Goal: Task Accomplishment & Management: Complete application form

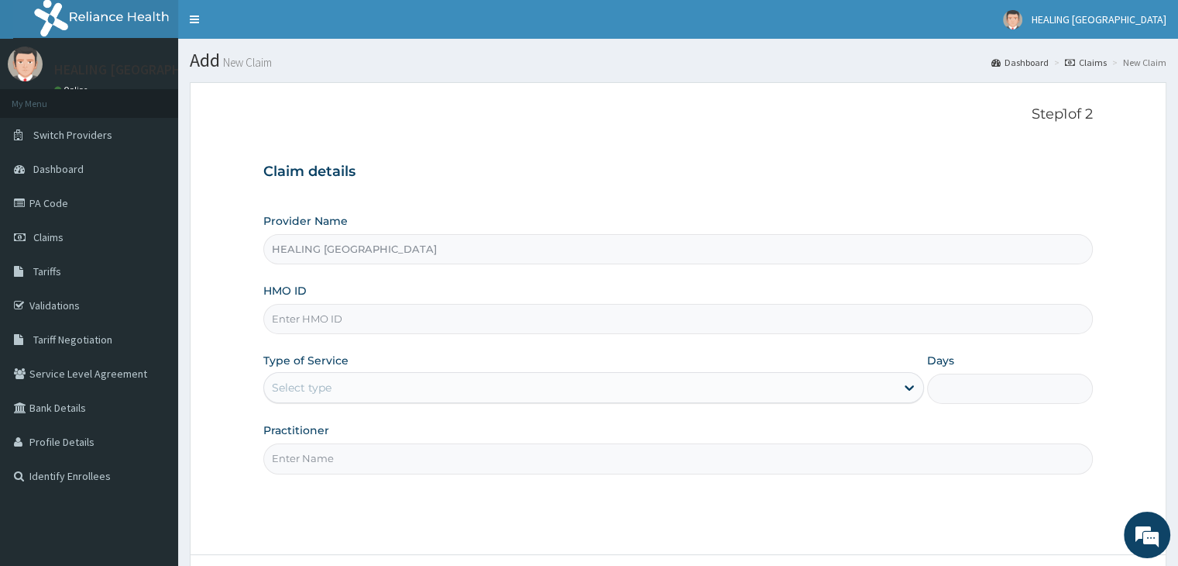
click at [418, 322] on input "HMO ID" at bounding box center [677, 319] width 829 height 30
type input "TSM/10103/A"
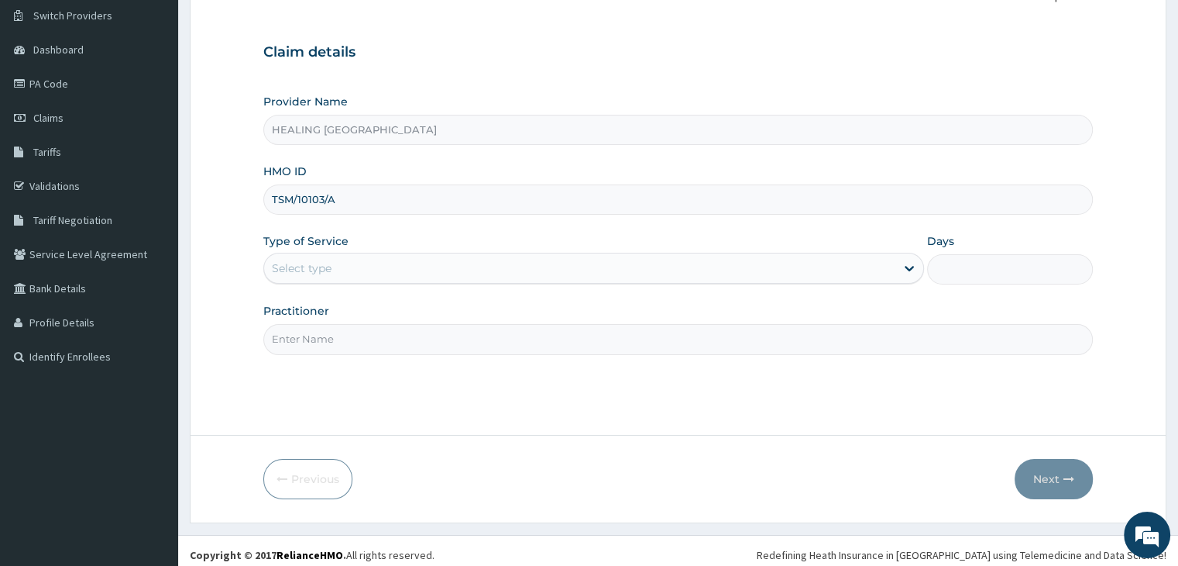
scroll to position [127, 0]
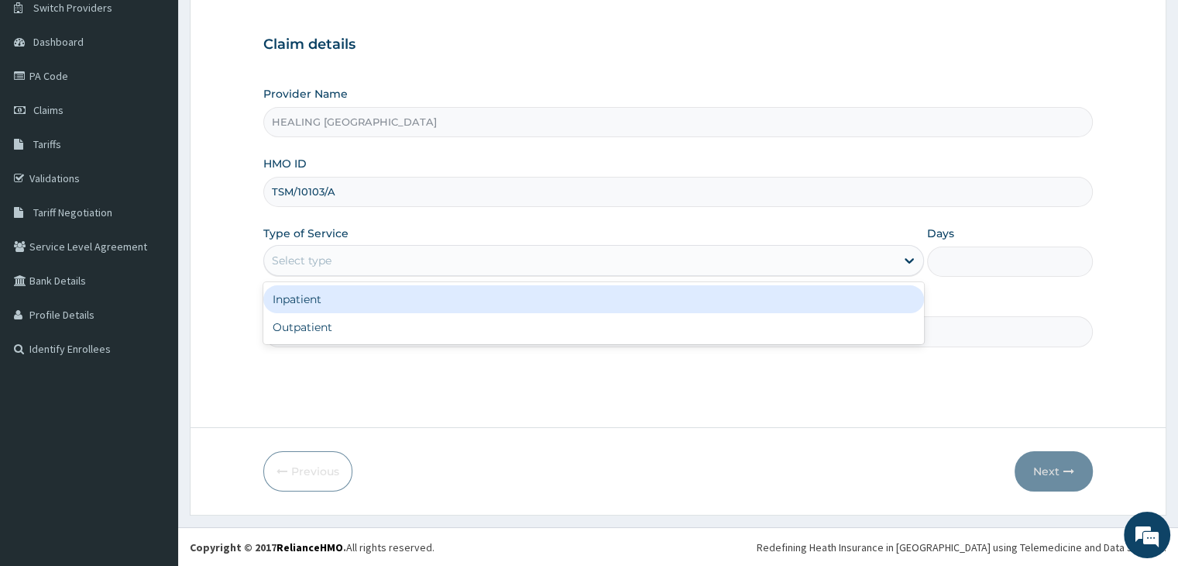
click at [622, 257] on div "Select type" at bounding box center [579, 260] width 631 height 25
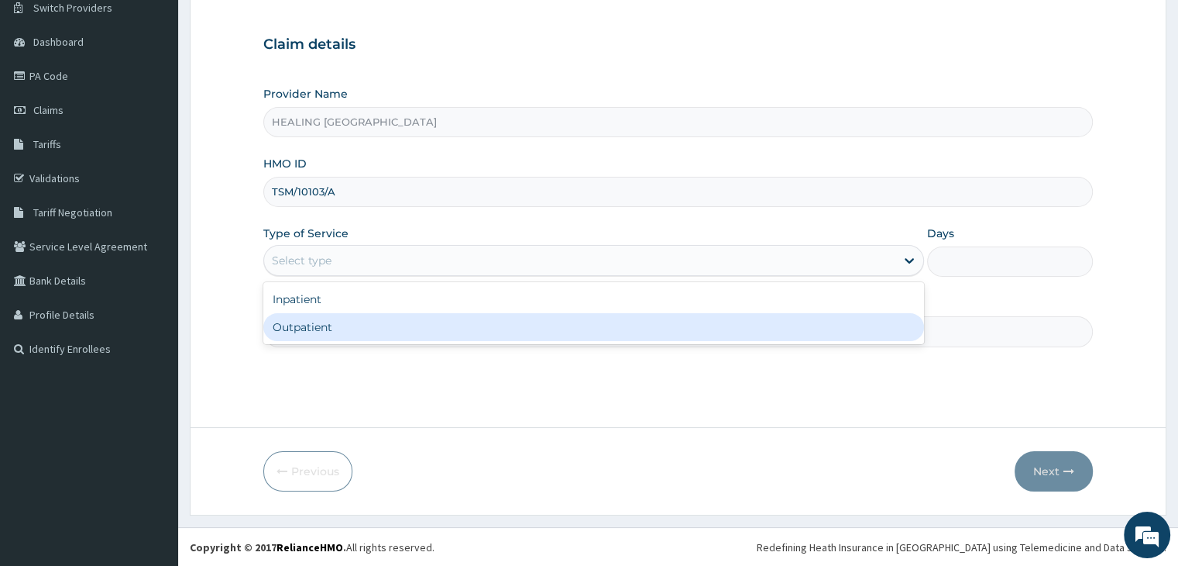
click at [607, 326] on div "Outpatient" at bounding box center [593, 327] width 661 height 28
type input "1"
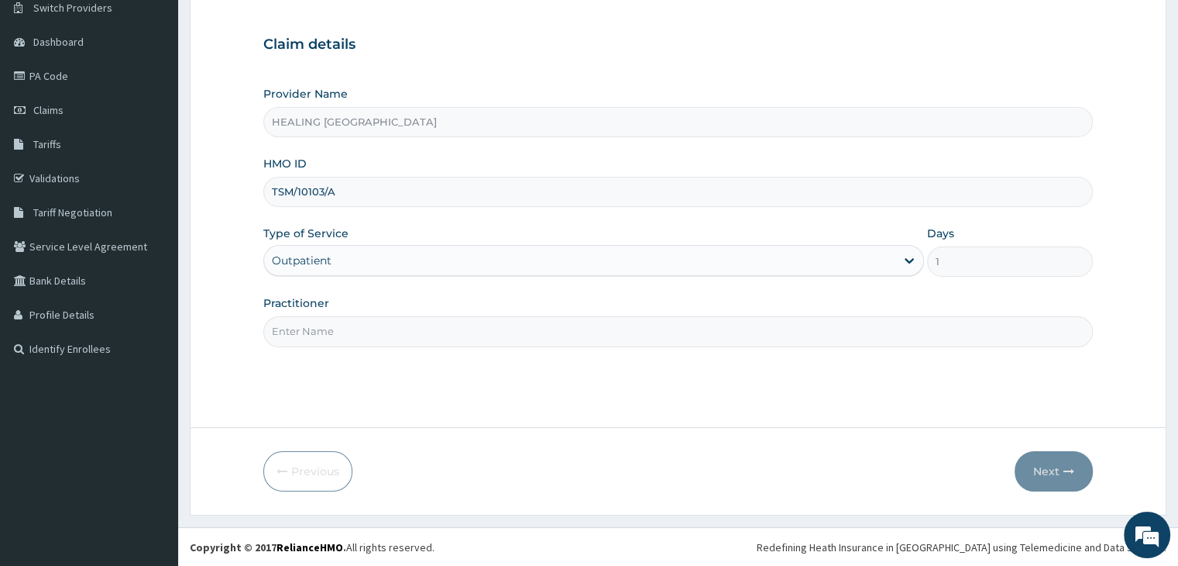
click at [608, 339] on input "Practitioner" at bounding box center [677, 331] width 829 height 30
type input "Dr Ajayi"
click at [1058, 475] on button "Next" at bounding box center [1054, 471] width 78 height 40
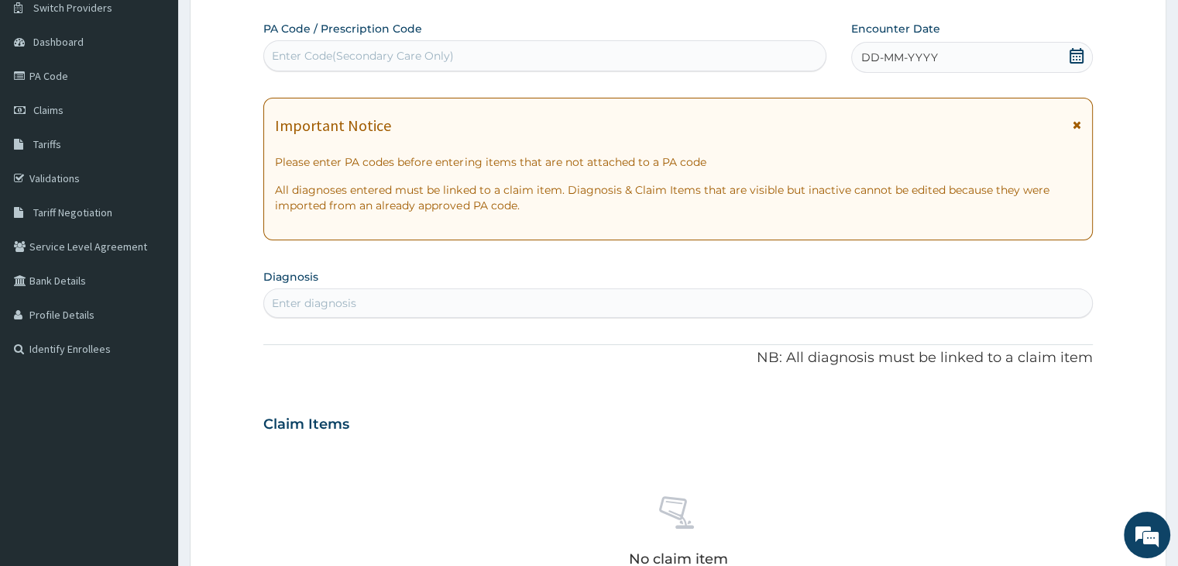
click at [1076, 55] on icon at bounding box center [1077, 55] width 14 height 15
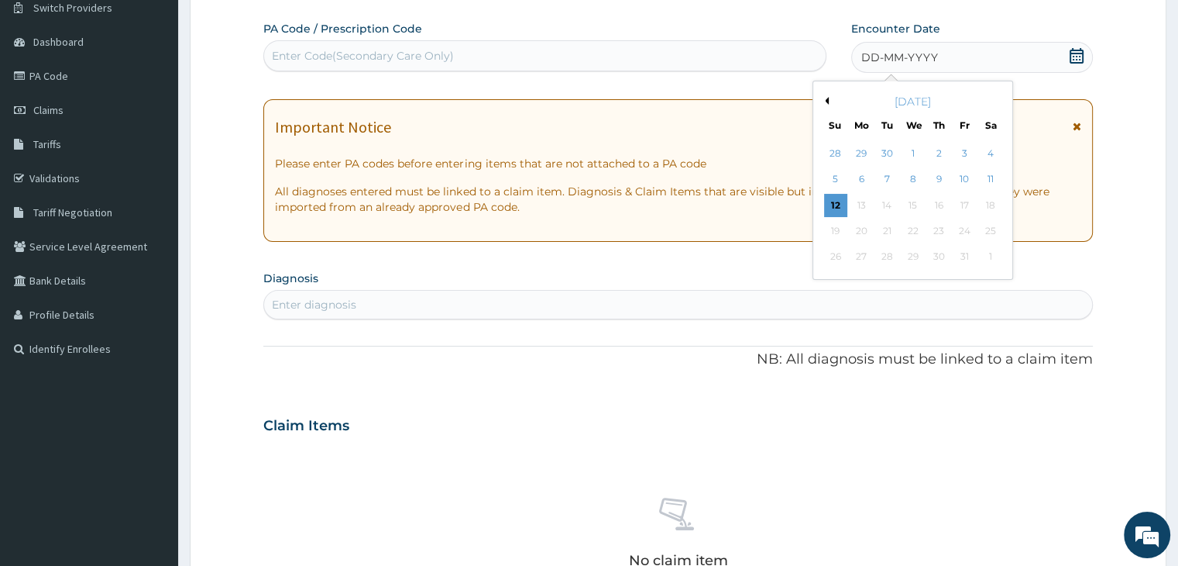
click at [827, 97] on button "Previous Month" at bounding box center [825, 101] width 8 height 8
click at [989, 202] on div "20" at bounding box center [990, 205] width 23 height 23
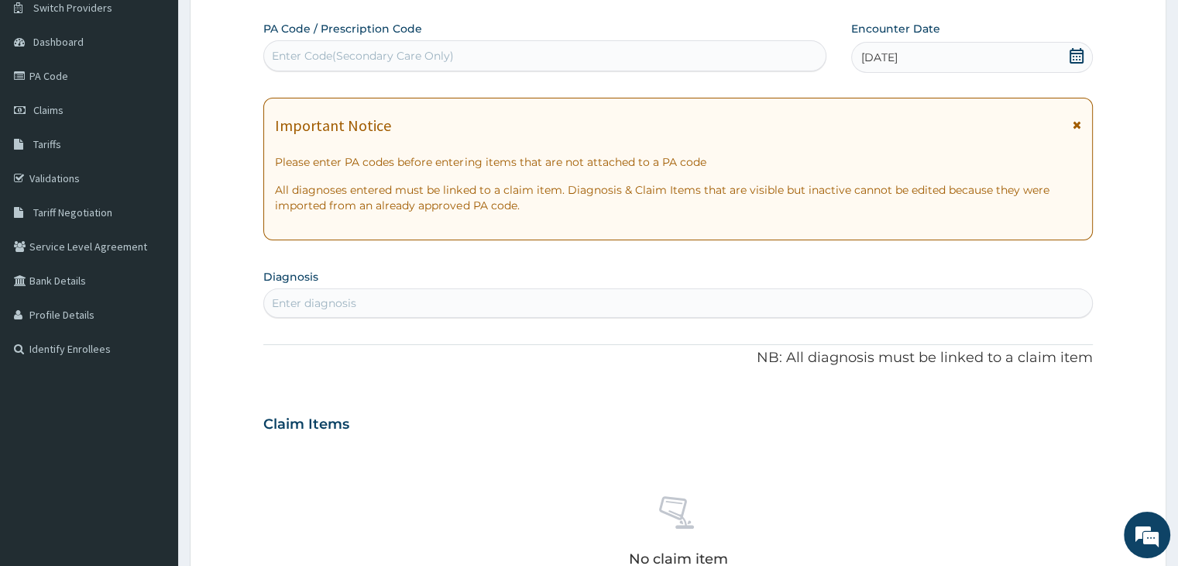
click at [517, 303] on div "Enter diagnosis" at bounding box center [677, 303] width 827 height 25
type input "r"
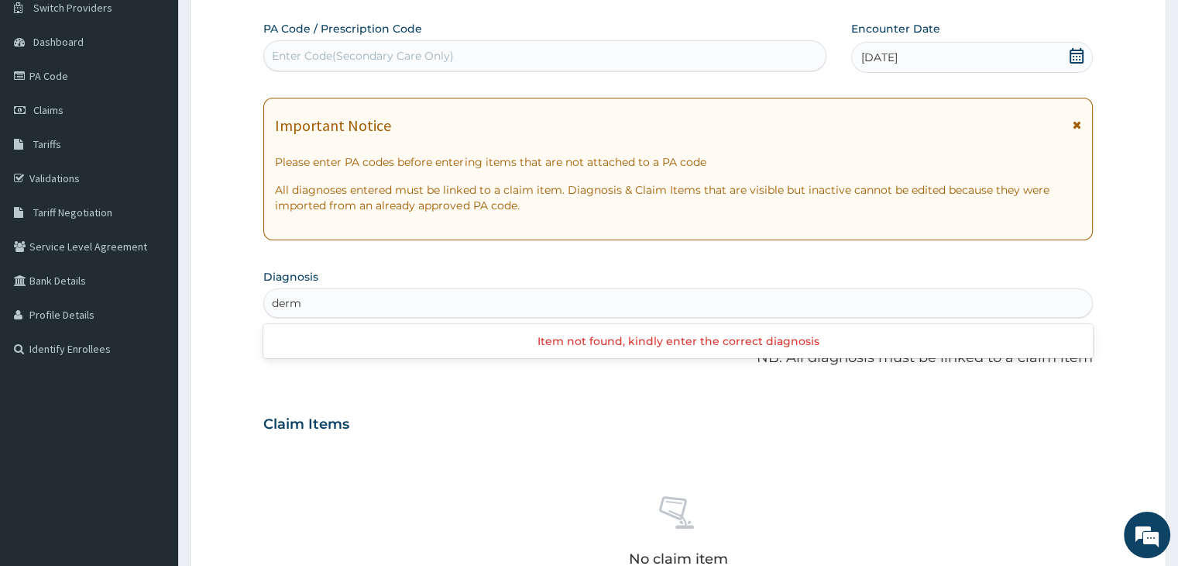
type input "derm"
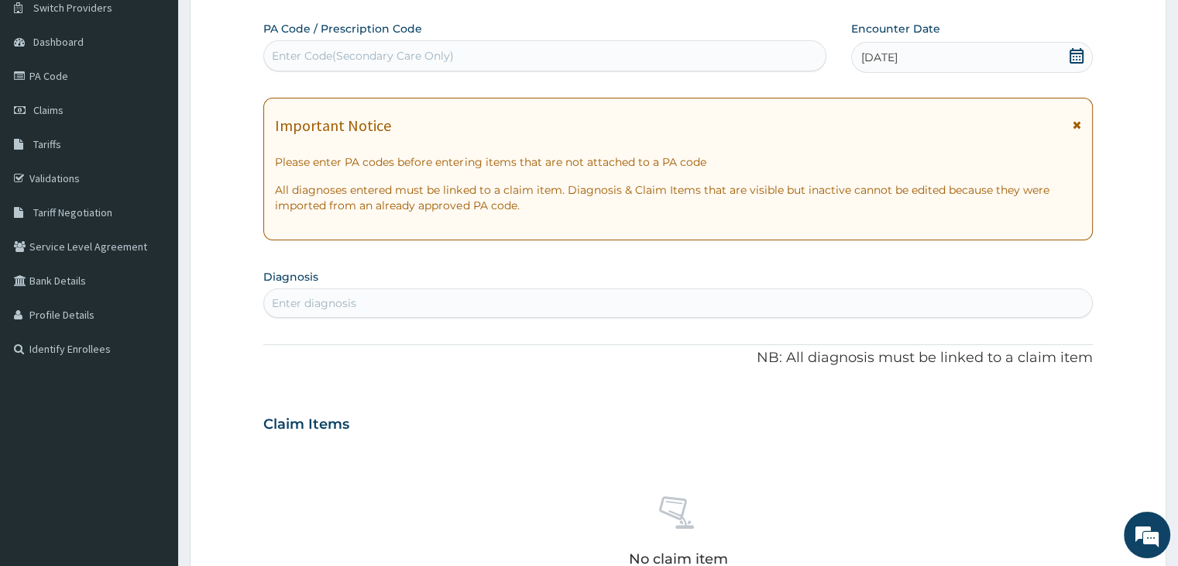
click at [395, 304] on div "Enter diagnosis" at bounding box center [677, 303] width 827 height 25
type input "pain"
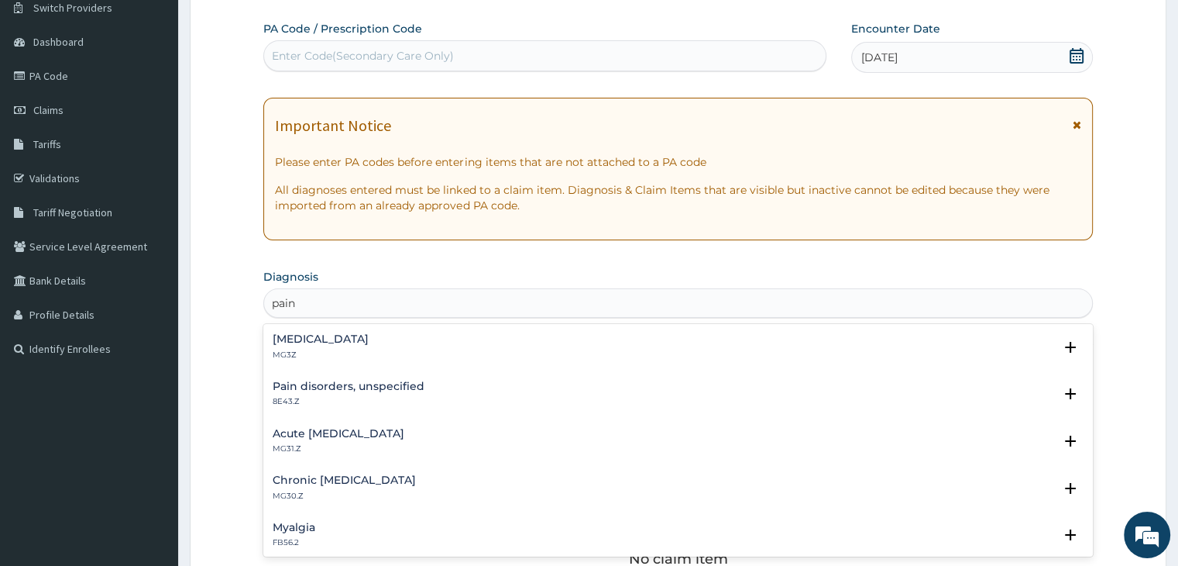
click at [407, 481] on h4 "Chronic pain, unspecified" at bounding box center [344, 480] width 143 height 12
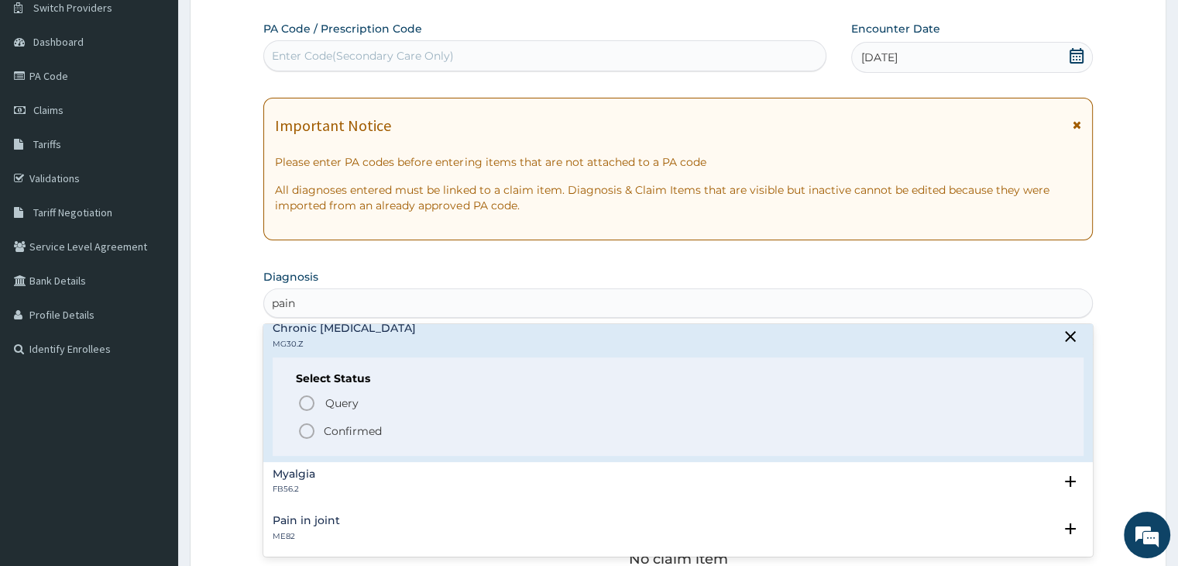
scroll to position [155, 0]
click at [301, 419] on icon "status option filled" at bounding box center [307, 427] width 19 height 19
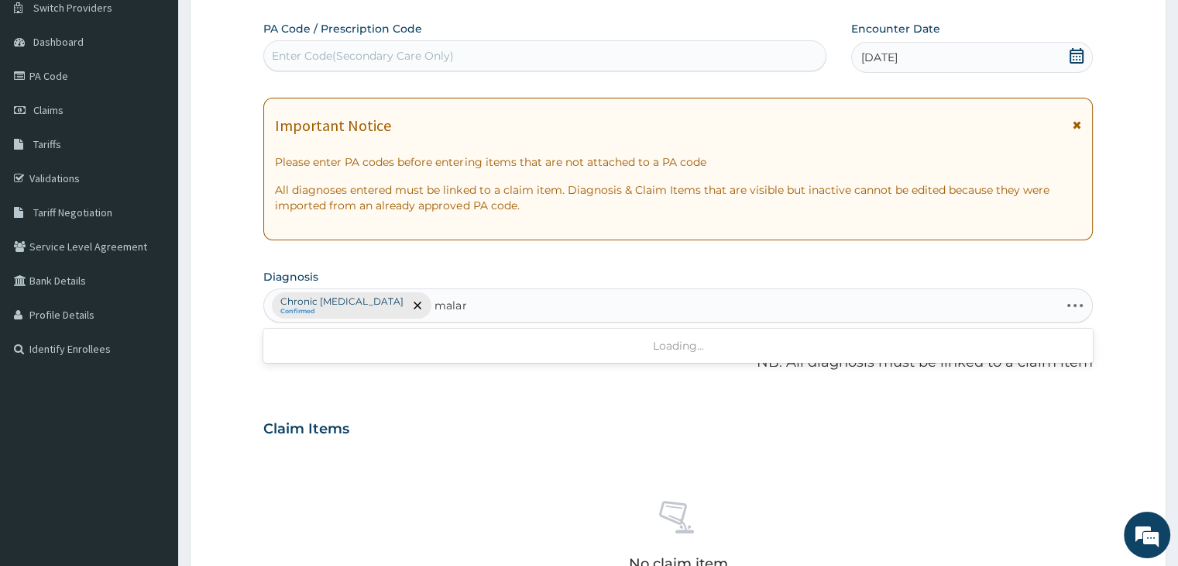
type input "malaria"
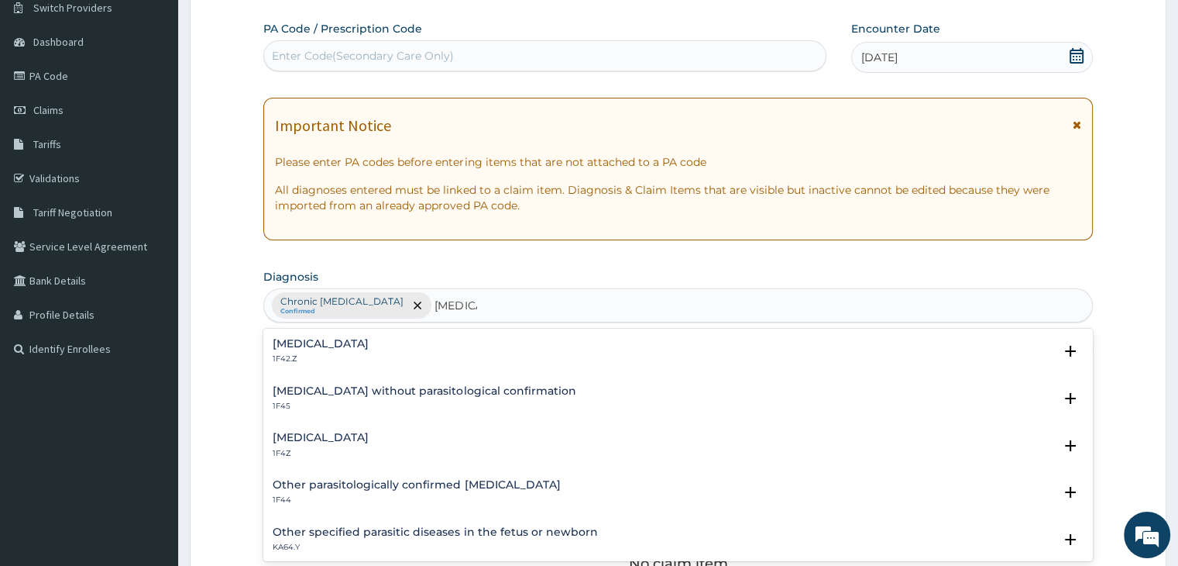
click at [403, 415] on div "Malaria without parasitological confirmation 1F45 Select Status Query Query cov…" at bounding box center [678, 402] width 810 height 35
click at [400, 427] on div "Malaria, unspecified 1F4Z Select Status Query Query covers suspected (?), Keep …" at bounding box center [677, 448] width 829 height 47
click at [387, 437] on div "Malaria, unspecified 1F4Z" at bounding box center [678, 445] width 810 height 27
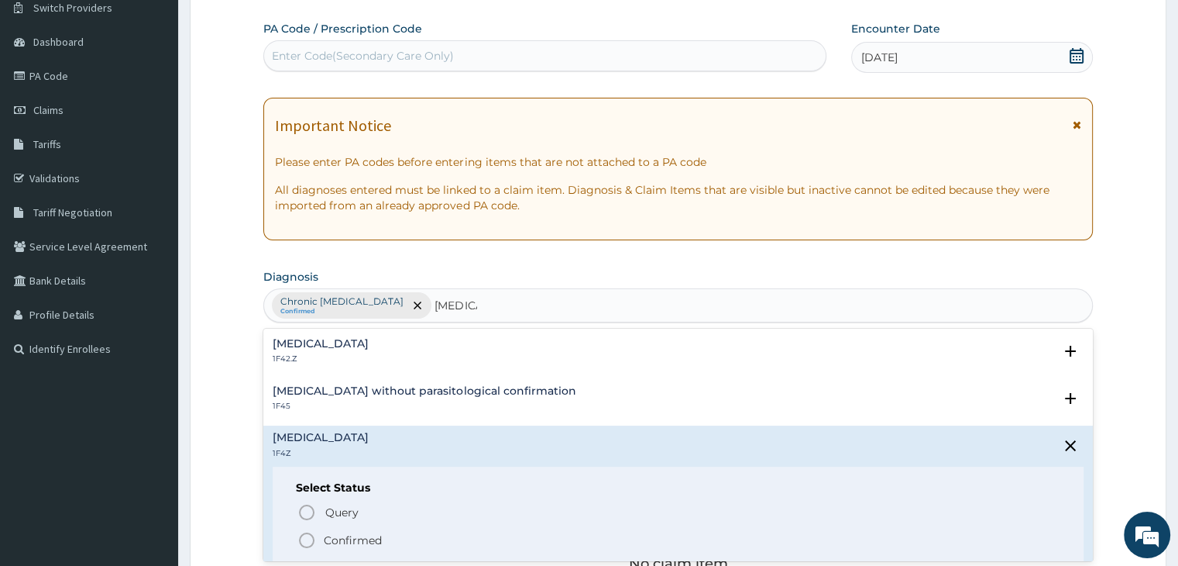
click at [306, 537] on icon "status option filled" at bounding box center [307, 540] width 19 height 19
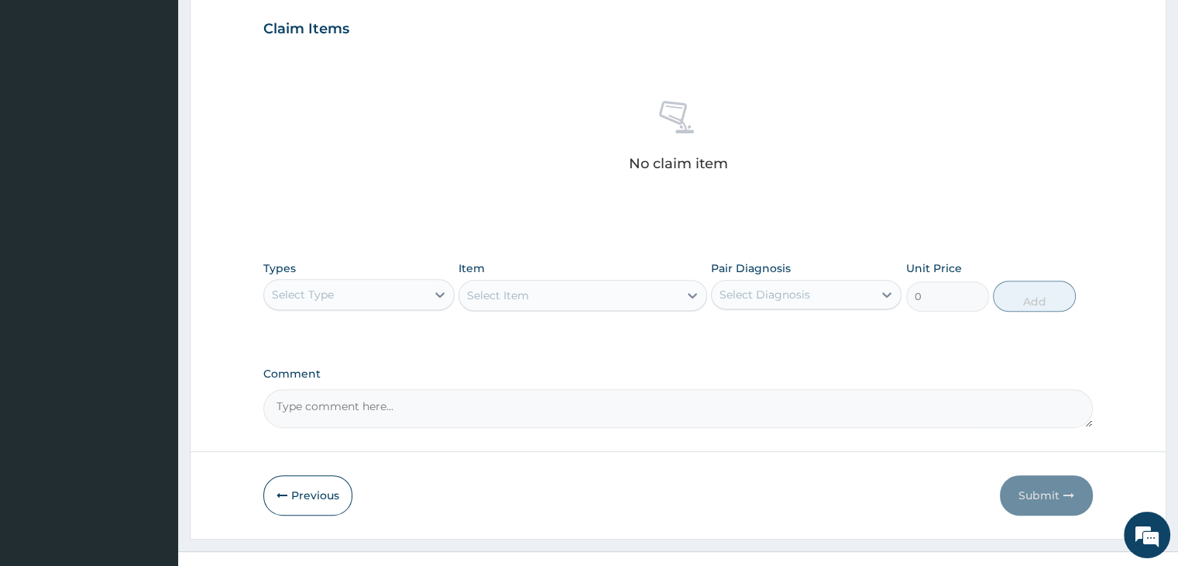
scroll to position [550, 0]
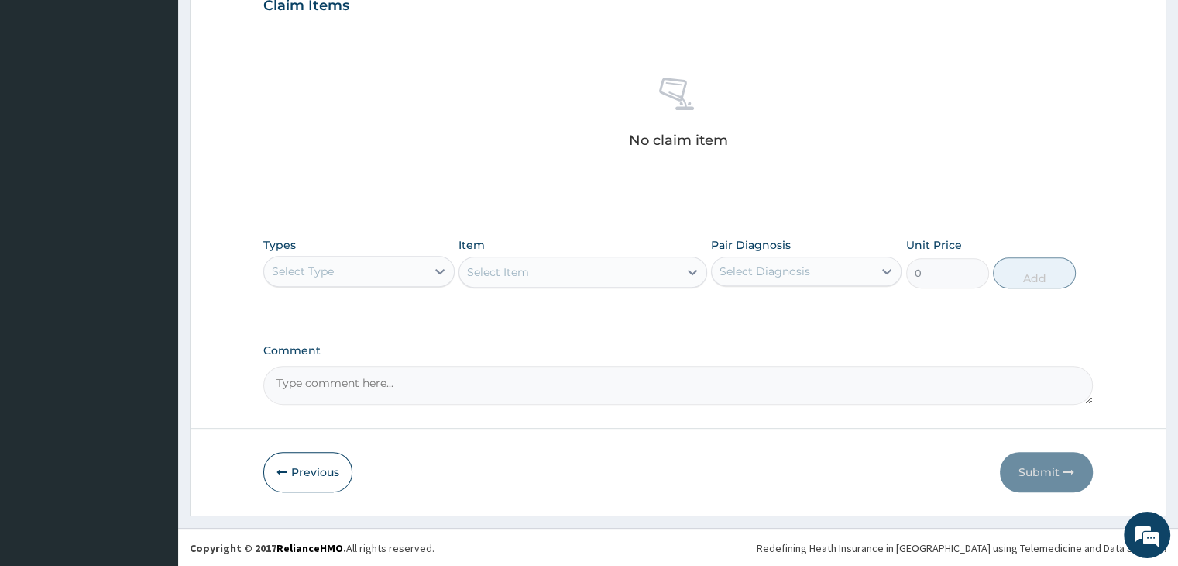
click at [387, 273] on div "Select Type" at bounding box center [344, 271] width 161 height 25
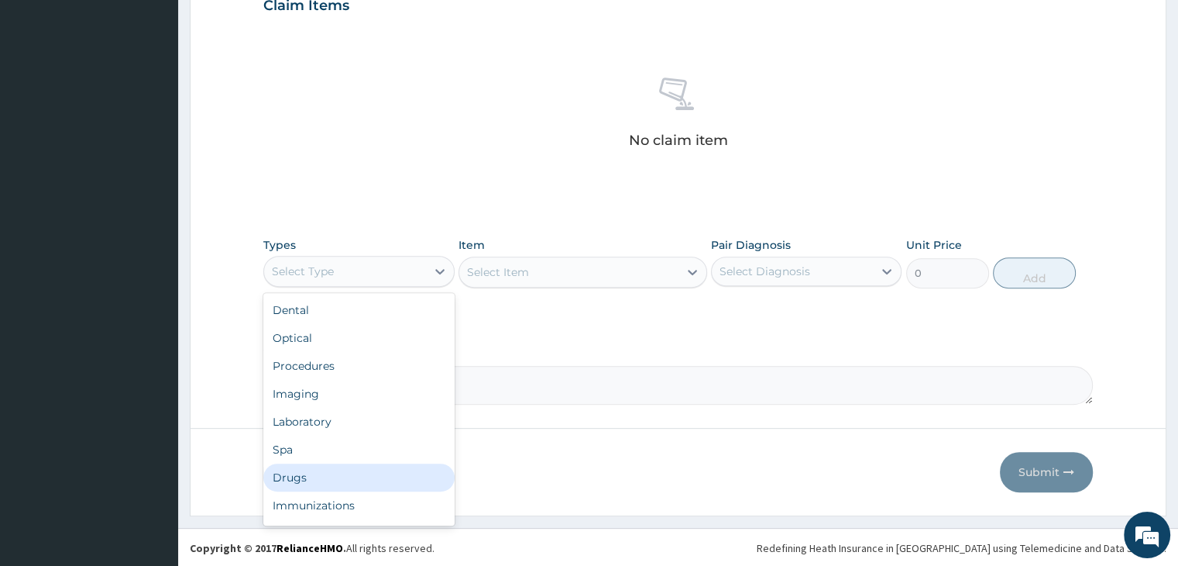
click at [350, 466] on div "Drugs" at bounding box center [358, 477] width 191 height 28
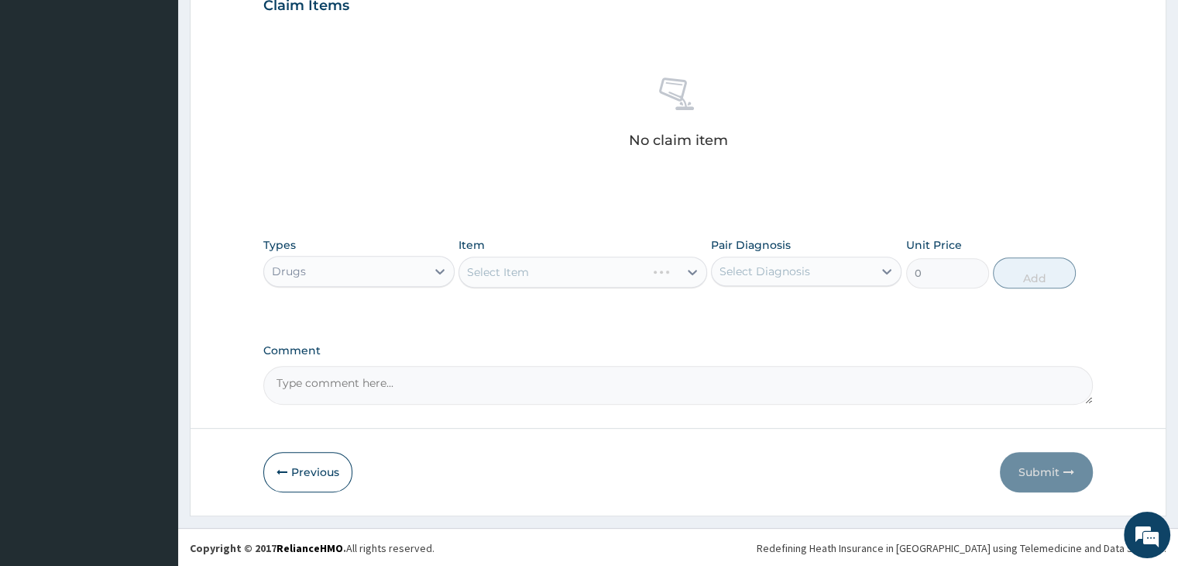
click at [605, 273] on div "Select Item" at bounding box center [583, 271] width 249 height 31
click at [605, 273] on div "Select Item" at bounding box center [568, 272] width 219 height 25
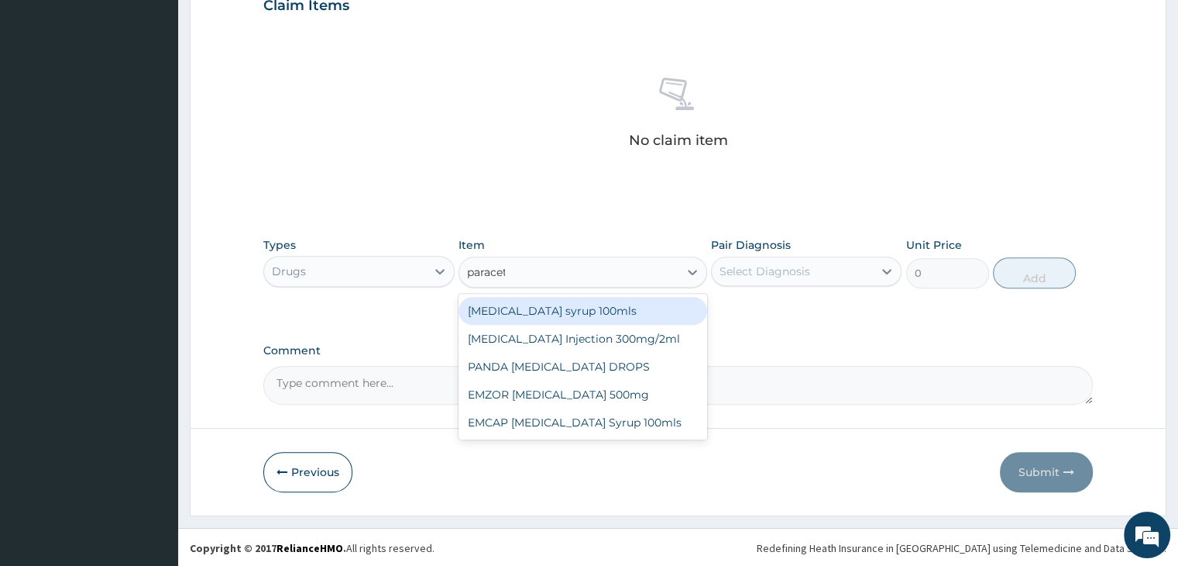
type input "paraceta"
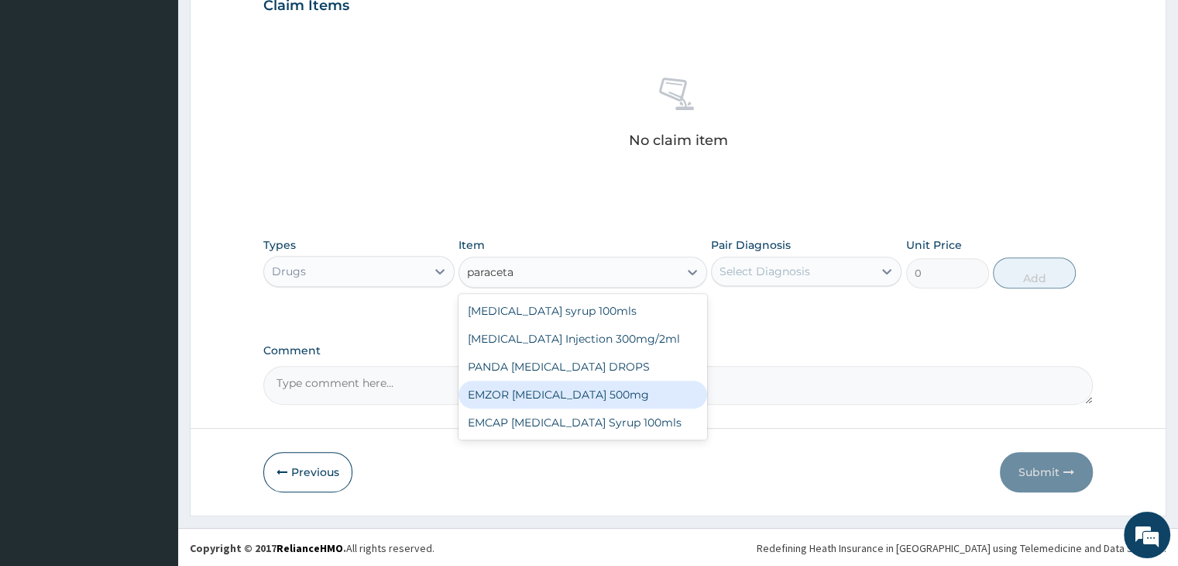
click at [585, 393] on div "EMZOR PARACETAMOL 500mg" at bounding box center [583, 394] width 249 height 28
type input "25.3"
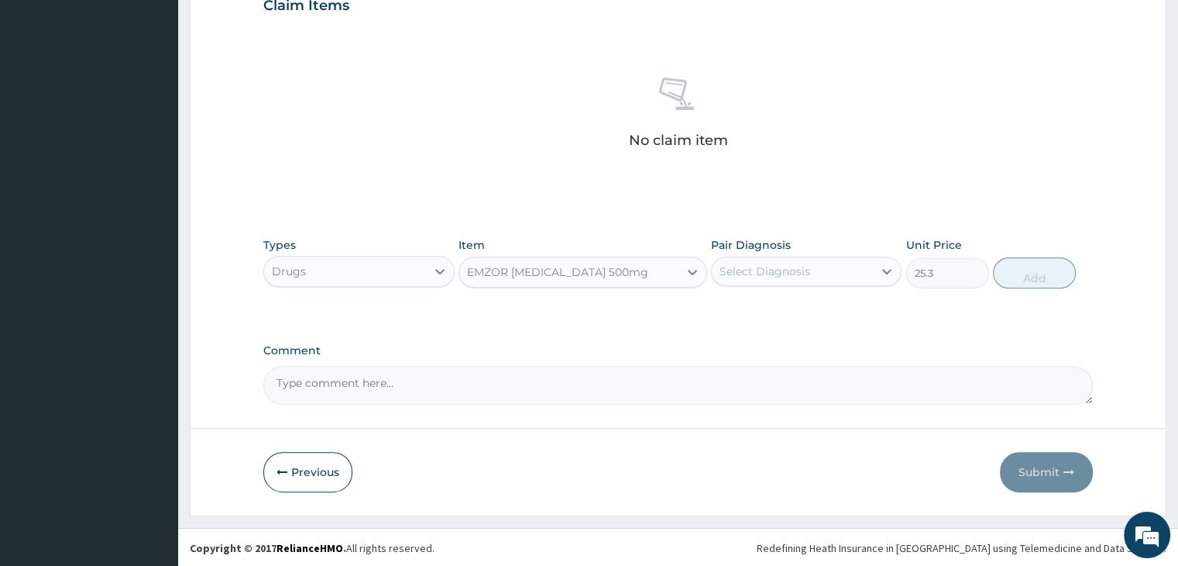
click at [808, 270] on div "Select Diagnosis" at bounding box center [765, 270] width 91 height 15
click at [821, 298] on div "Chronic pain, unspecified" at bounding box center [806, 311] width 191 height 32
checkbox input "true"
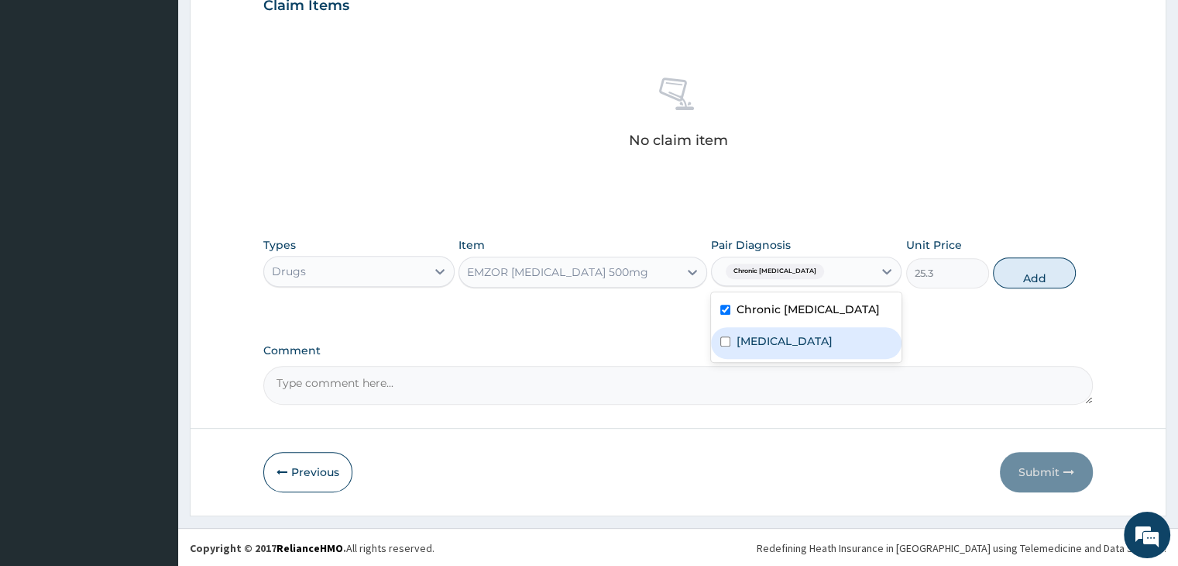
click at [790, 335] on label "Malaria, unspecified" at bounding box center [785, 340] width 96 height 15
checkbox input "true"
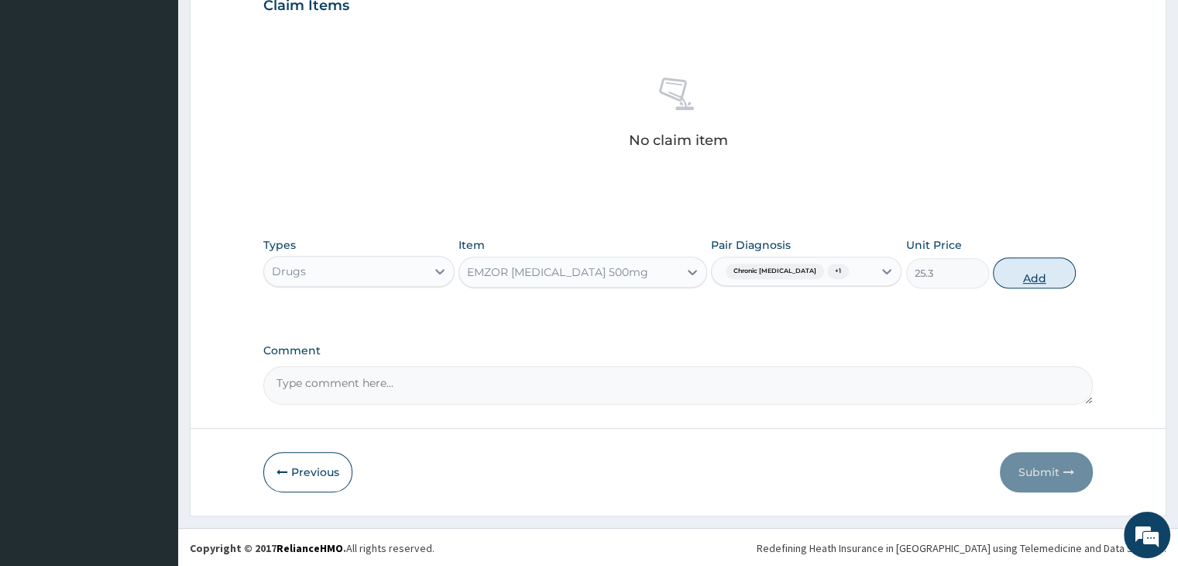
click at [1023, 283] on button "Add" at bounding box center [1034, 272] width 83 height 31
type input "0"
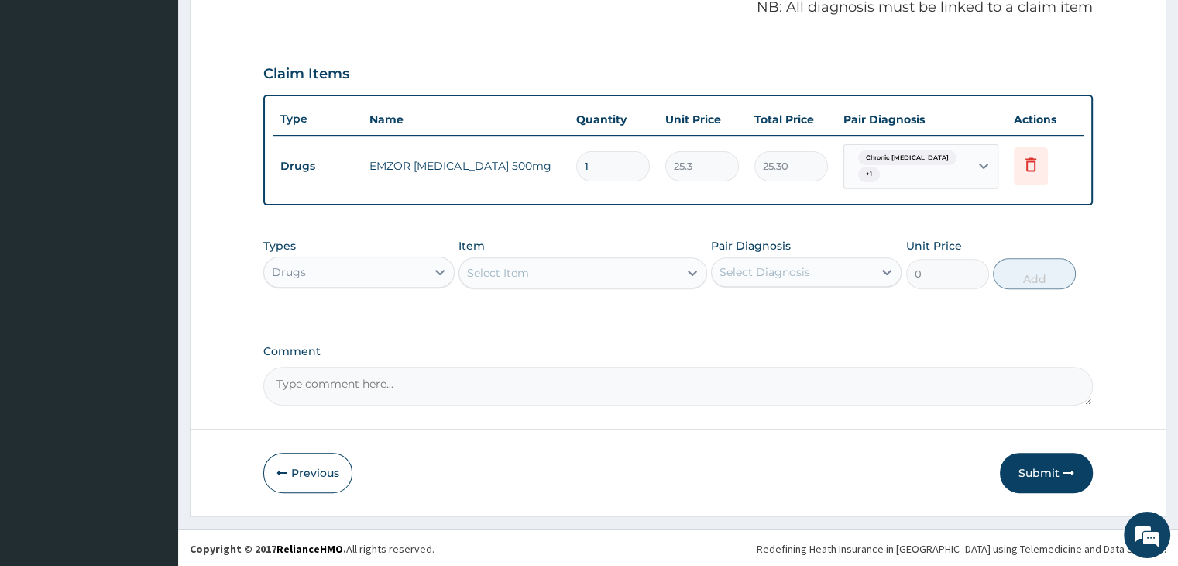
click at [585, 274] on div "Select Item" at bounding box center [568, 272] width 219 height 25
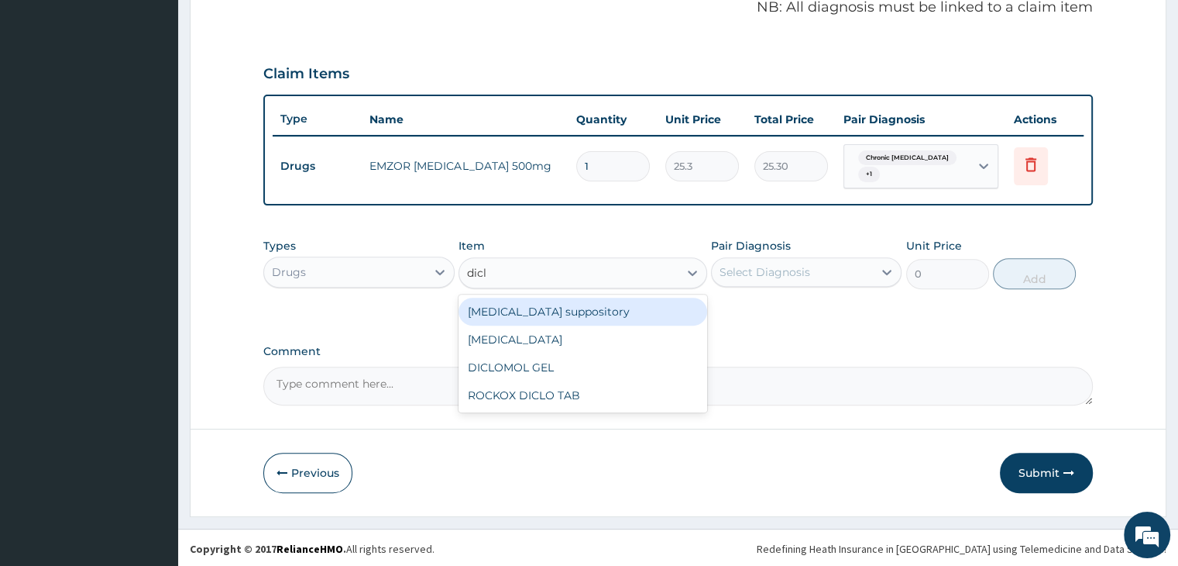
type input "diclo"
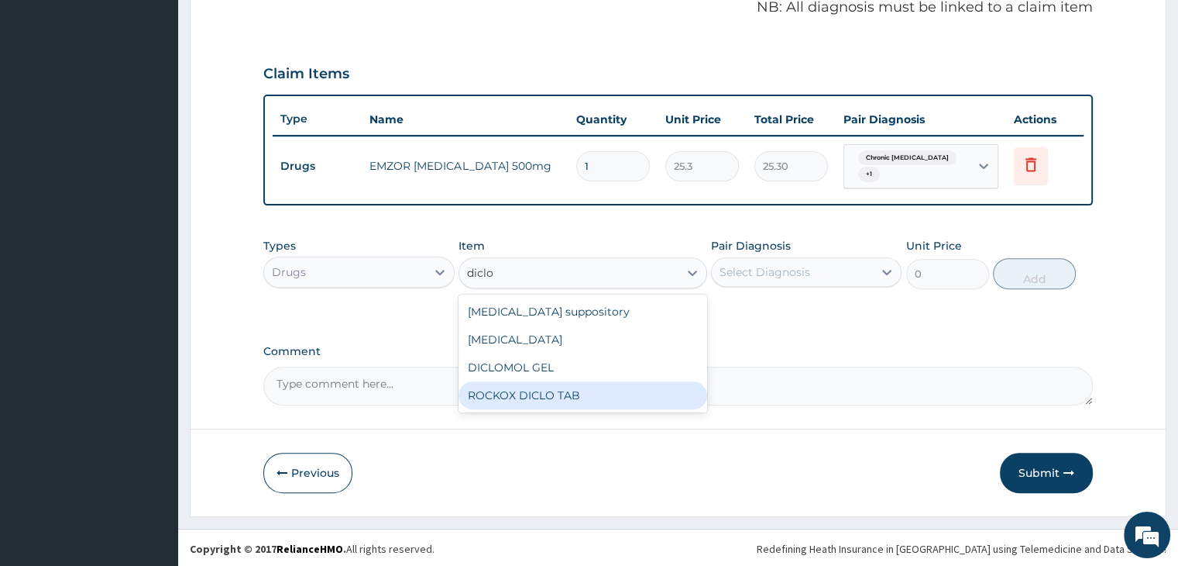
click at [599, 388] on div "ROCKOX DICLO TAB" at bounding box center [583, 395] width 249 height 28
type input "88.55"
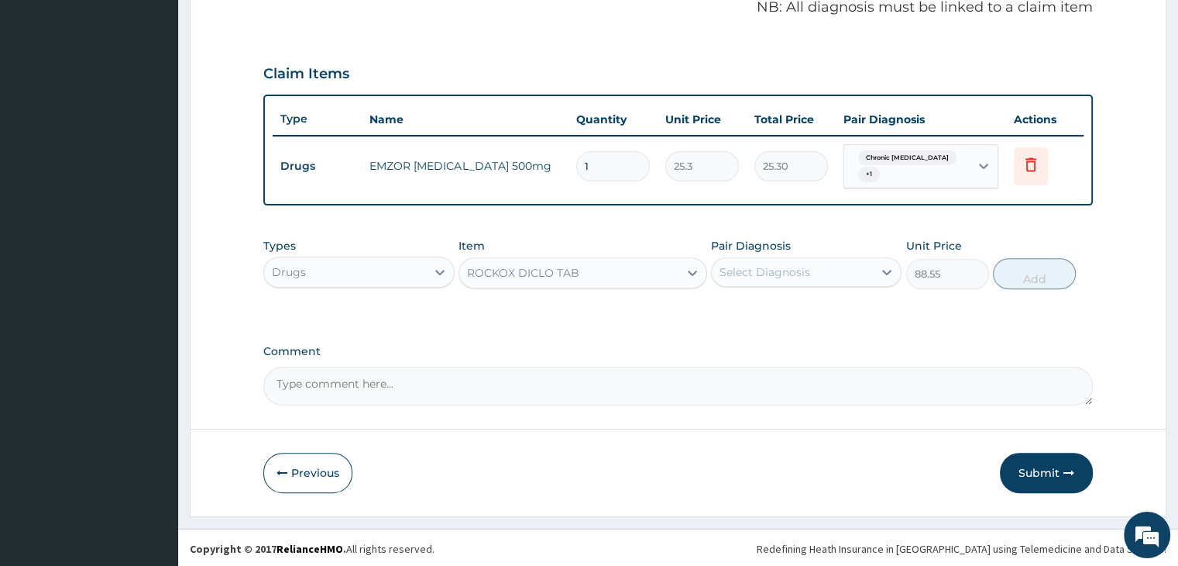
click at [824, 267] on div "Select Diagnosis" at bounding box center [792, 272] width 161 height 25
click at [814, 313] on label "Chronic pain, unspecified" at bounding box center [808, 309] width 143 height 15
checkbox input "true"
click at [1058, 260] on button "Add" at bounding box center [1034, 273] width 83 height 31
type input "0"
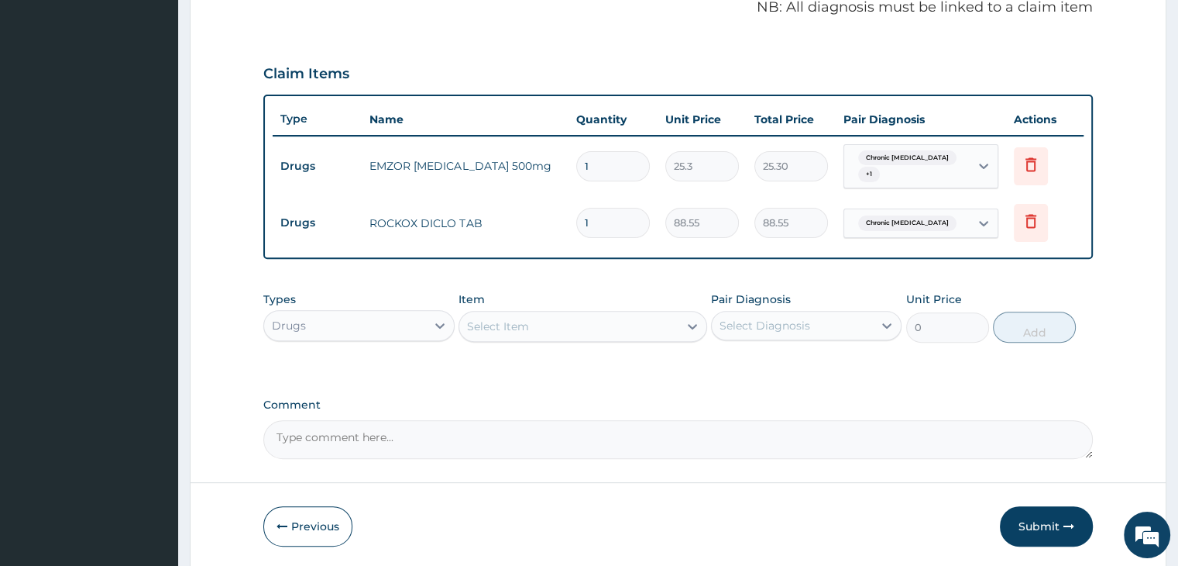
click at [581, 325] on div "Select Item" at bounding box center [568, 326] width 219 height 25
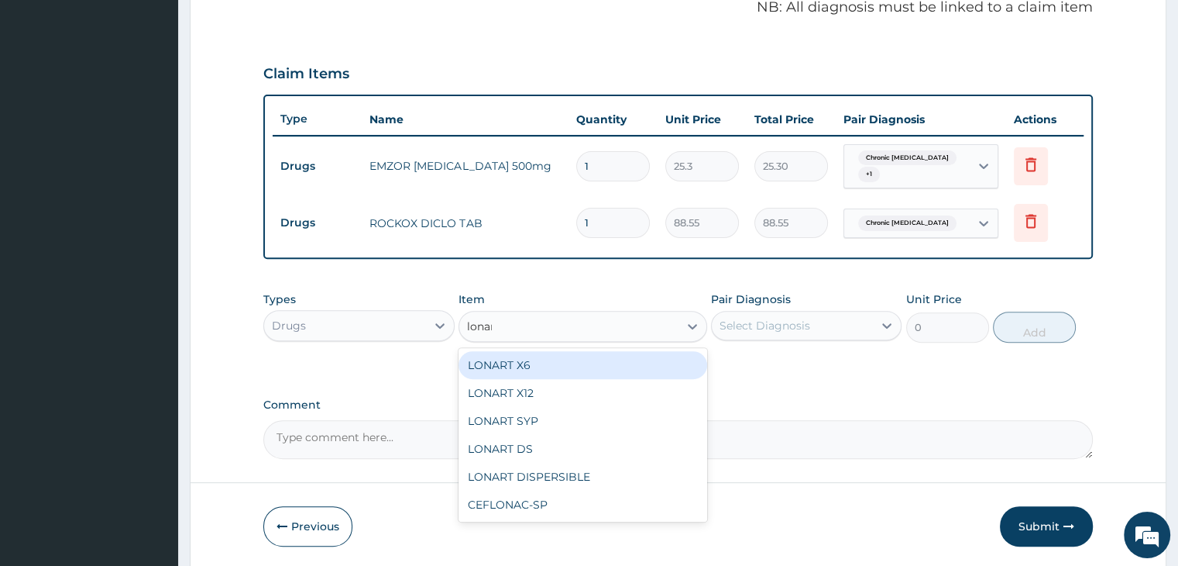
type input "lonart"
click at [573, 359] on div "LONART X6" at bounding box center [583, 365] width 249 height 28
type input "506"
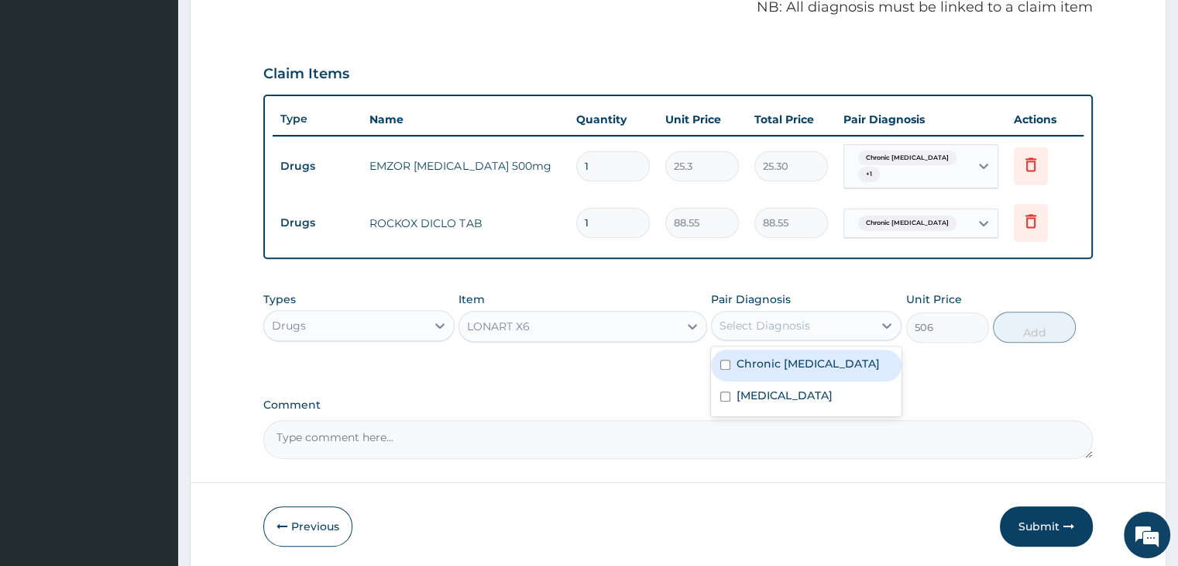
click at [844, 316] on div "Select Diagnosis" at bounding box center [792, 325] width 161 height 25
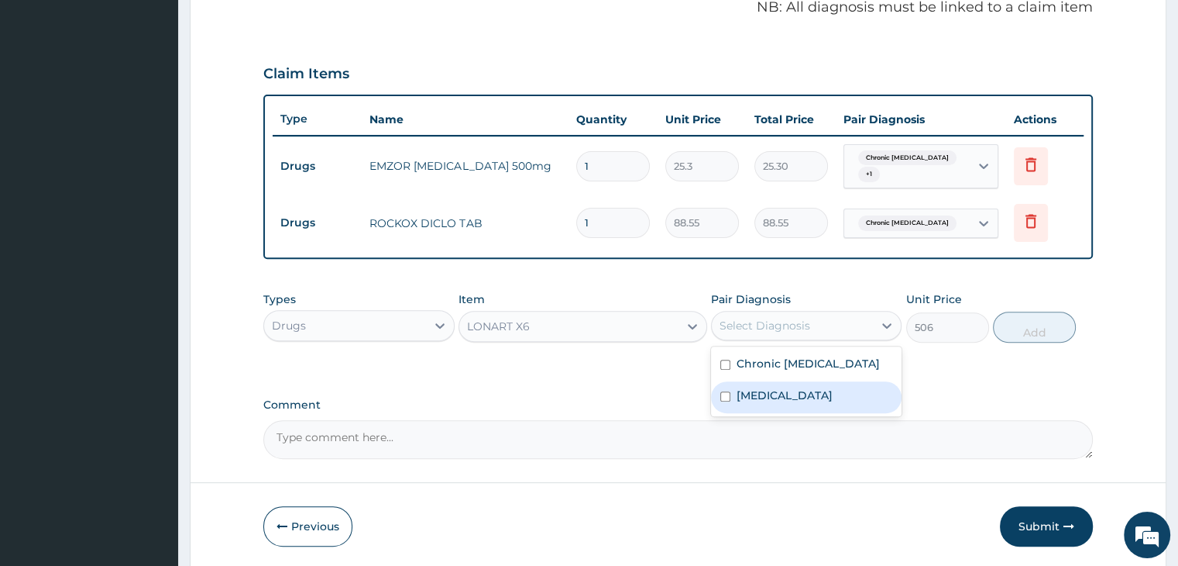
click at [807, 401] on label "Malaria, unspecified" at bounding box center [785, 394] width 96 height 15
checkbox input "true"
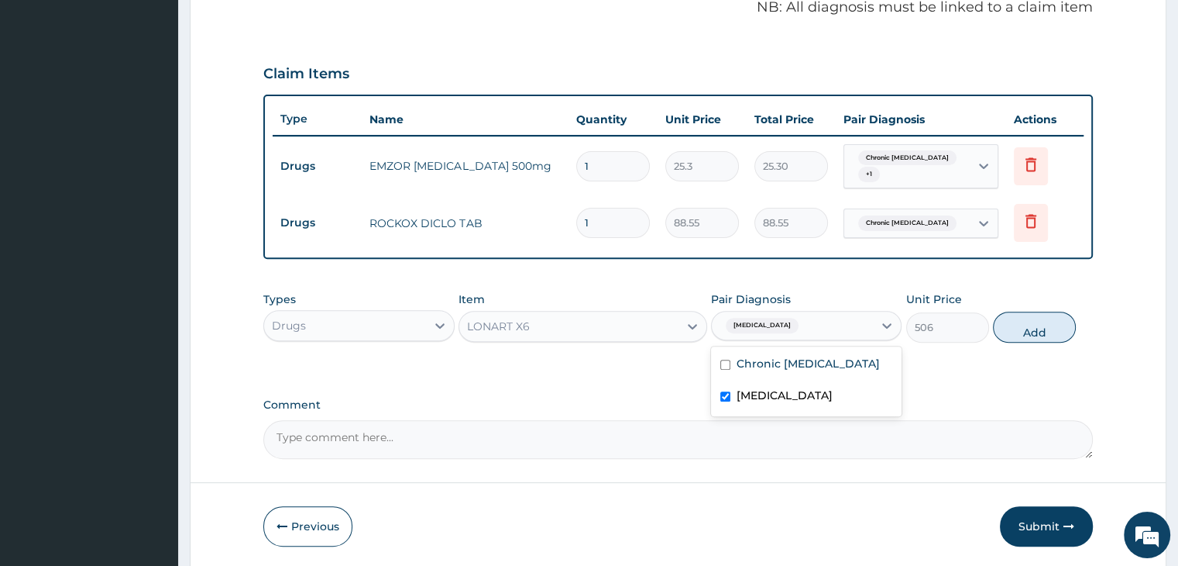
click at [1023, 328] on button "Add" at bounding box center [1034, 326] width 83 height 31
type input "0"
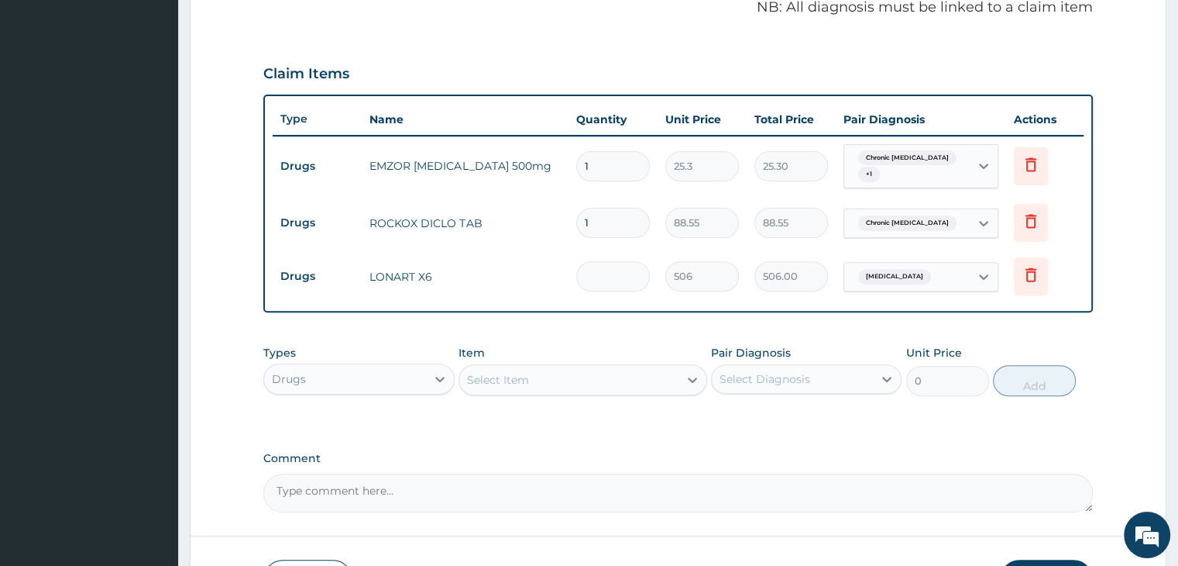
type input "0.00"
type input "6"
type input "3036.00"
type input "6"
click at [626, 220] on input "1" at bounding box center [613, 223] width 74 height 30
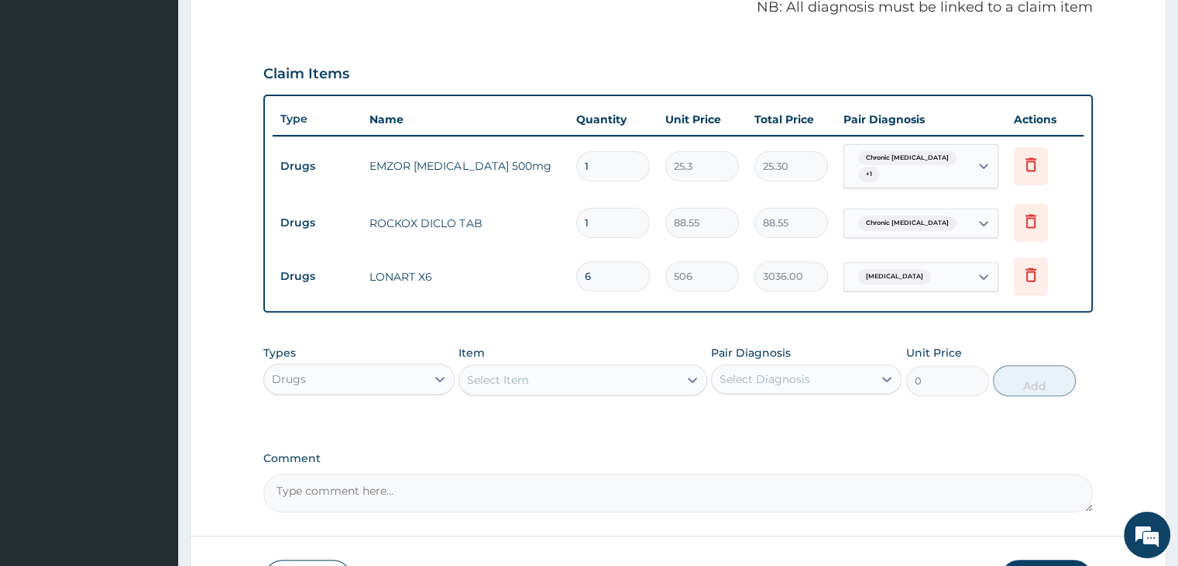
type input "10"
type input "885.50"
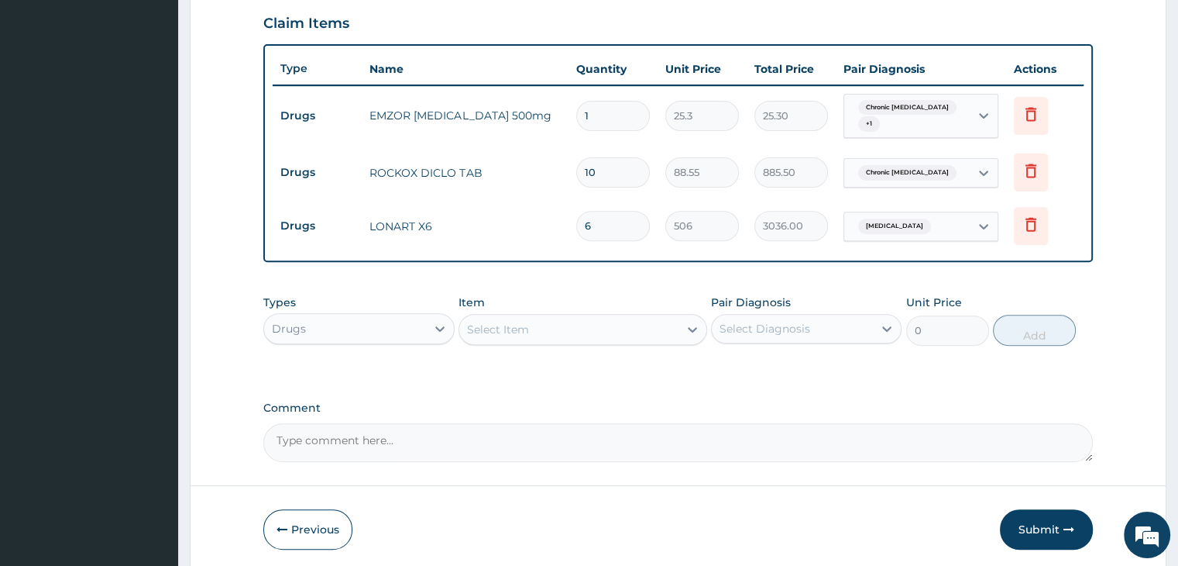
scroll to position [589, 0]
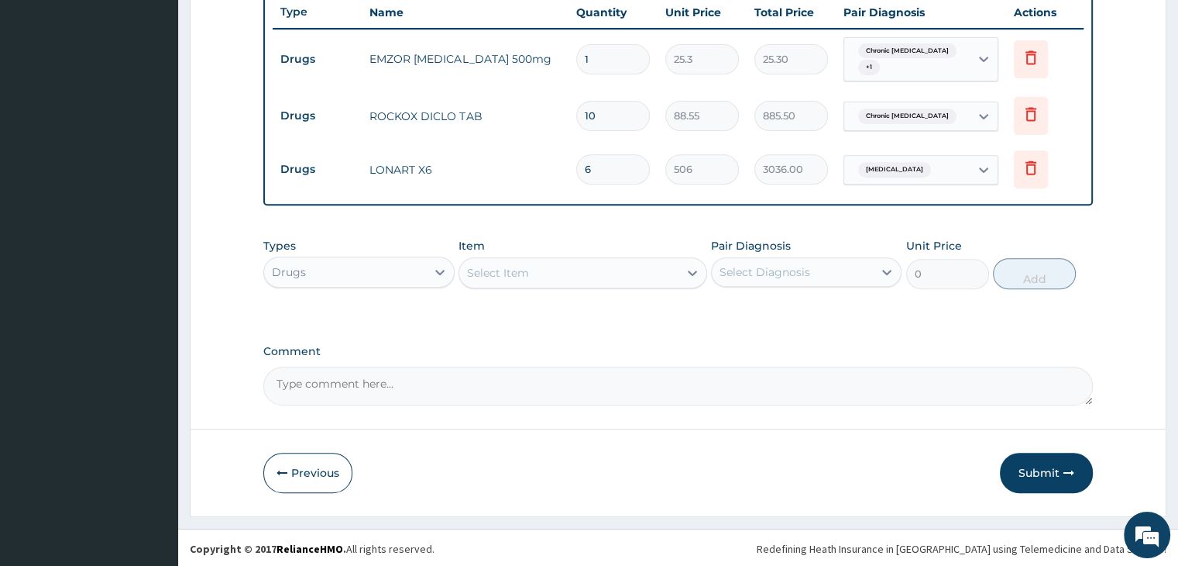
type input "10"
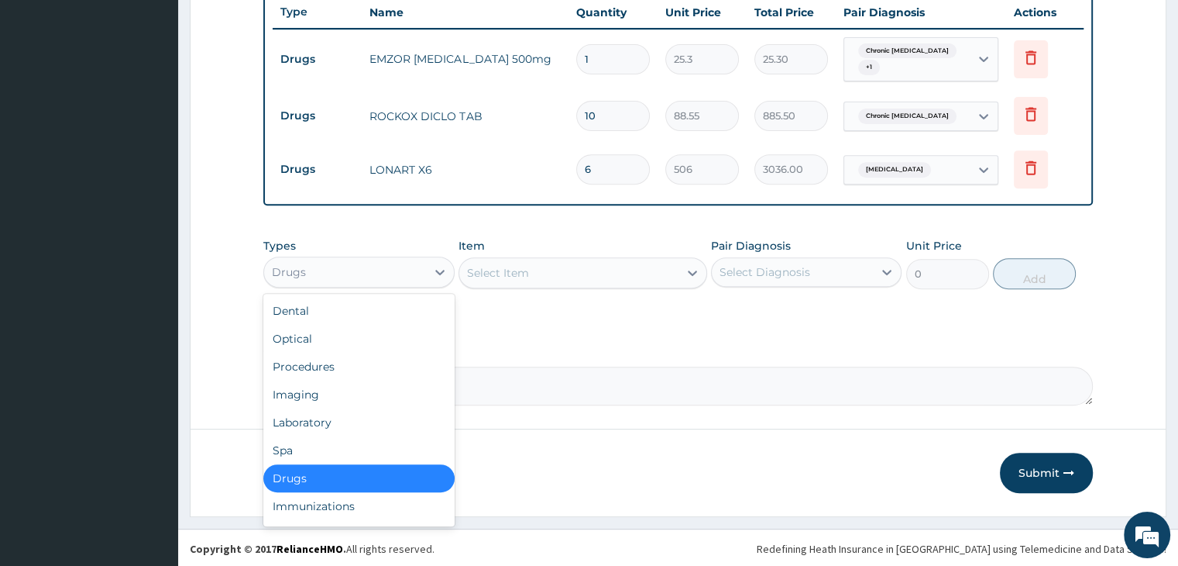
click at [369, 270] on div "Drugs" at bounding box center [344, 272] width 161 height 25
click at [344, 414] on div "Laboratory" at bounding box center [358, 422] width 191 height 28
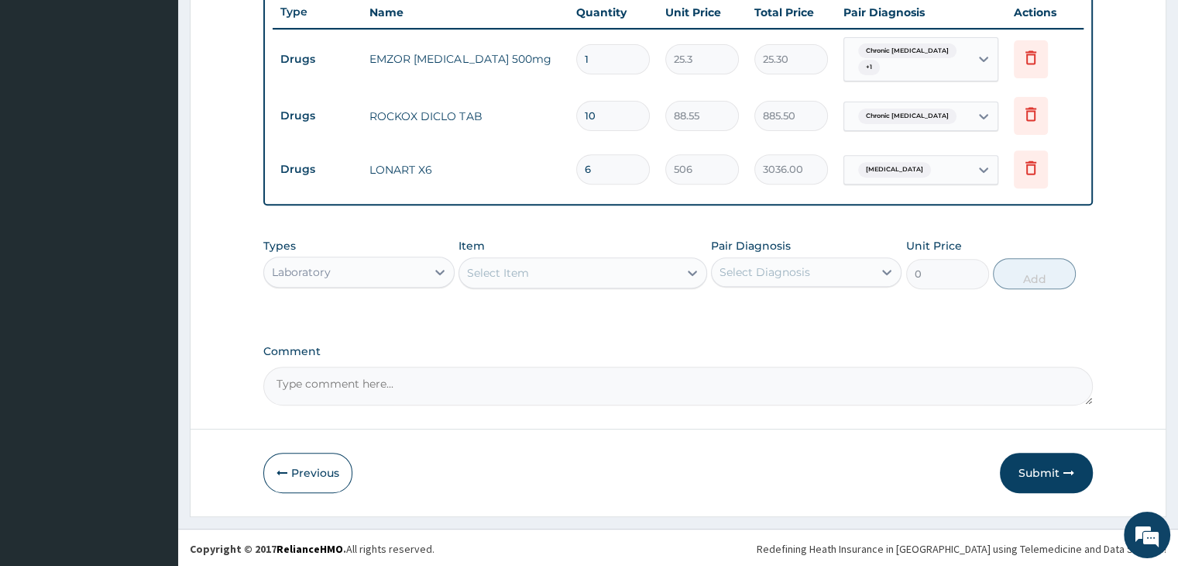
click at [579, 266] on div "Select Item" at bounding box center [568, 272] width 219 height 25
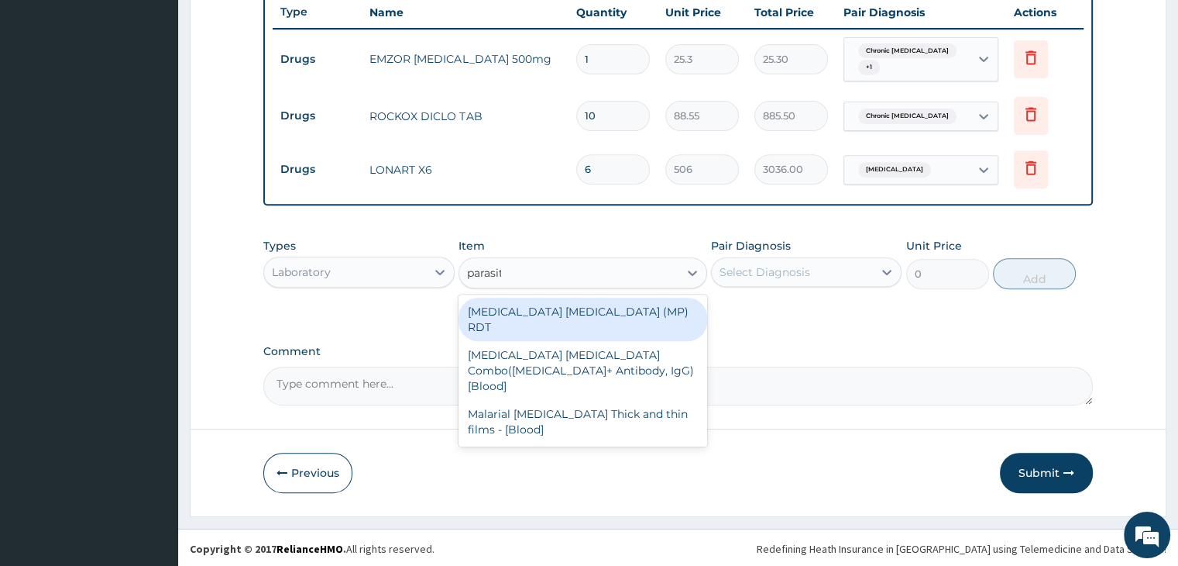
type input "parasite"
click at [556, 314] on div "MALARIA PARASITE (MP) RDT" at bounding box center [583, 319] width 249 height 43
type input "1725"
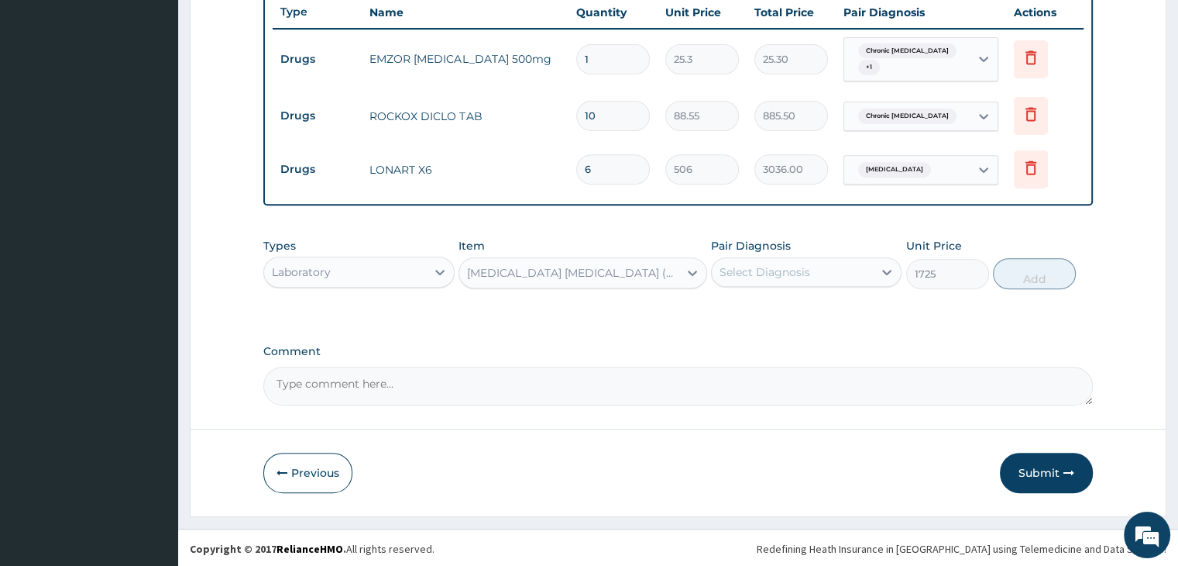
click at [796, 271] on div "Select Diagnosis" at bounding box center [765, 271] width 91 height 15
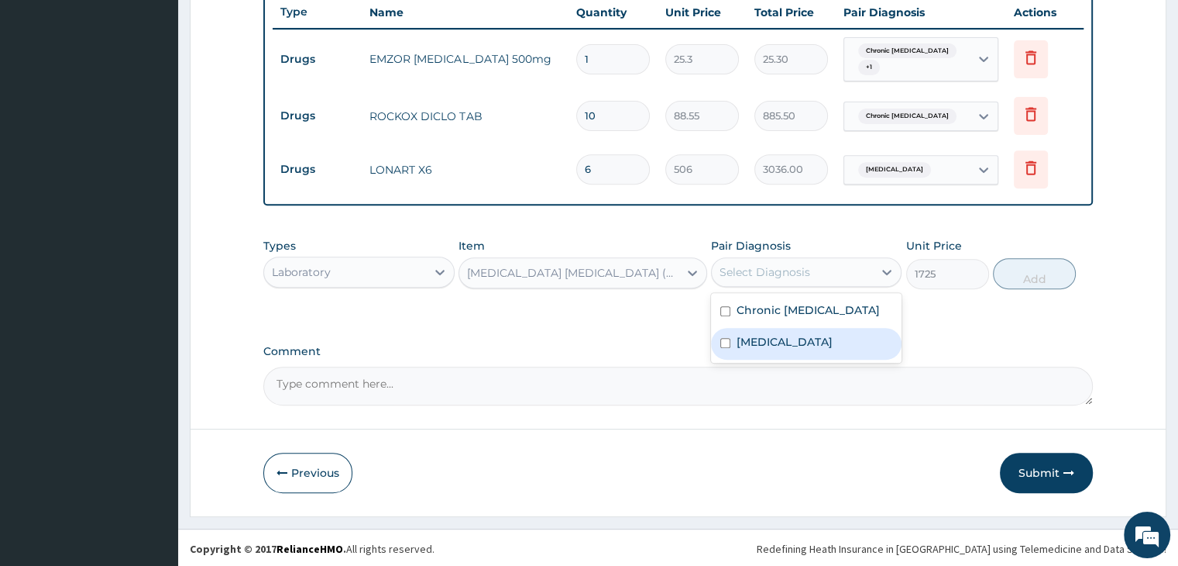
click at [800, 343] on label "Malaria, unspecified" at bounding box center [785, 341] width 96 height 15
checkbox input "true"
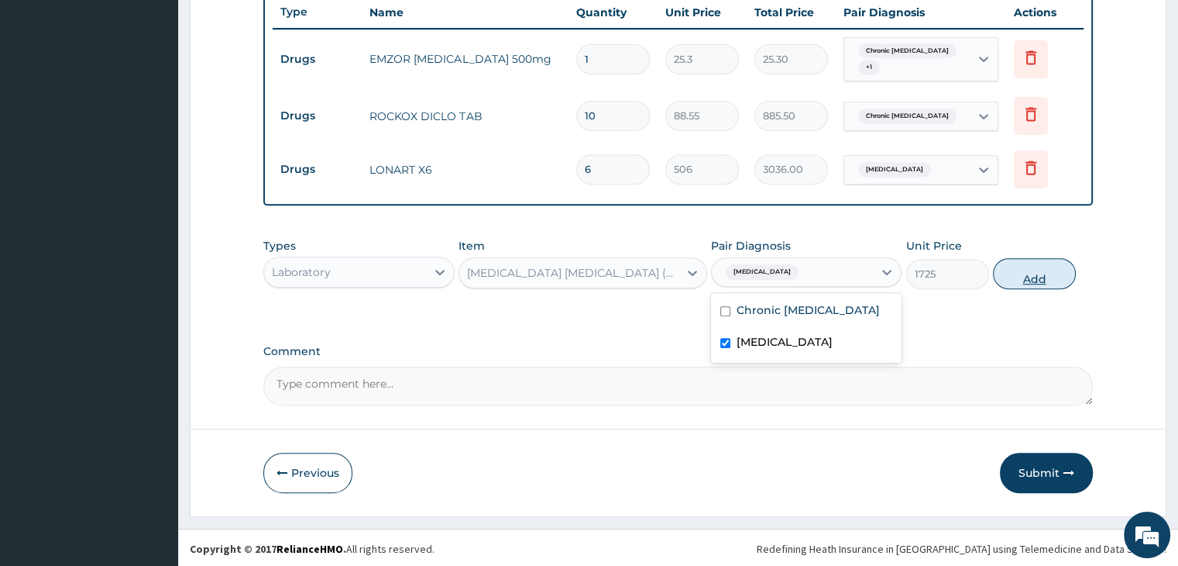
click at [1045, 267] on button "Add" at bounding box center [1034, 273] width 83 height 31
type input "0"
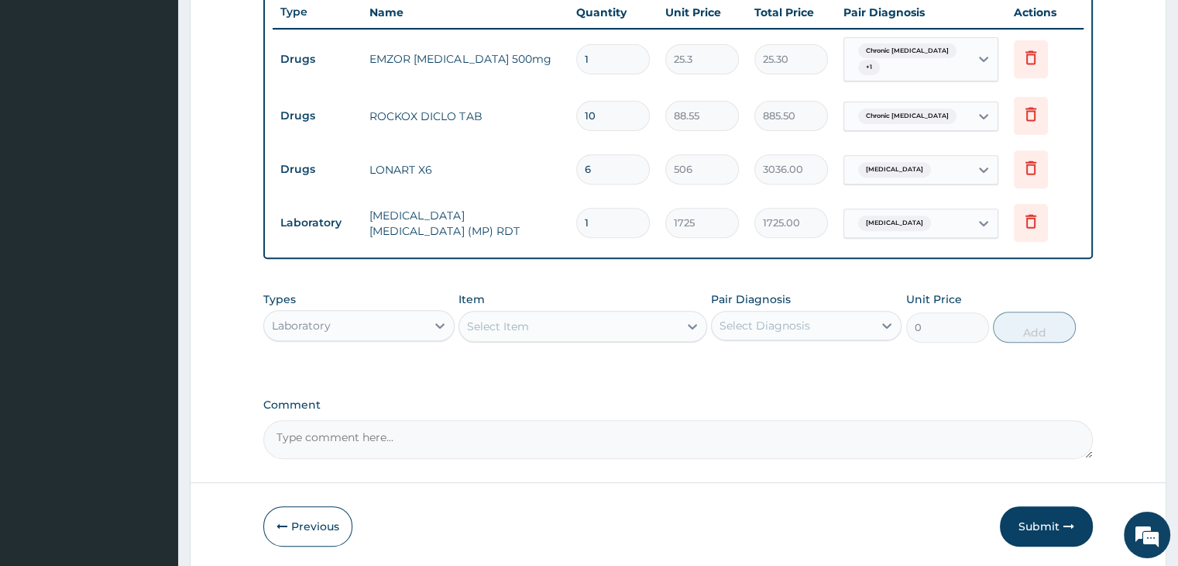
click at [394, 318] on div "Laboratory" at bounding box center [344, 325] width 161 height 25
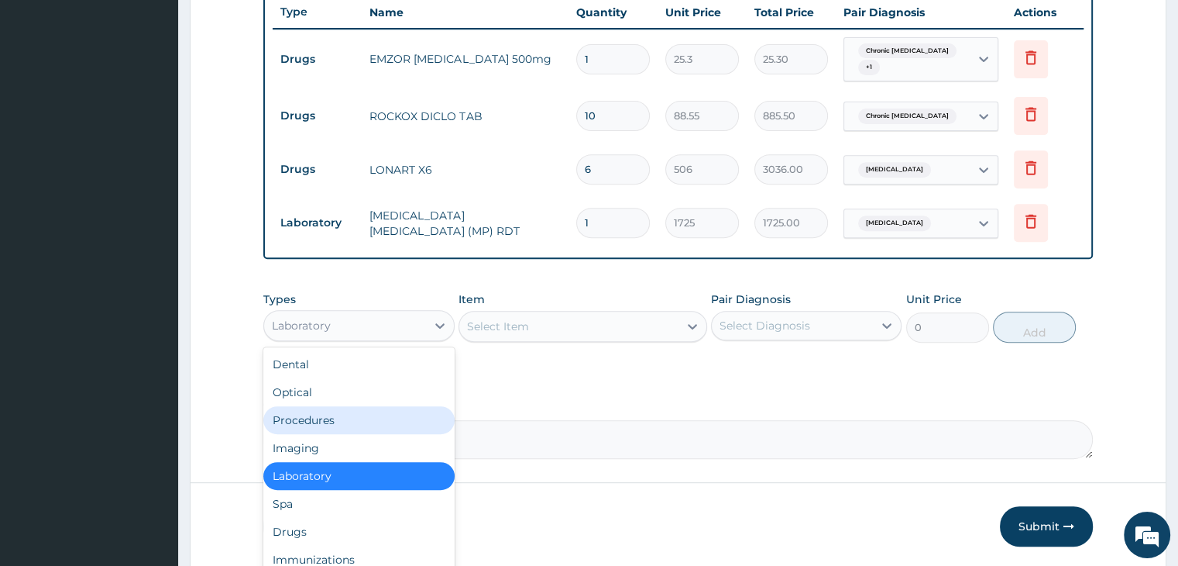
click at [366, 408] on div "Procedures" at bounding box center [358, 420] width 191 height 28
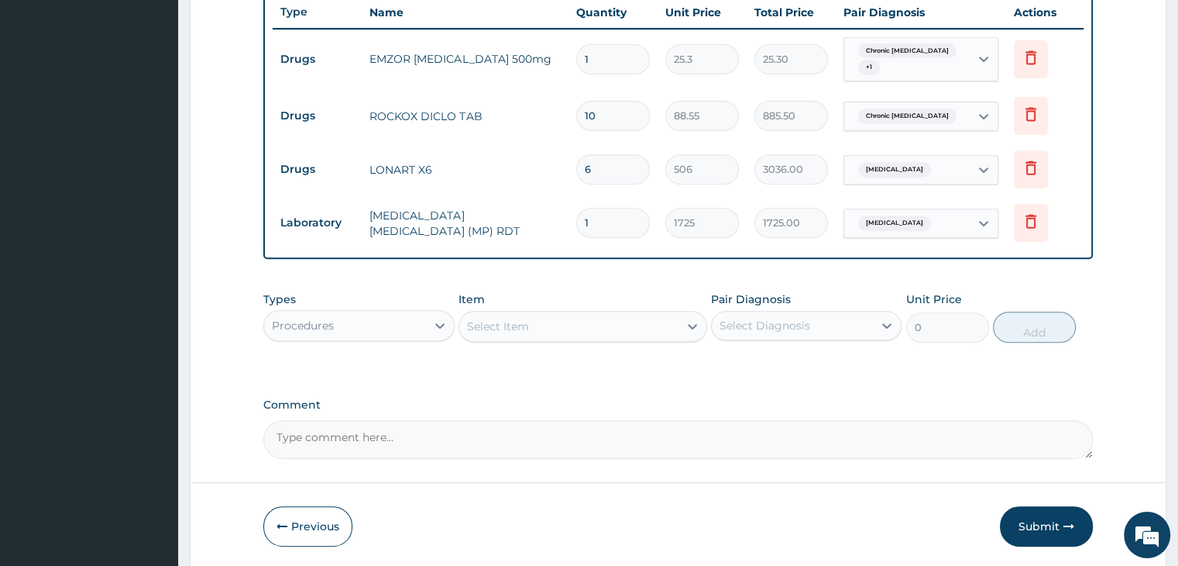
click at [586, 323] on div "Select Item" at bounding box center [568, 326] width 219 height 25
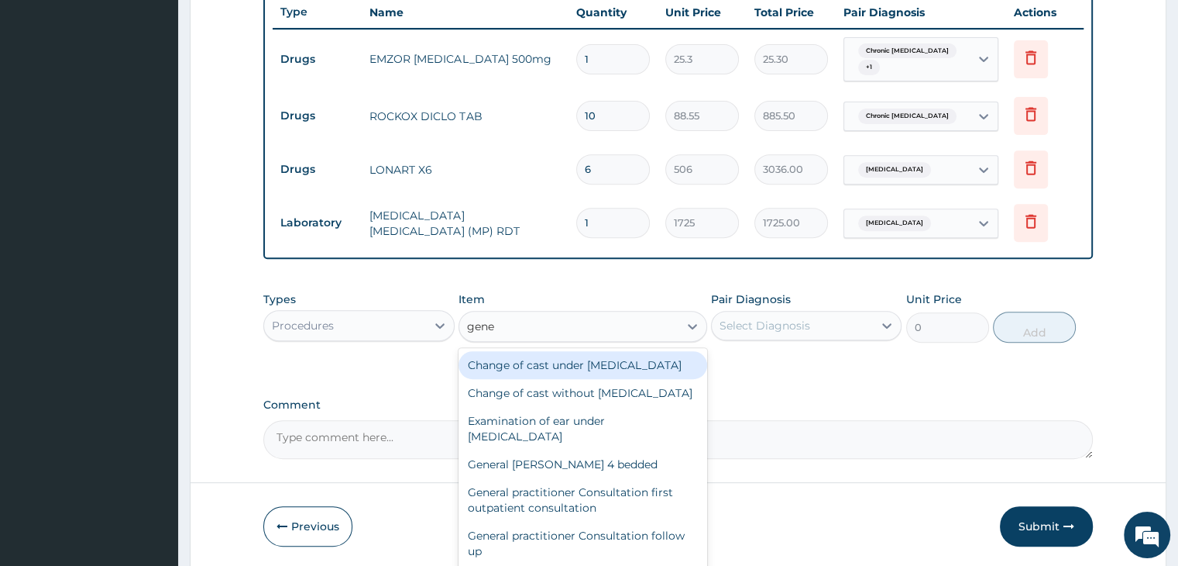
type input "gener"
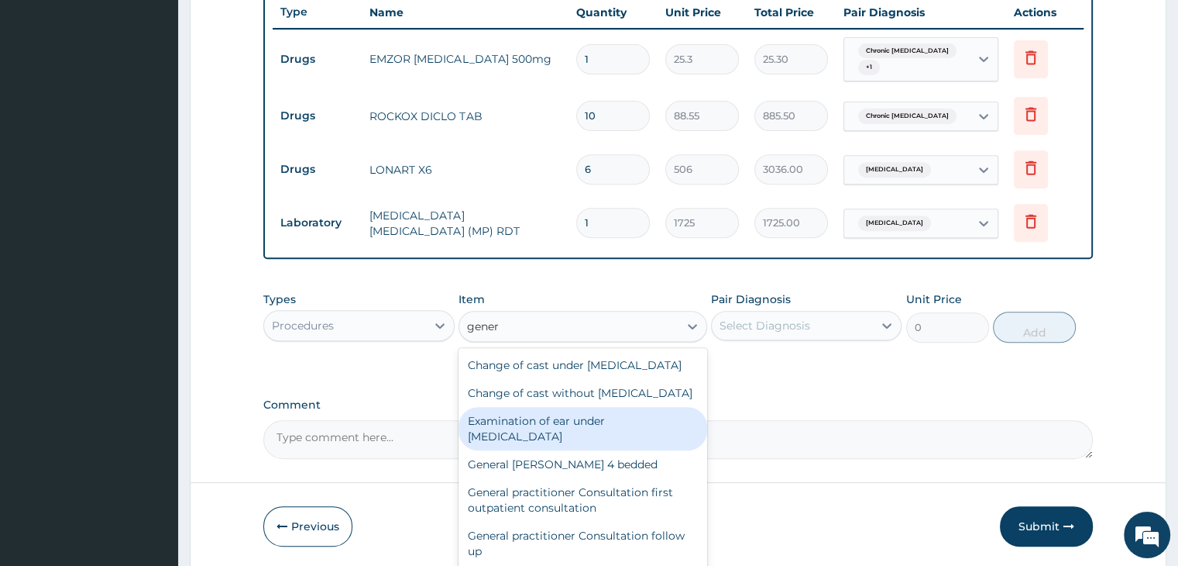
scroll to position [77, 0]
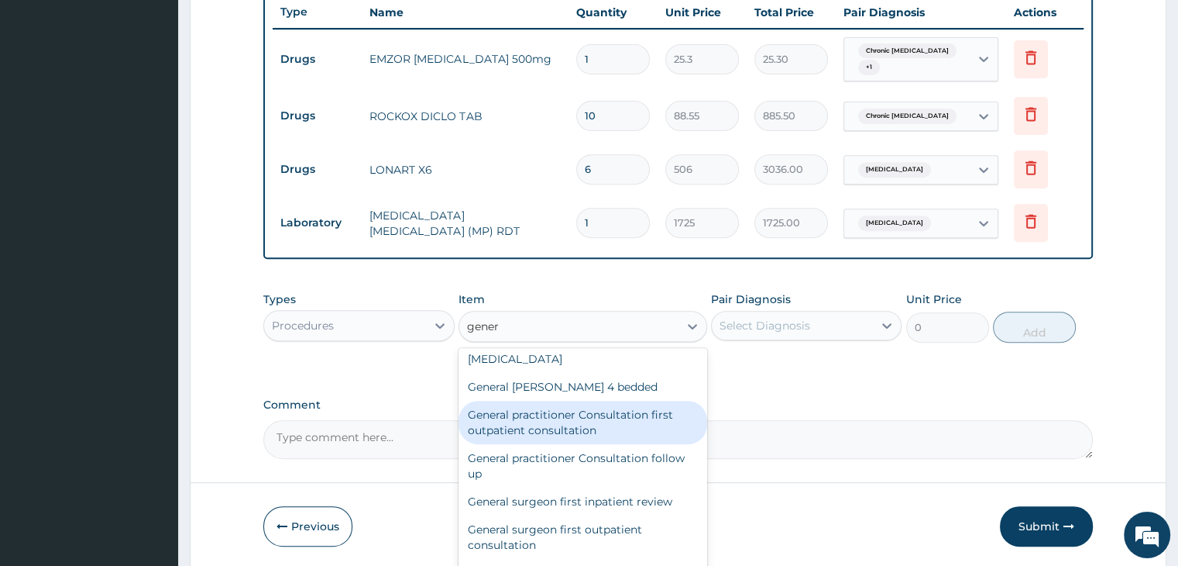
click at [575, 444] on div "General practitioner Consultation first outpatient consultation" at bounding box center [583, 422] width 249 height 43
type input "3795"
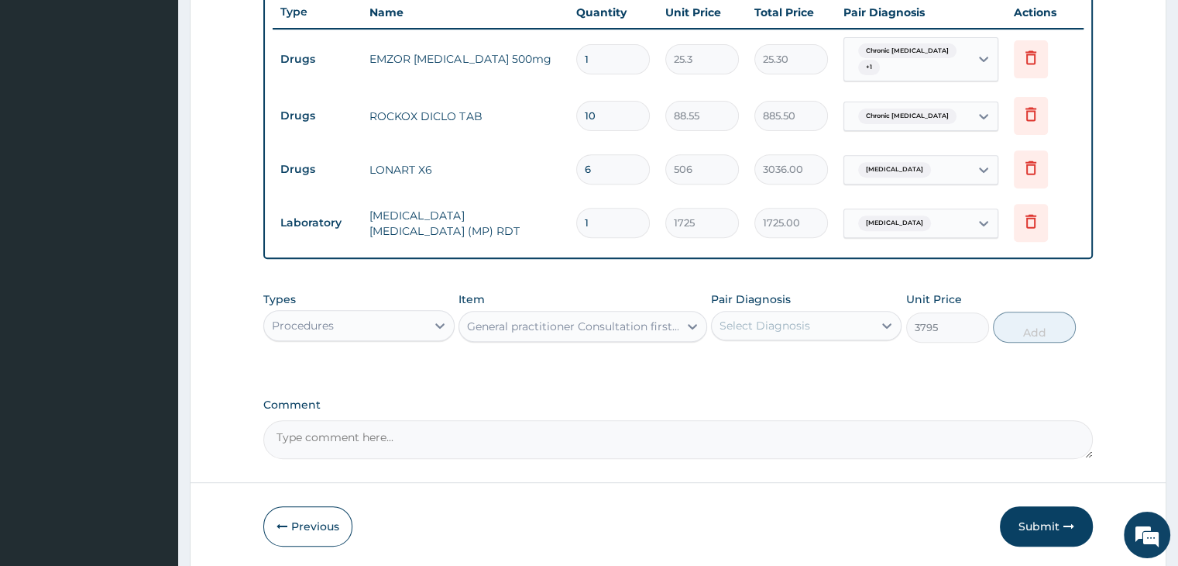
click at [834, 325] on div "Select Diagnosis" at bounding box center [792, 325] width 161 height 25
click at [808, 360] on label "Chronic pain, unspecified" at bounding box center [808, 363] width 143 height 15
checkbox input "true"
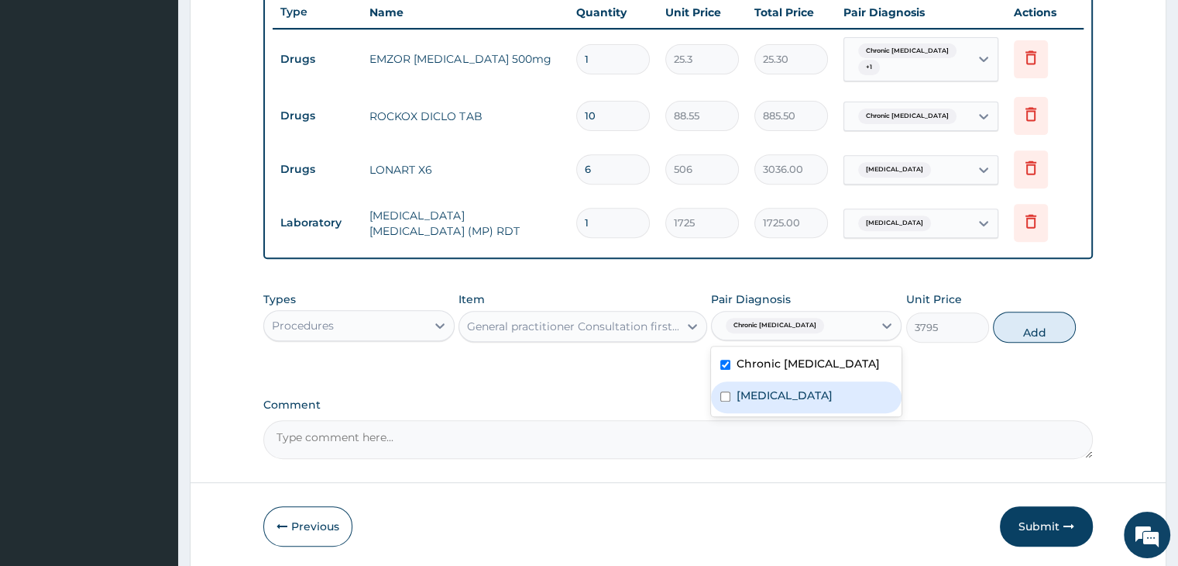
click at [800, 401] on label "Malaria, unspecified" at bounding box center [785, 394] width 96 height 15
checkbox input "true"
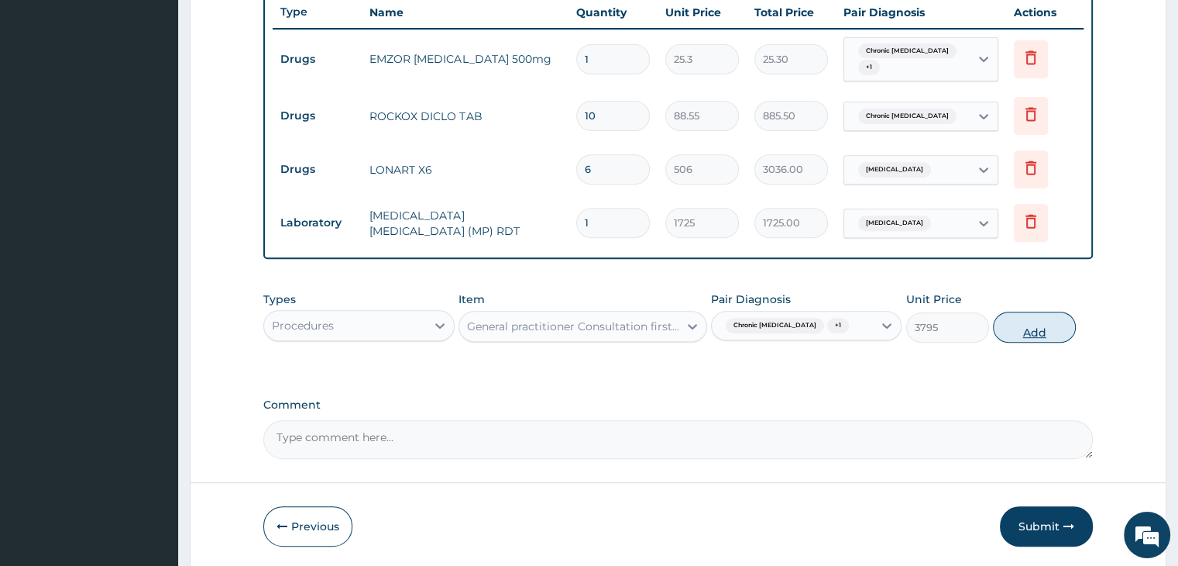
click at [1034, 324] on button "Add" at bounding box center [1034, 326] width 83 height 31
type input "0"
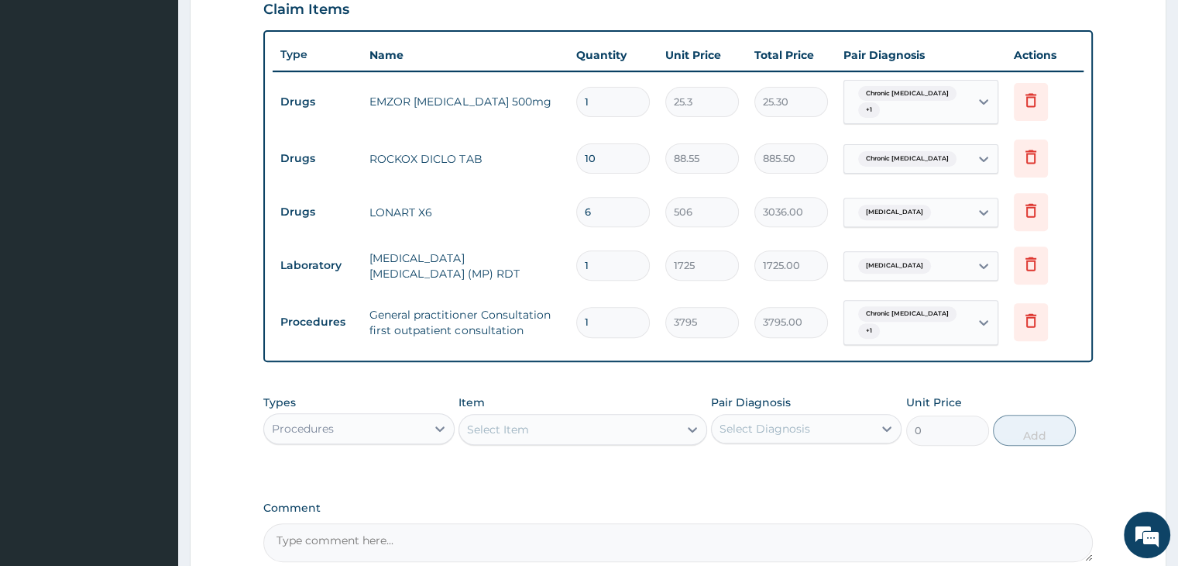
scroll to position [511, 0]
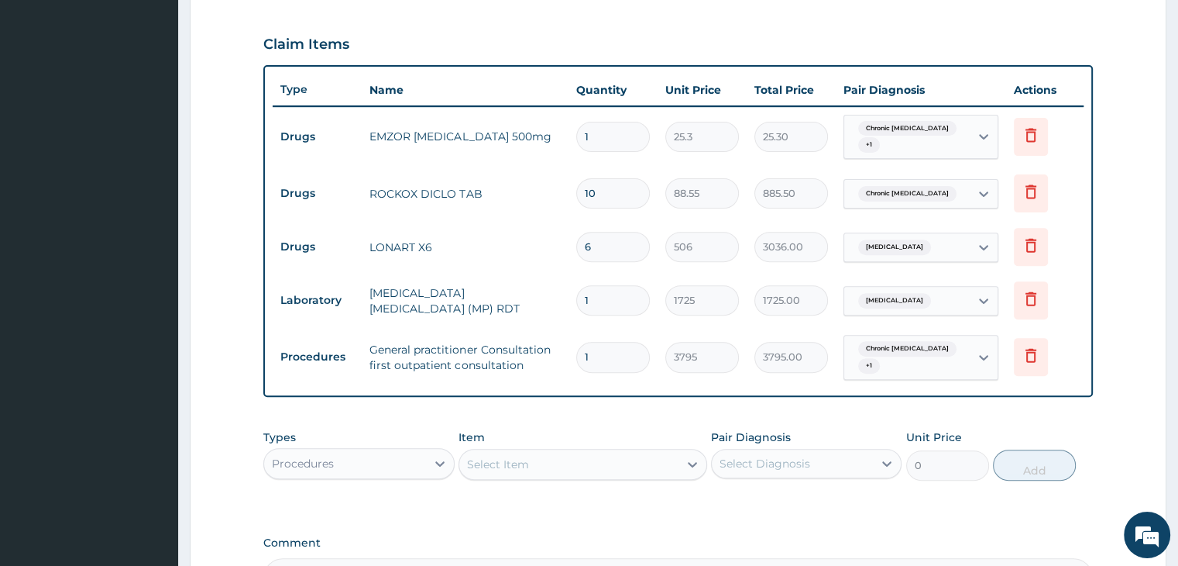
click at [617, 135] on input "1" at bounding box center [613, 137] width 74 height 30
click at [1026, 133] on icon at bounding box center [1031, 135] width 19 height 19
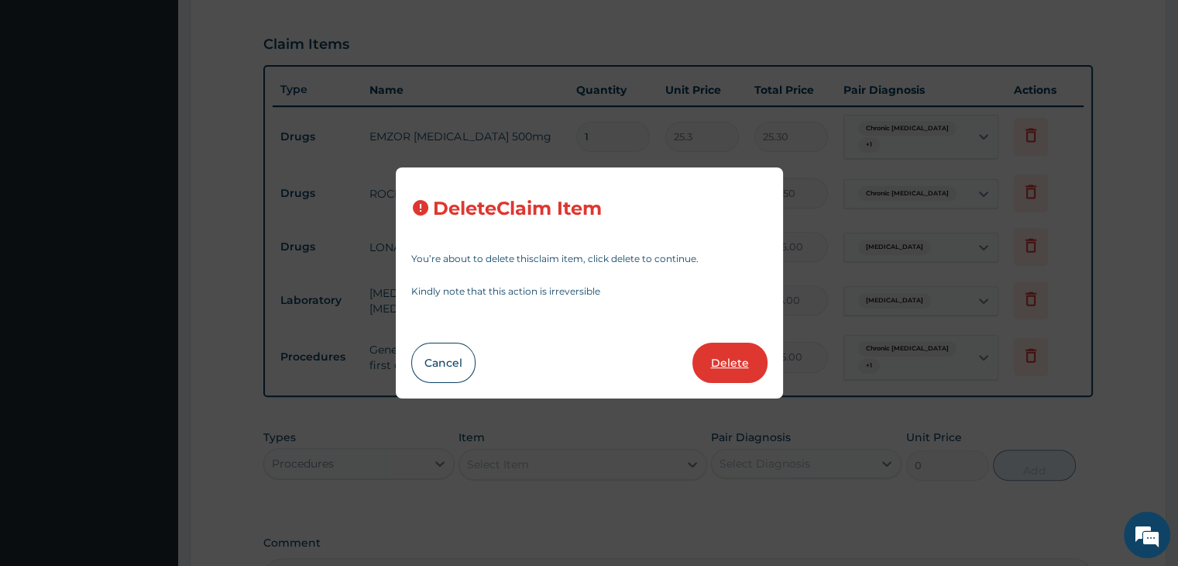
click at [747, 352] on button "Delete" at bounding box center [730, 362] width 75 height 40
type input "10"
type input "88.55"
type input "885.50"
type input "6"
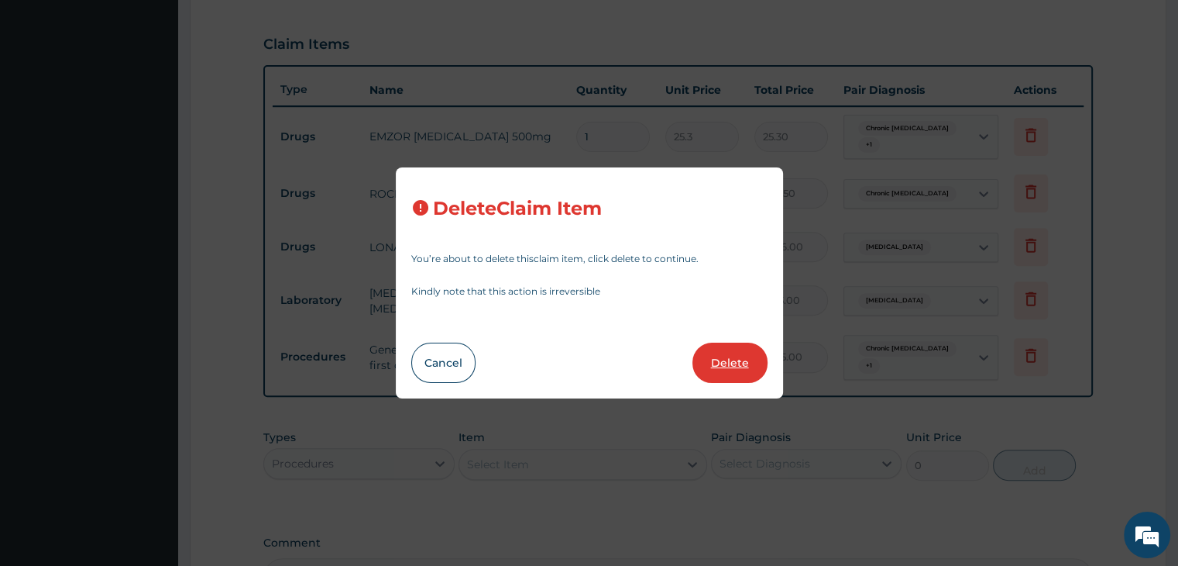
type input "506"
type input "3036.00"
type input "1"
type input "1725"
type input "1725.00"
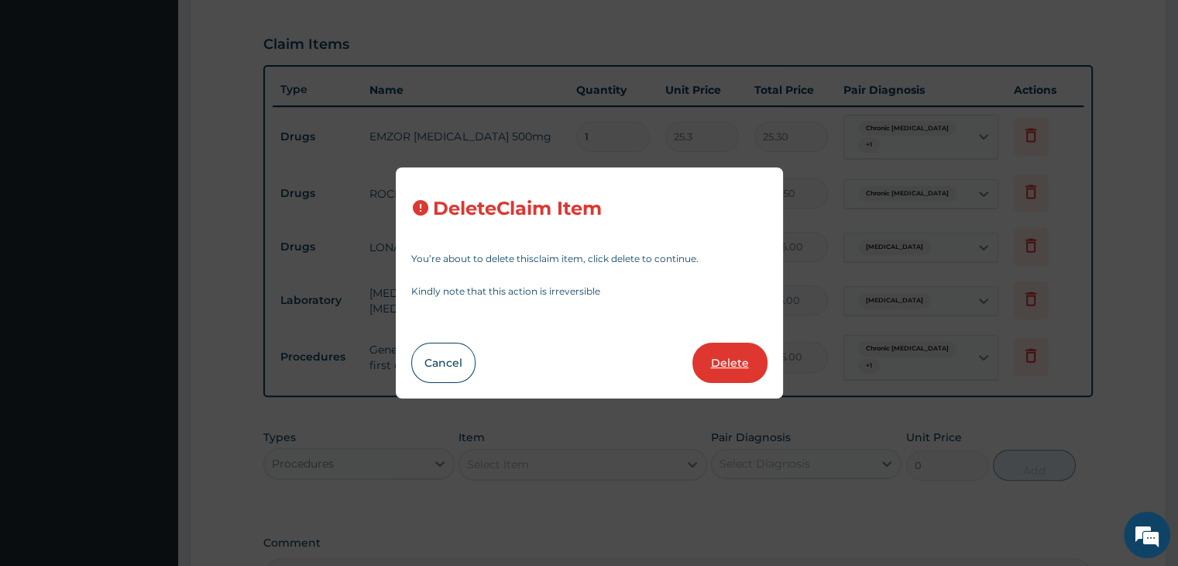
type input "3795"
type input "3795.00"
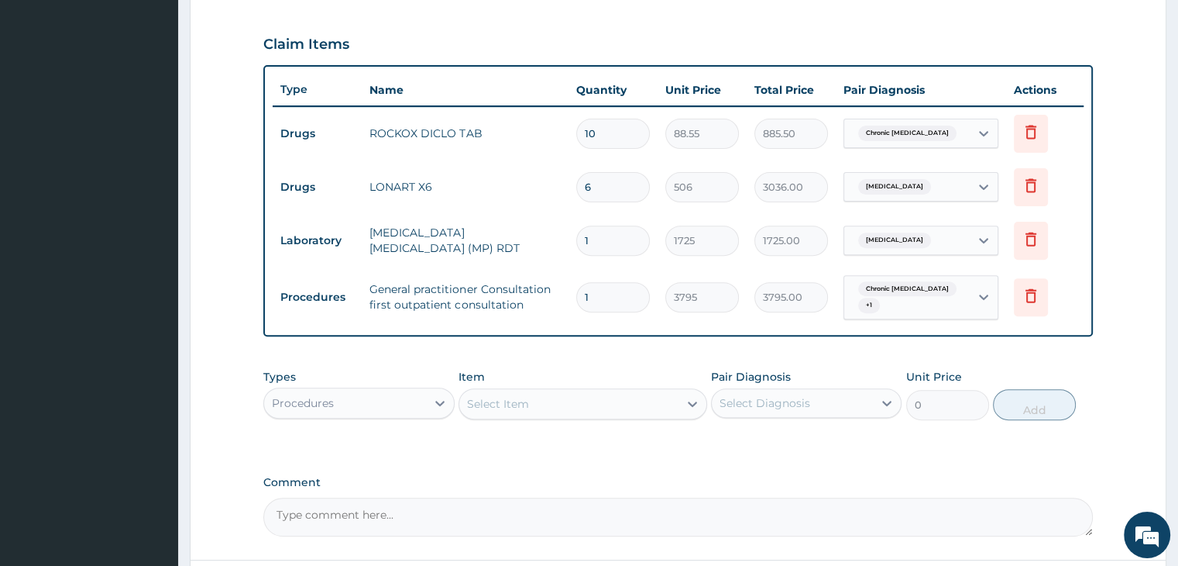
click at [880, 459] on div "PA Code / Prescription Code Enter Code(Secondary Care Only) Encounter Date 20-0…" at bounding box center [677, 86] width 829 height 899
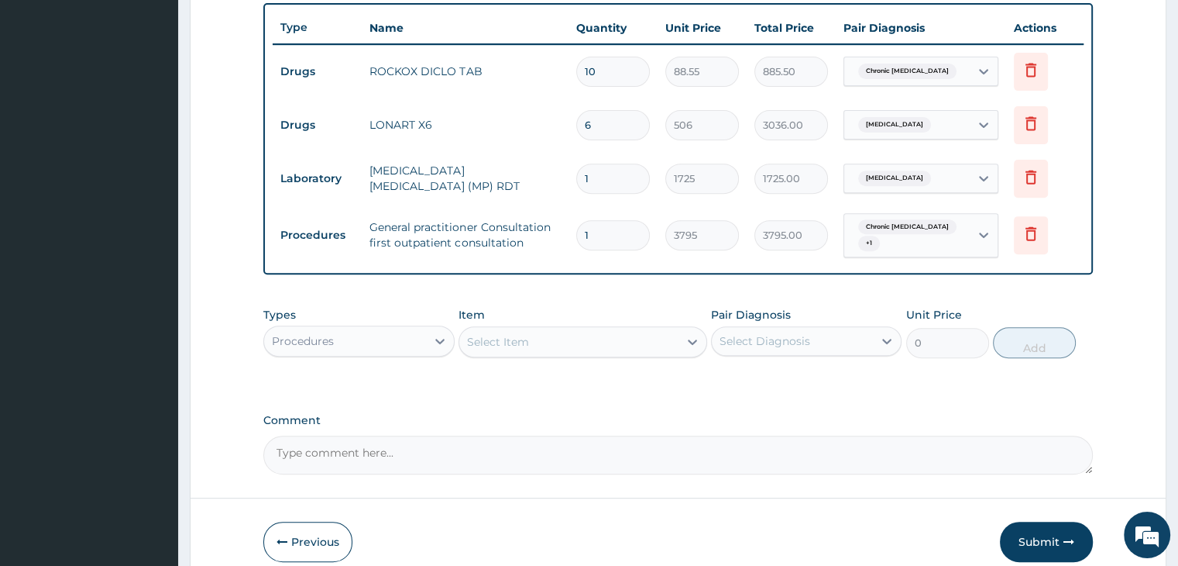
scroll to position [641, 0]
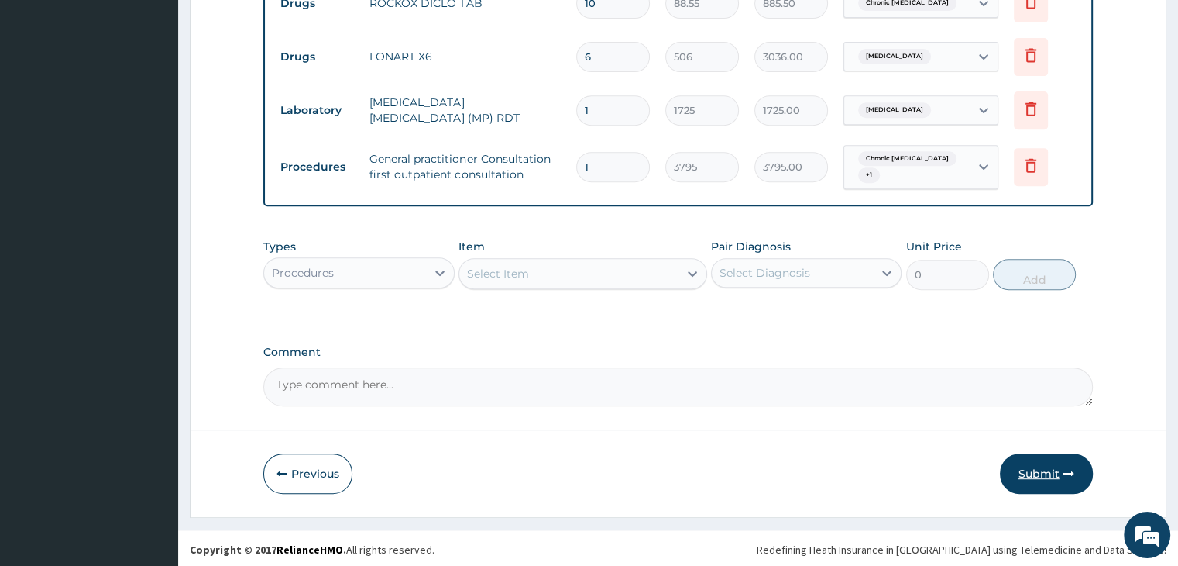
click at [1047, 472] on button "Submit" at bounding box center [1046, 473] width 93 height 40
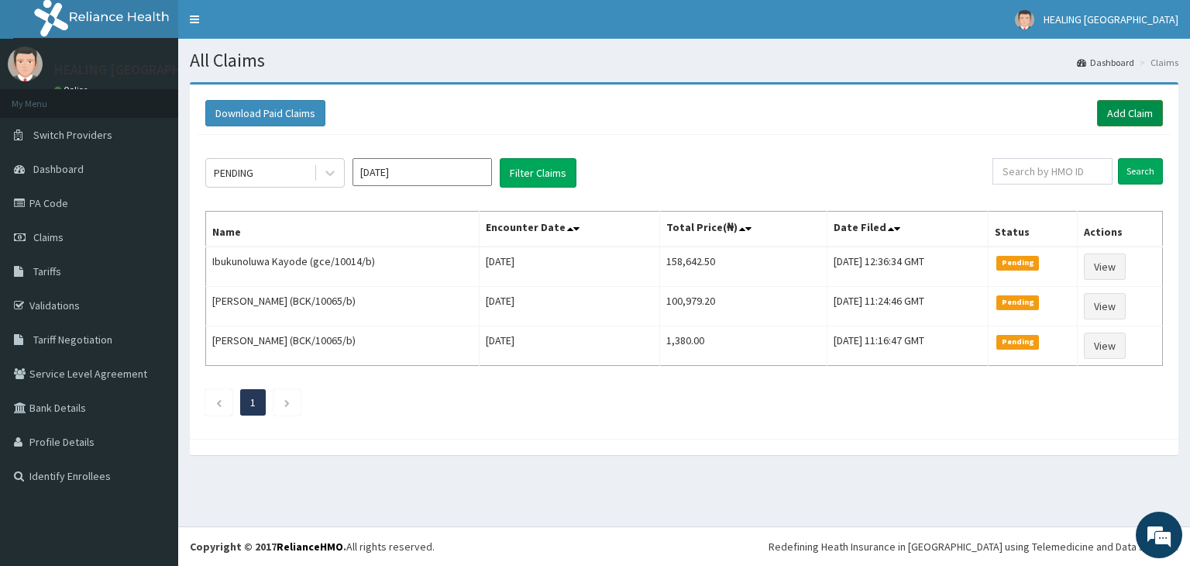
click at [1126, 106] on link "Add Claim" at bounding box center [1130, 113] width 66 height 26
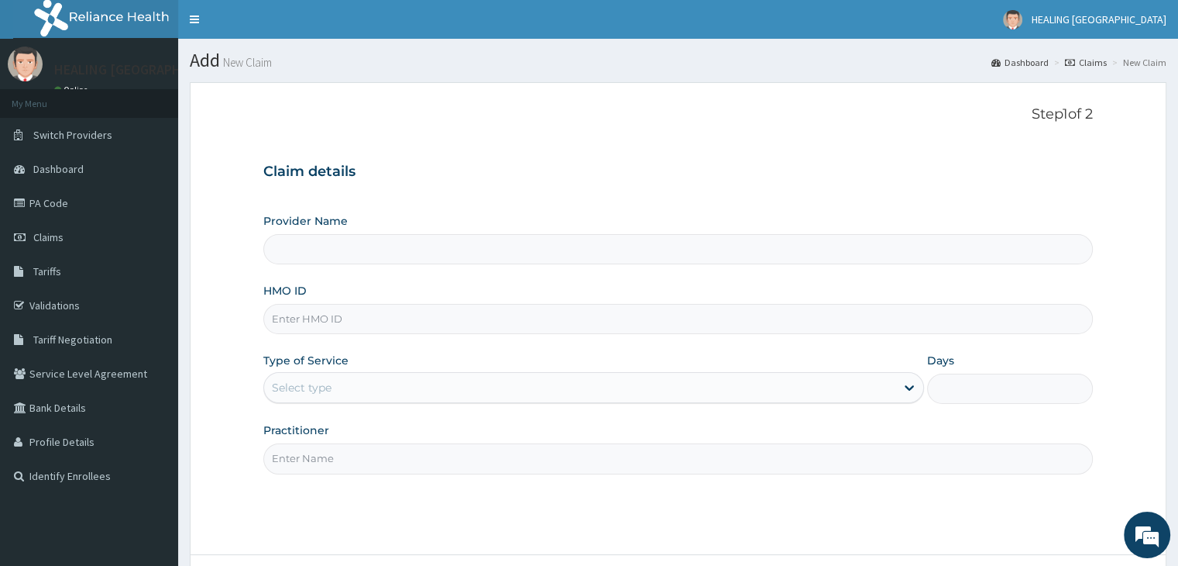
click at [421, 326] on input "HMO ID" at bounding box center [677, 319] width 829 height 30
type input "TSM"
type input "HEALING VIRTUES HOSPITAL"
type input "TSM/10103/A"
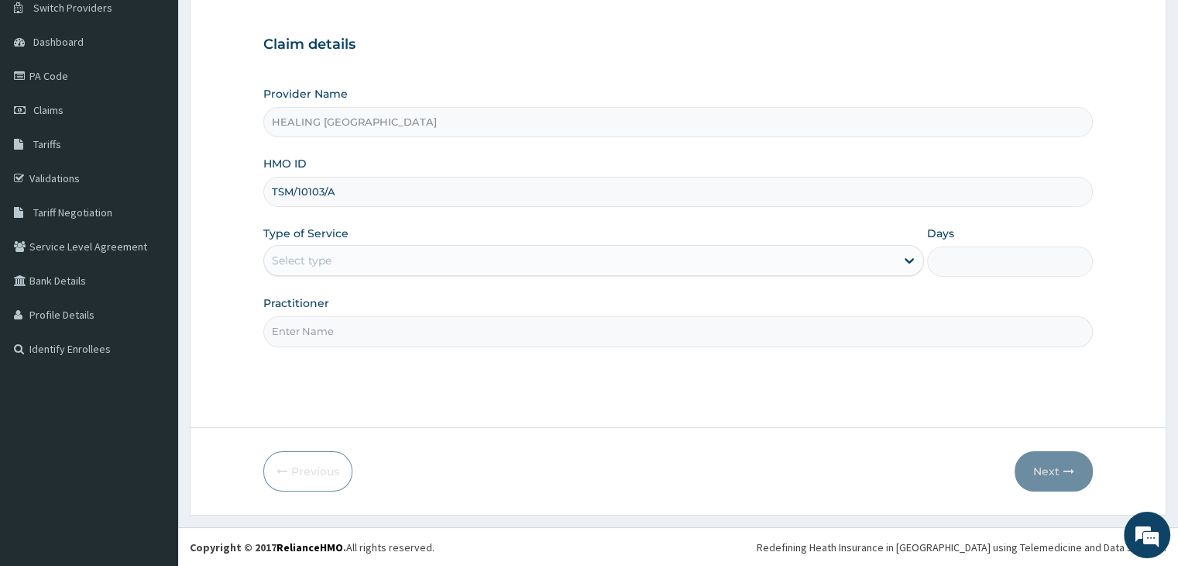
scroll to position [127, 0]
click at [543, 260] on div "Select type" at bounding box center [579, 260] width 631 height 25
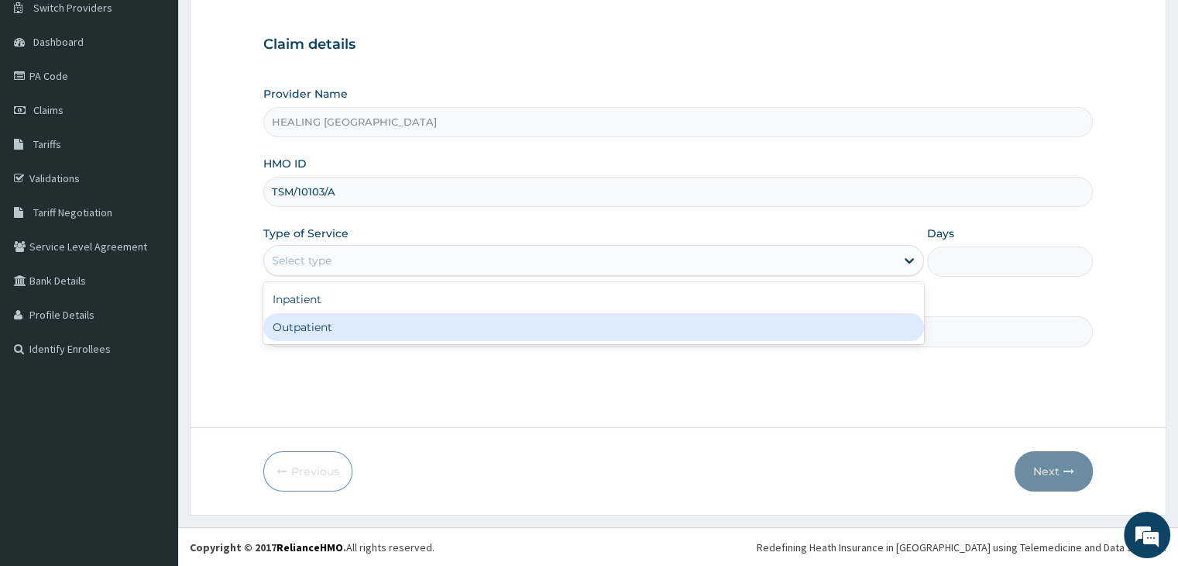
click at [532, 319] on div "Outpatient" at bounding box center [593, 327] width 661 height 28
type input "1"
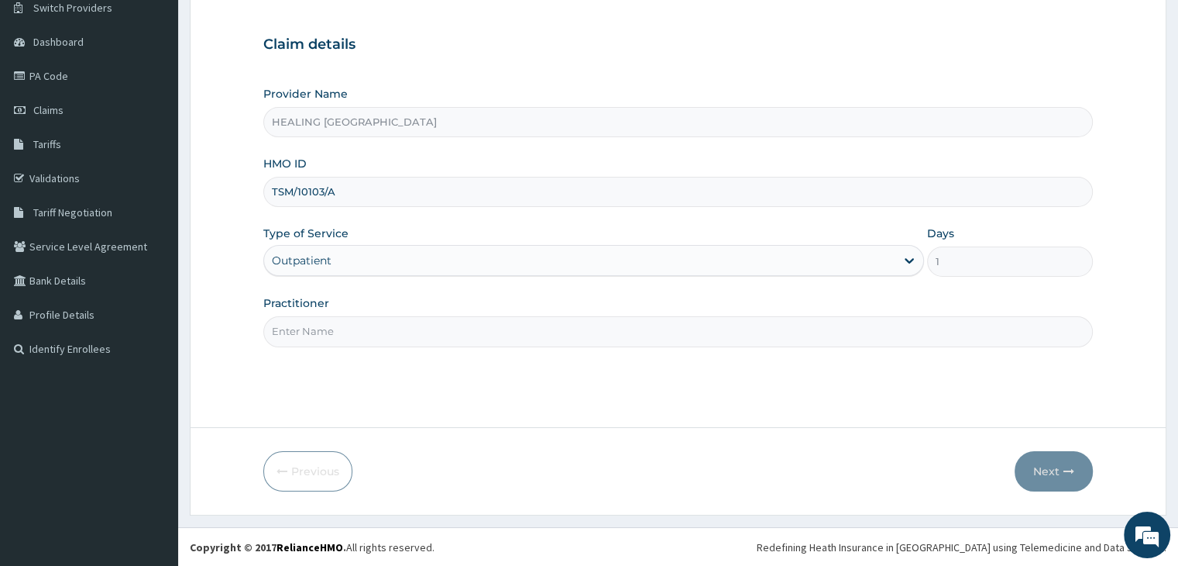
click at [533, 335] on input "Practitioner" at bounding box center [677, 331] width 829 height 30
type input "Dr Ajayi"
click at [1047, 469] on button "Next" at bounding box center [1054, 471] width 78 height 40
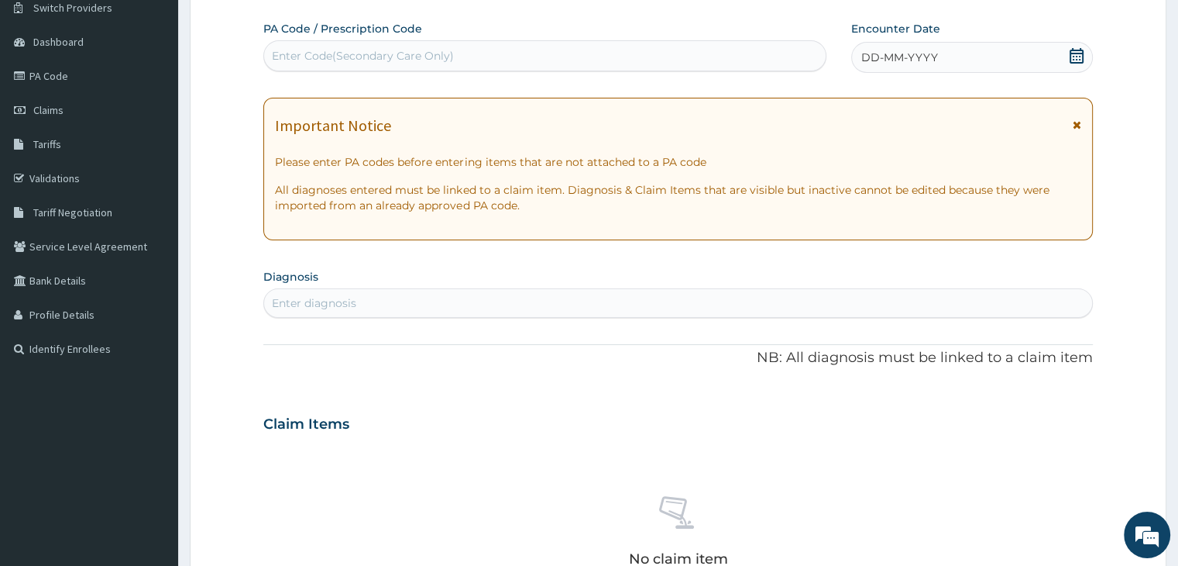
click at [1077, 56] on icon at bounding box center [1076, 55] width 15 height 15
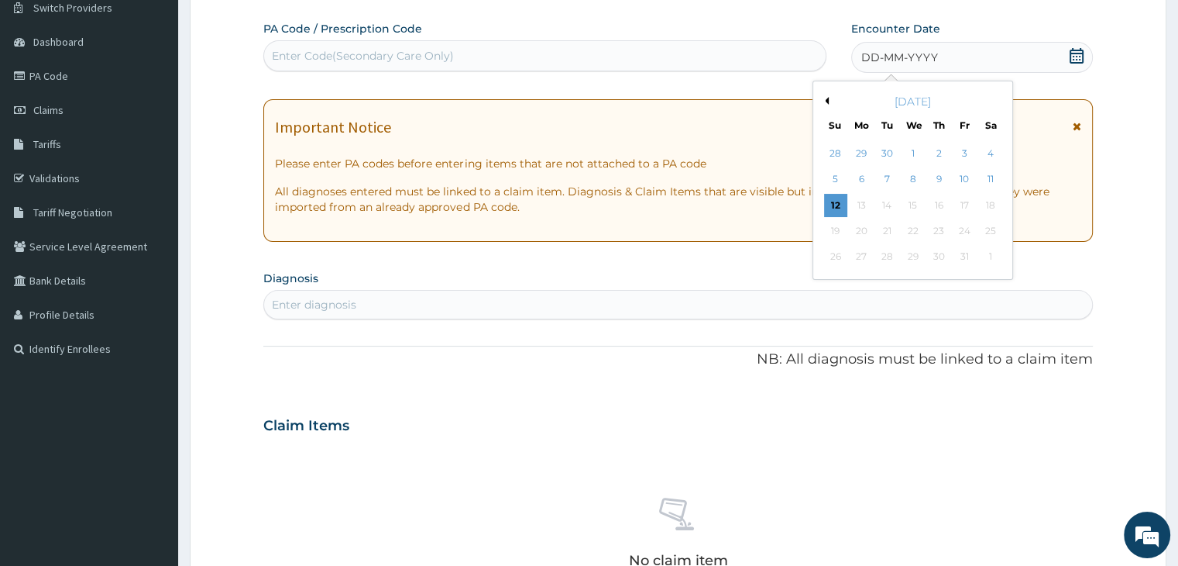
click at [827, 98] on button "Previous Month" at bounding box center [825, 101] width 8 height 8
click at [985, 202] on div "20" at bounding box center [990, 205] width 23 height 23
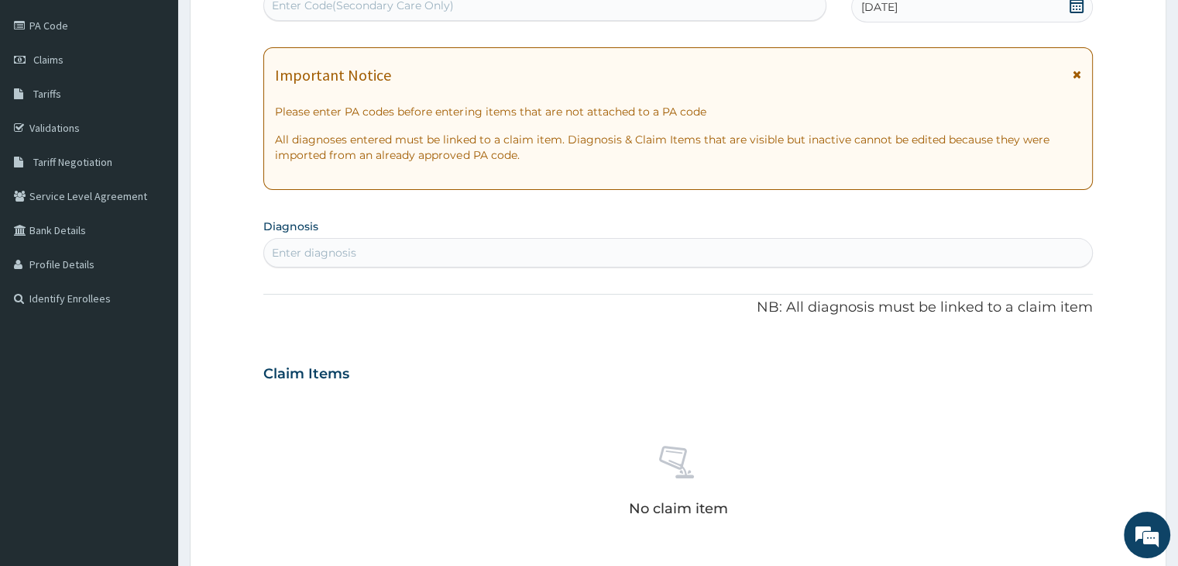
scroll to position [205, 0]
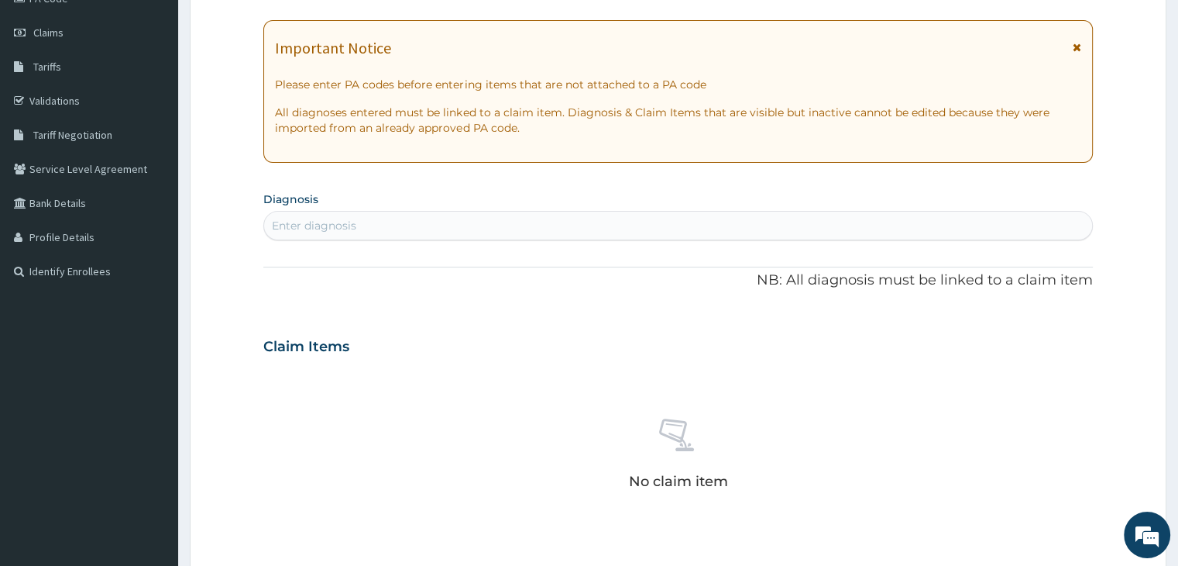
click at [518, 227] on div "Enter diagnosis" at bounding box center [677, 225] width 827 height 25
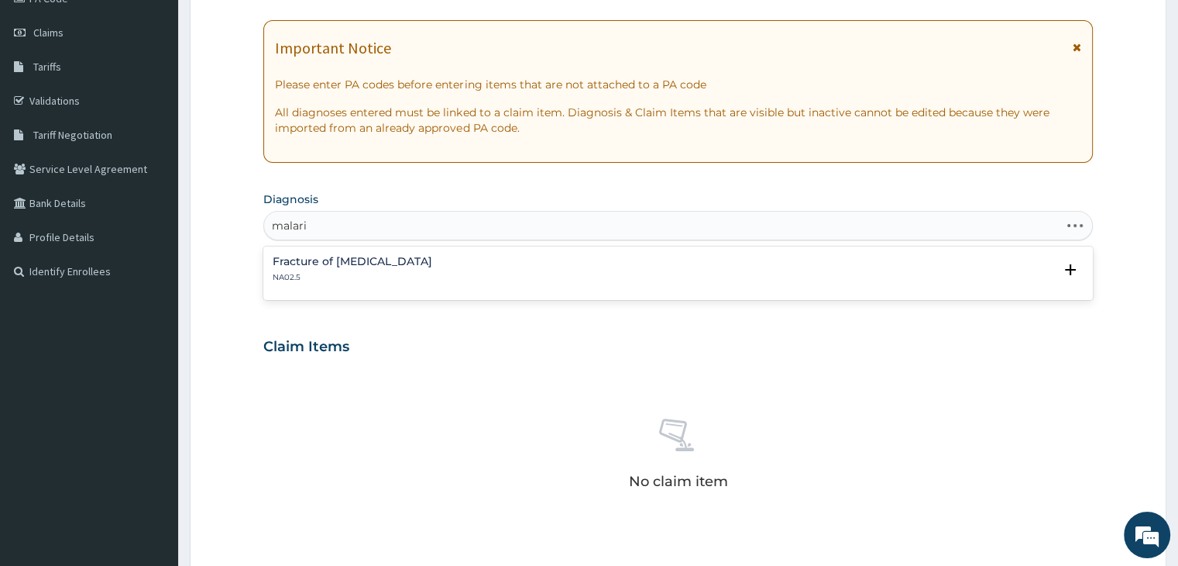
type input "malaria"
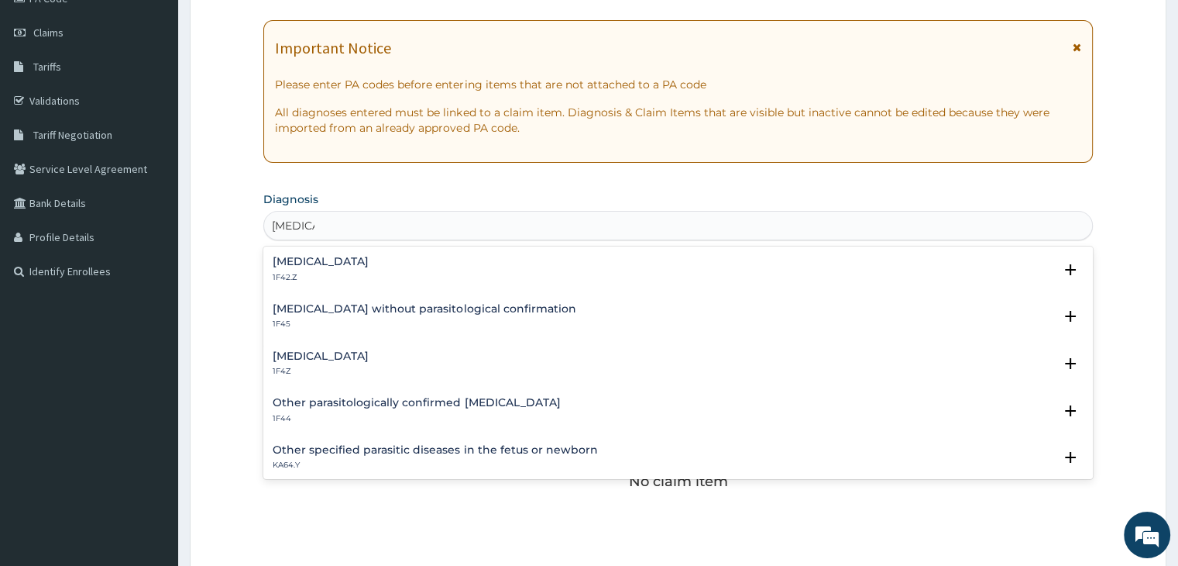
click at [367, 357] on h4 "Malaria, unspecified" at bounding box center [321, 356] width 96 height 12
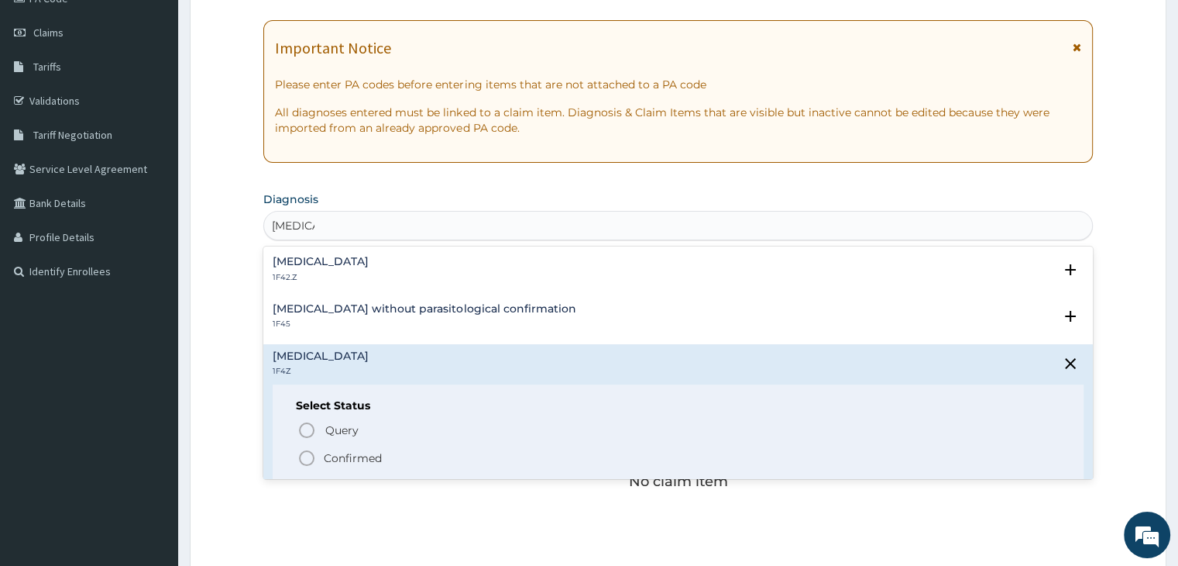
click at [308, 455] on icon "status option filled" at bounding box center [307, 458] width 19 height 19
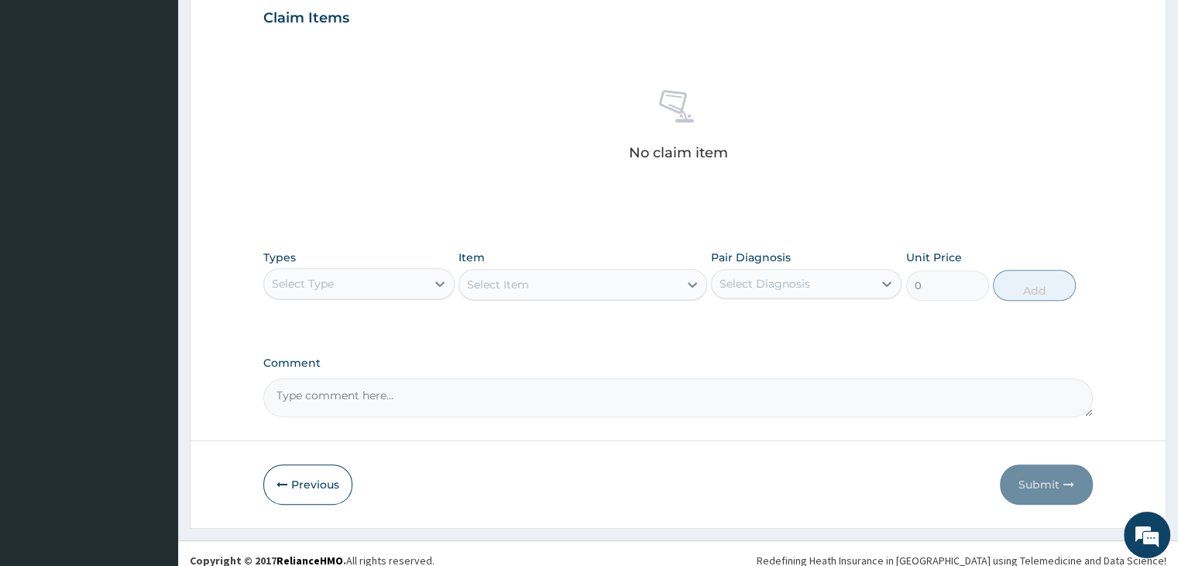
scroll to position [550, 0]
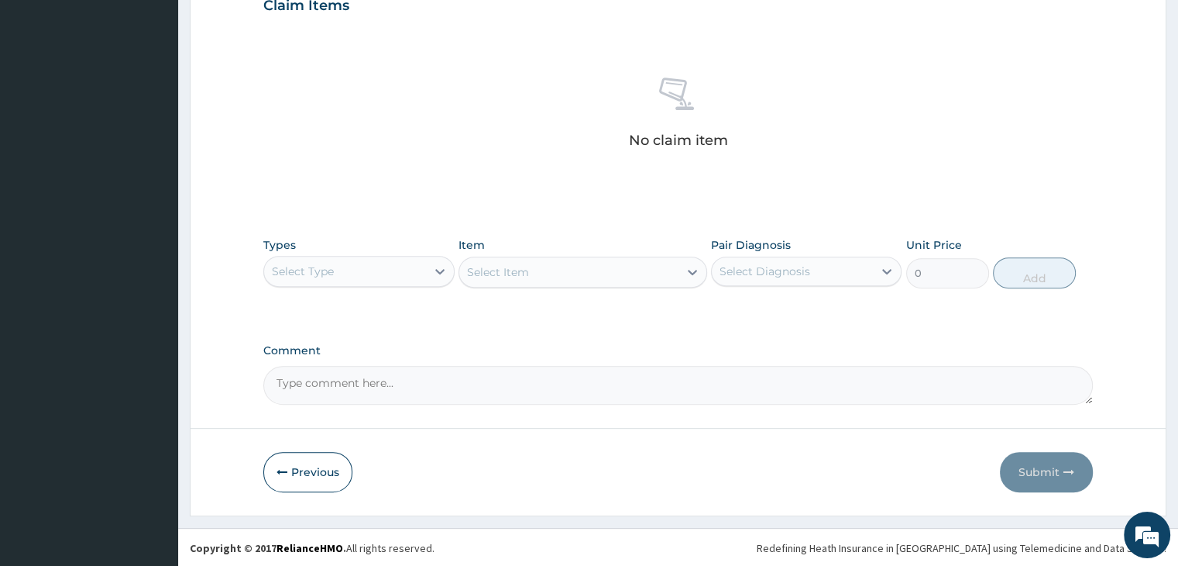
click at [356, 263] on div "Select Type" at bounding box center [344, 271] width 161 height 25
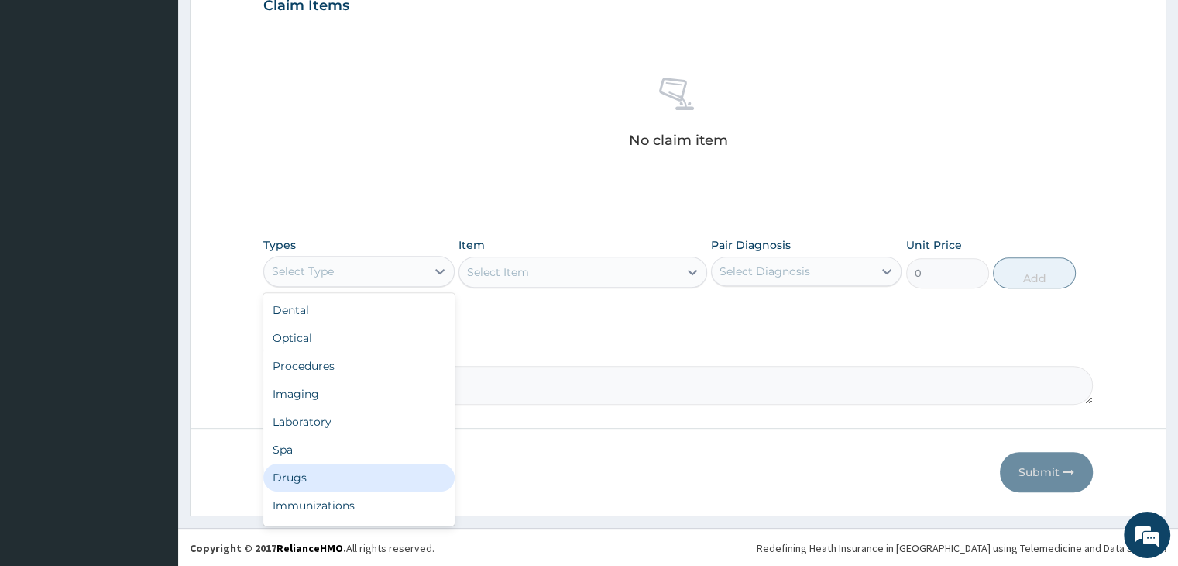
click at [336, 472] on div "Drugs" at bounding box center [358, 477] width 191 height 28
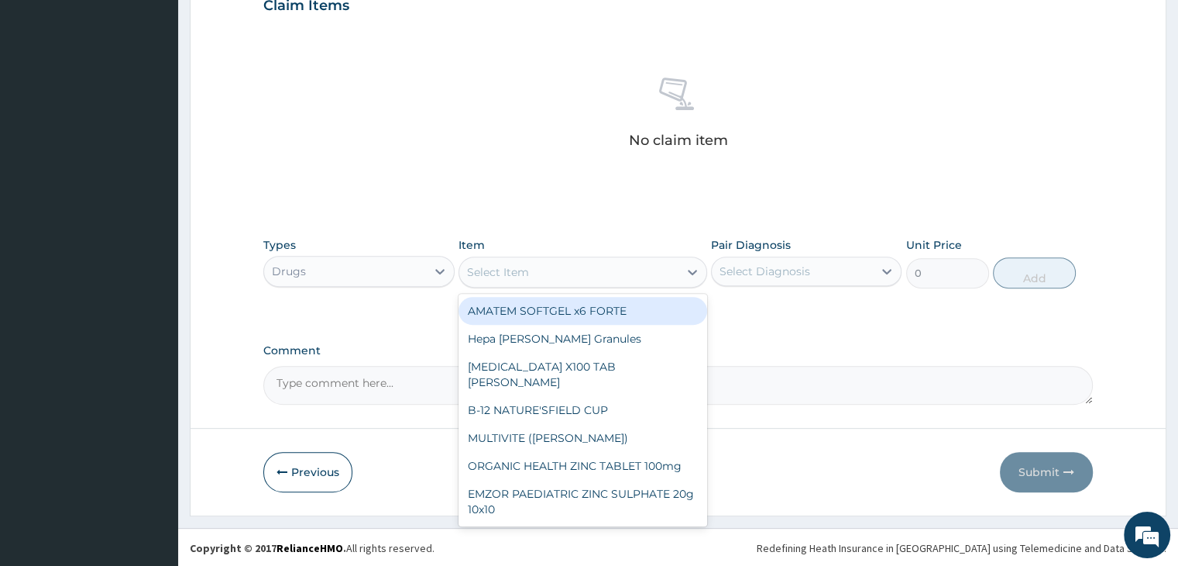
click at [584, 276] on div "Select Item" at bounding box center [568, 272] width 219 height 25
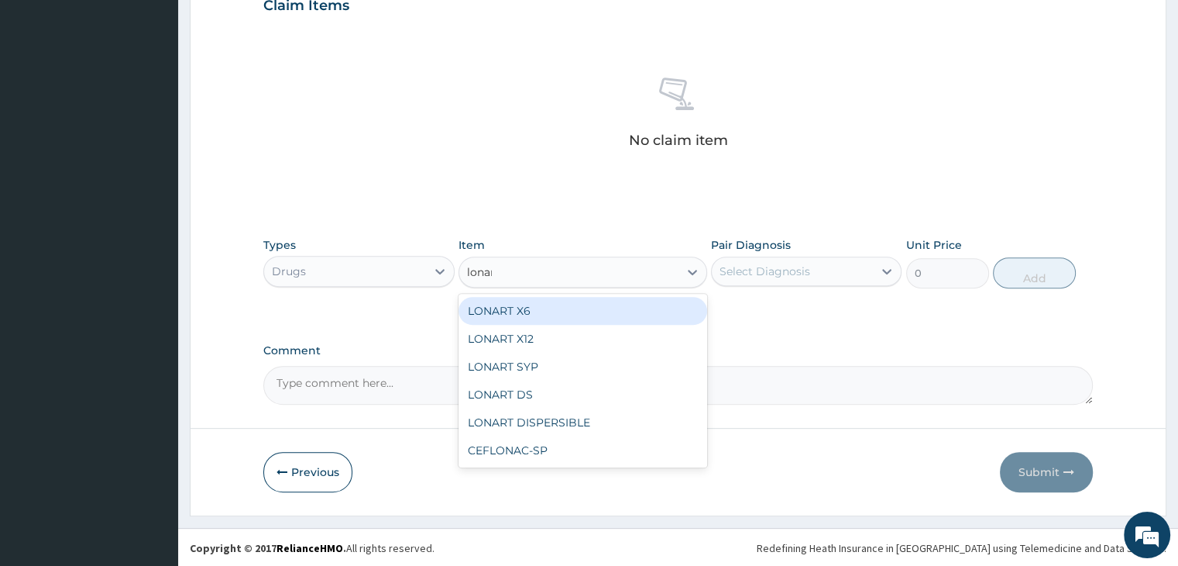
type input "lonart"
click at [582, 311] on div "LONART X6" at bounding box center [583, 311] width 249 height 28
type input "506"
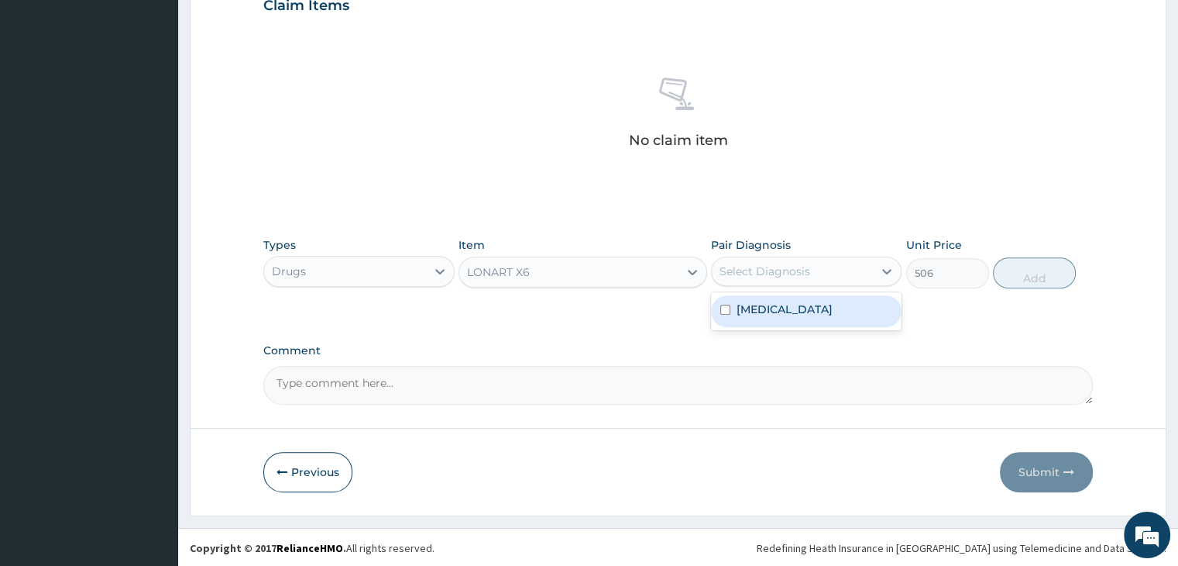
click at [813, 266] on div "Select Diagnosis" at bounding box center [792, 271] width 161 height 25
click at [807, 315] on label "Malaria, unspecified" at bounding box center [785, 308] width 96 height 15
checkbox input "true"
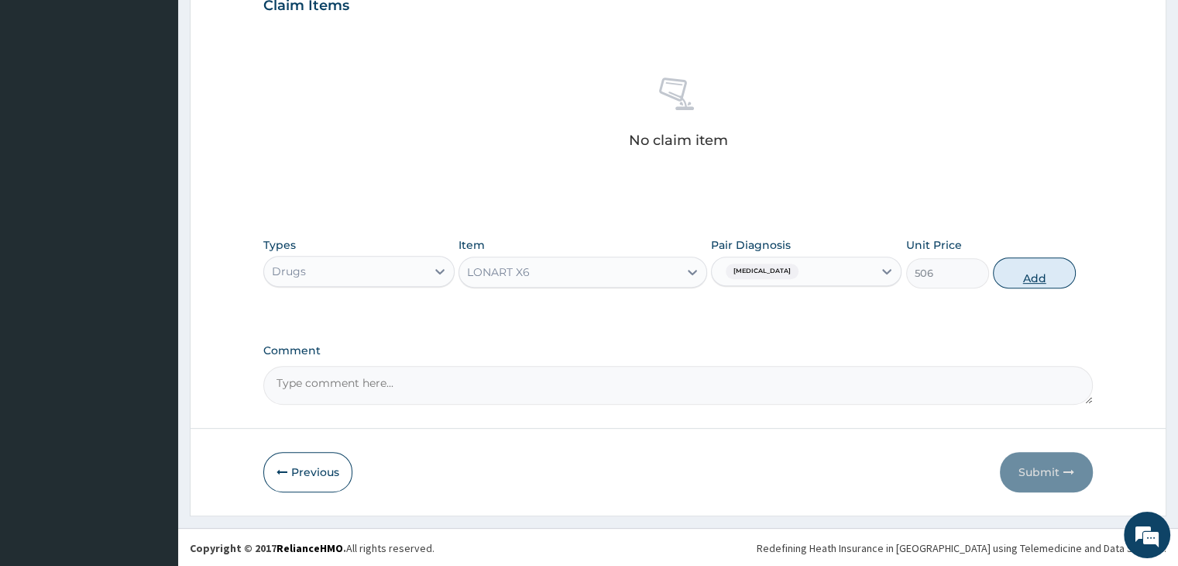
click at [1037, 272] on button "Add" at bounding box center [1034, 272] width 83 height 31
type input "0"
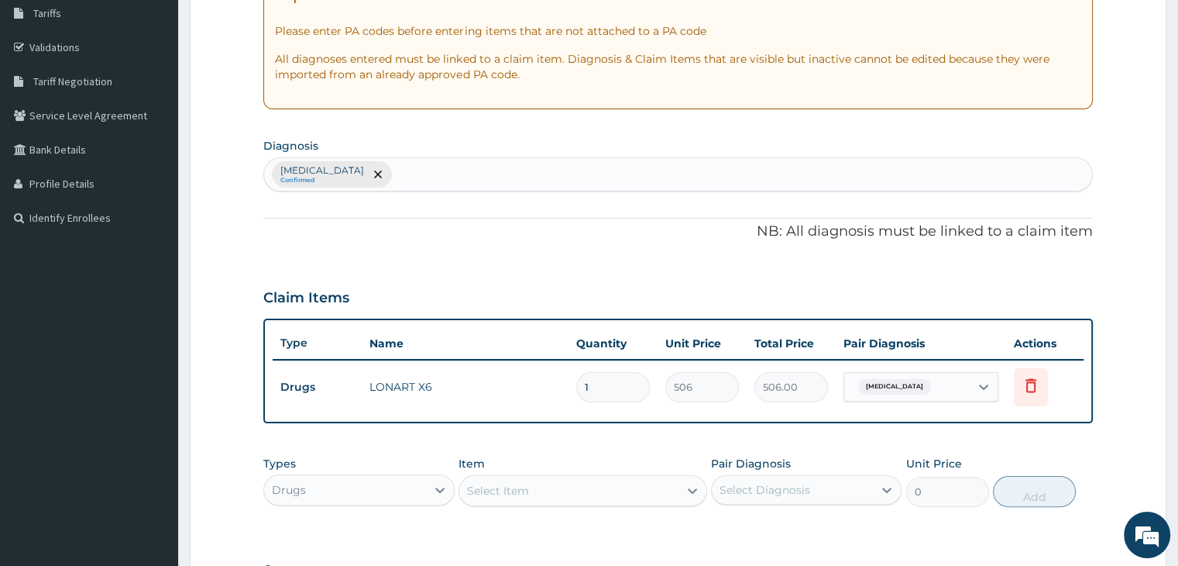
scroll to position [398, 0]
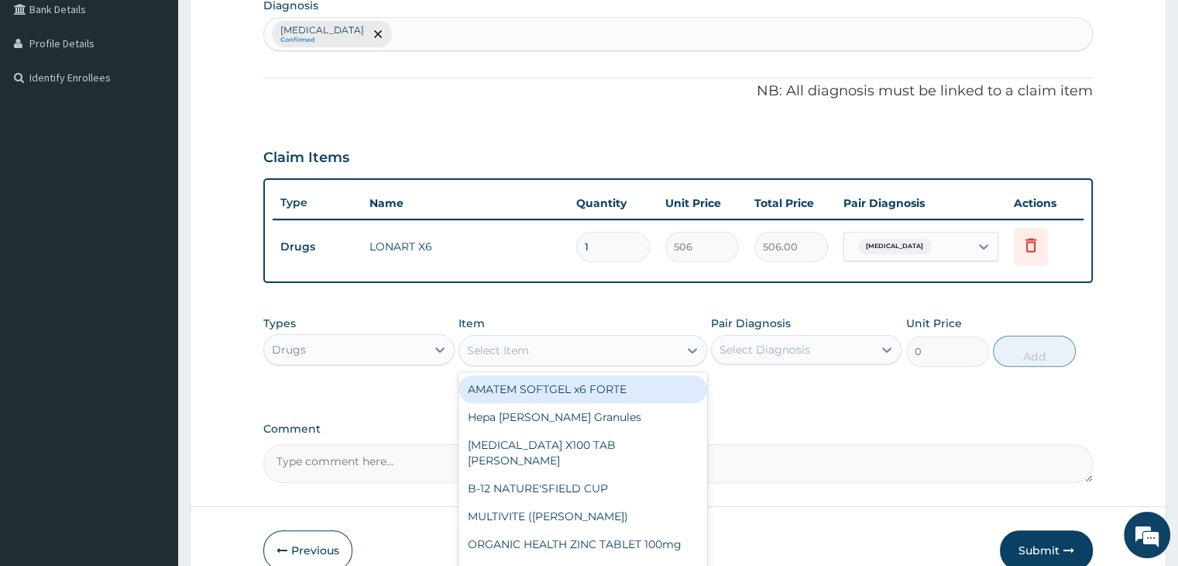
click at [562, 351] on div "Select Item" at bounding box center [568, 350] width 219 height 25
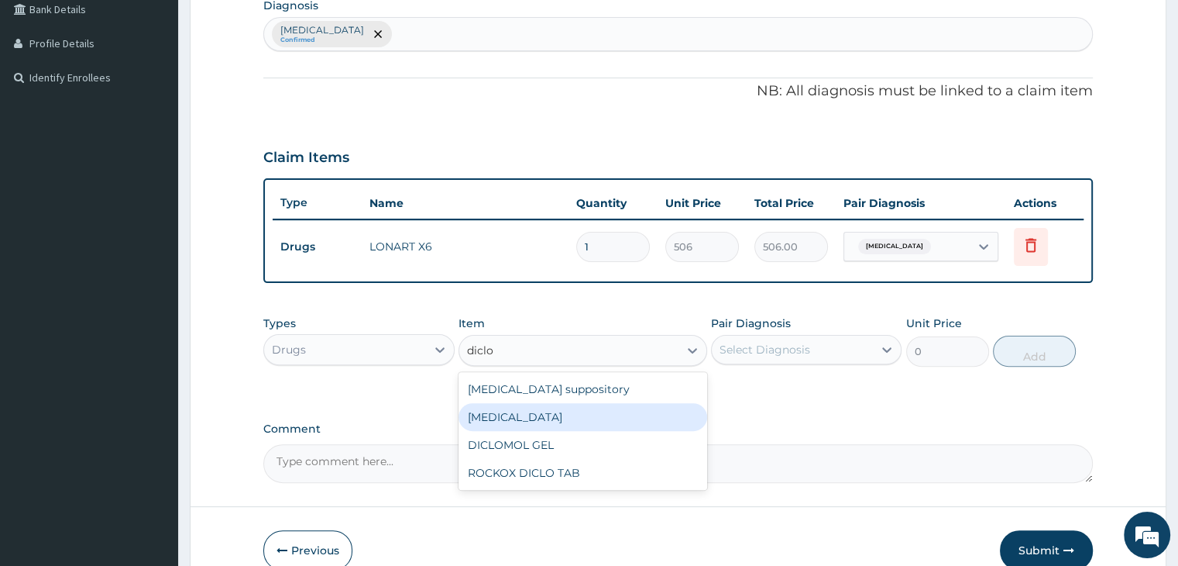
type input "diclo"
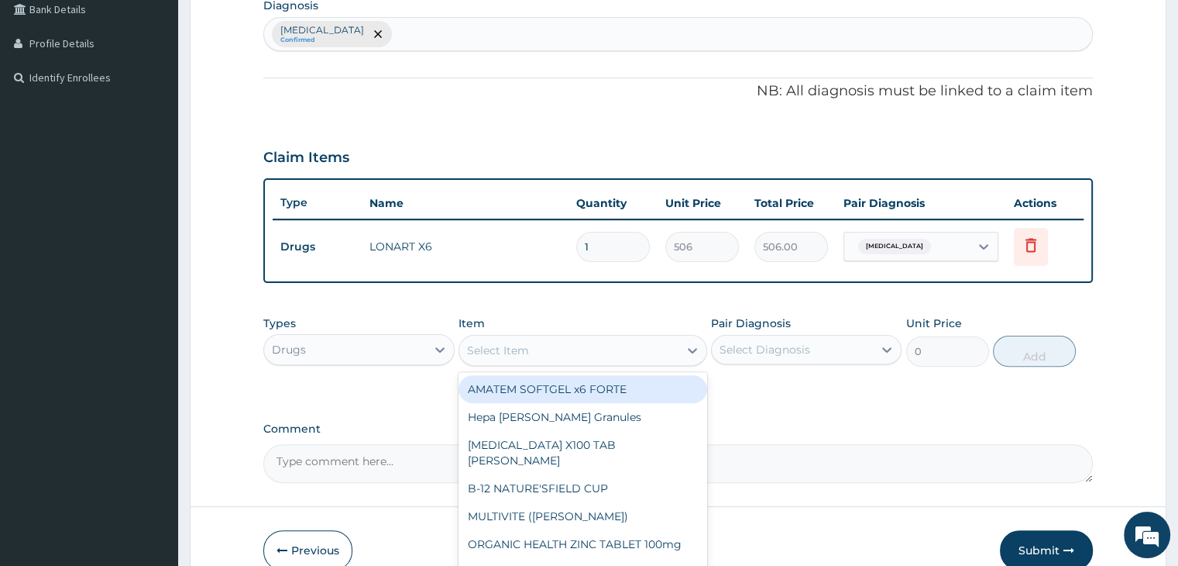
click at [570, 356] on div "Select Item" at bounding box center [568, 350] width 219 height 25
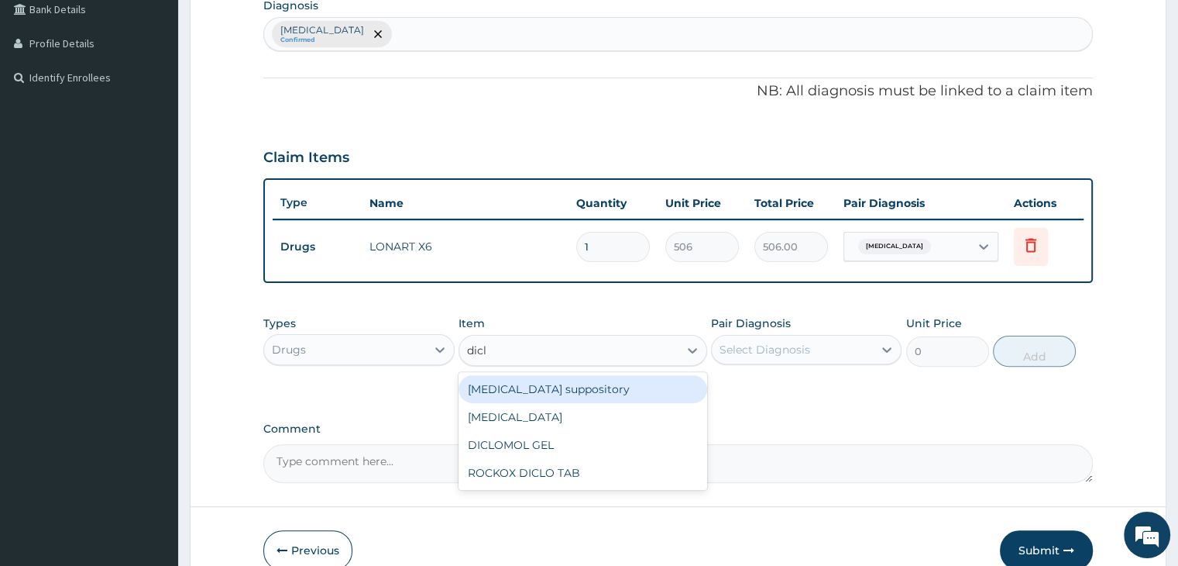
type input "diclo"
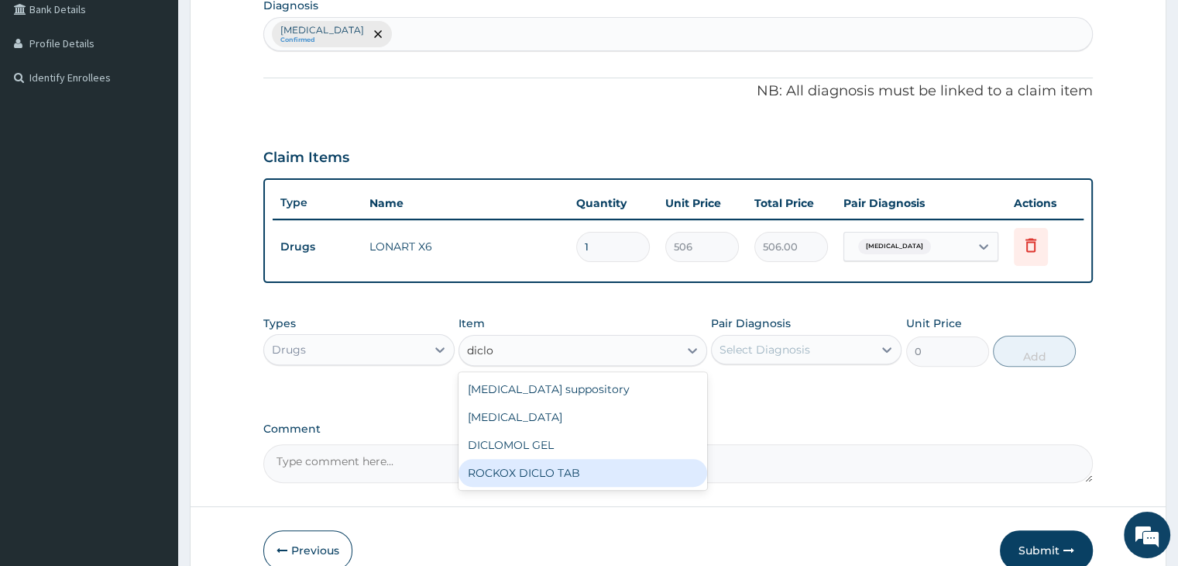
click at [586, 469] on div "ROCKOX DICLO TAB" at bounding box center [583, 473] width 249 height 28
type input "88.55"
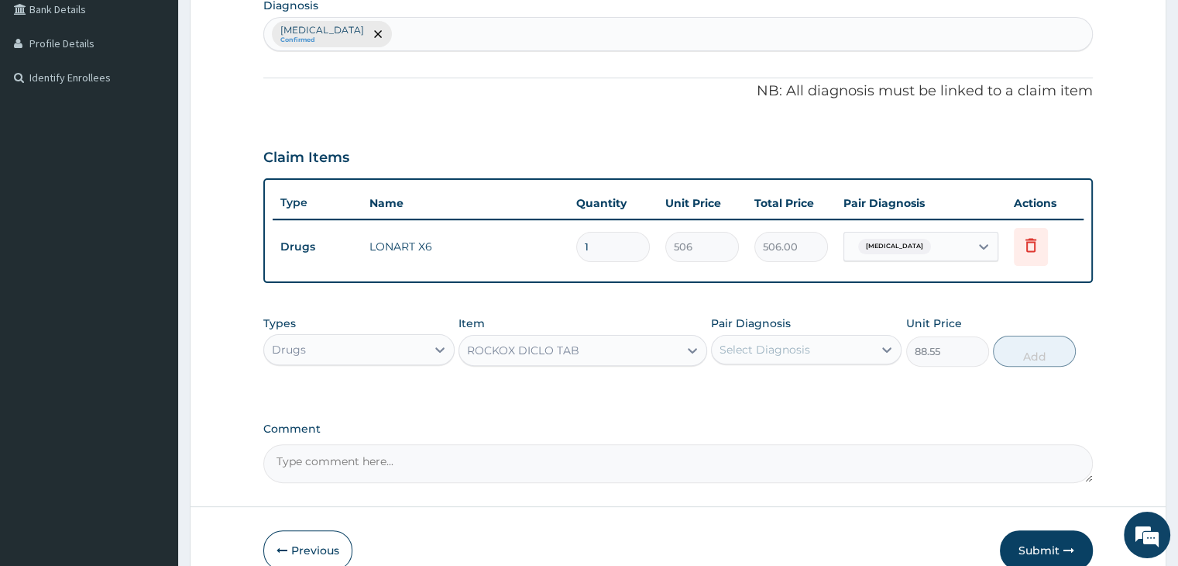
click at [789, 342] on div "Select Diagnosis" at bounding box center [765, 349] width 91 height 15
click at [805, 385] on label "Malaria, unspecified" at bounding box center [785, 387] width 96 height 15
checkbox input "true"
click at [1013, 348] on button "Add" at bounding box center [1034, 350] width 83 height 31
type input "0"
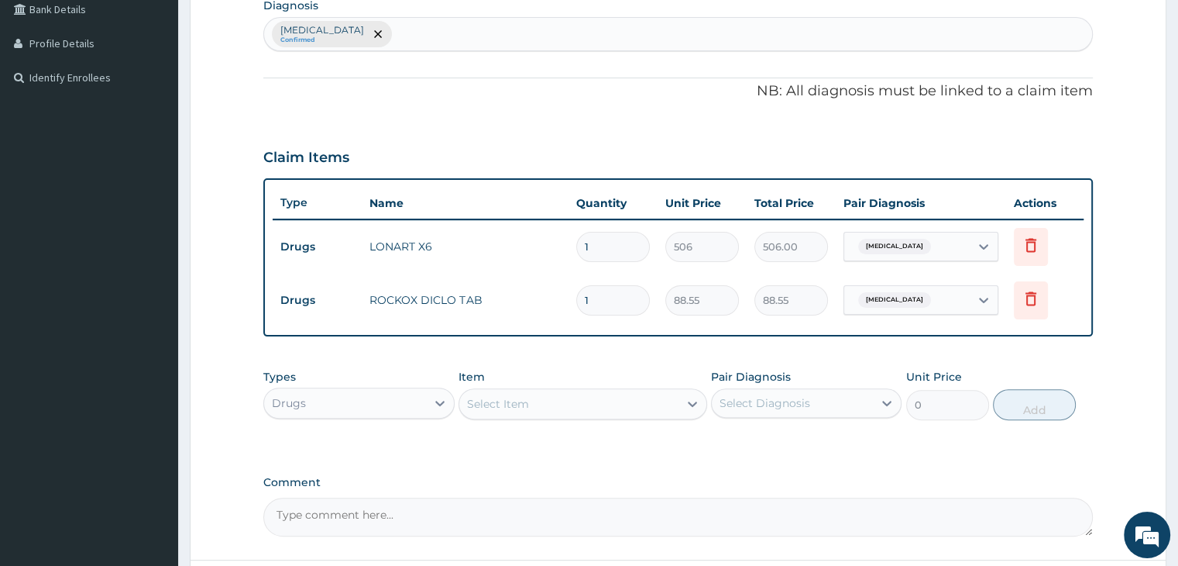
click at [347, 400] on div "Drugs" at bounding box center [344, 402] width 161 height 25
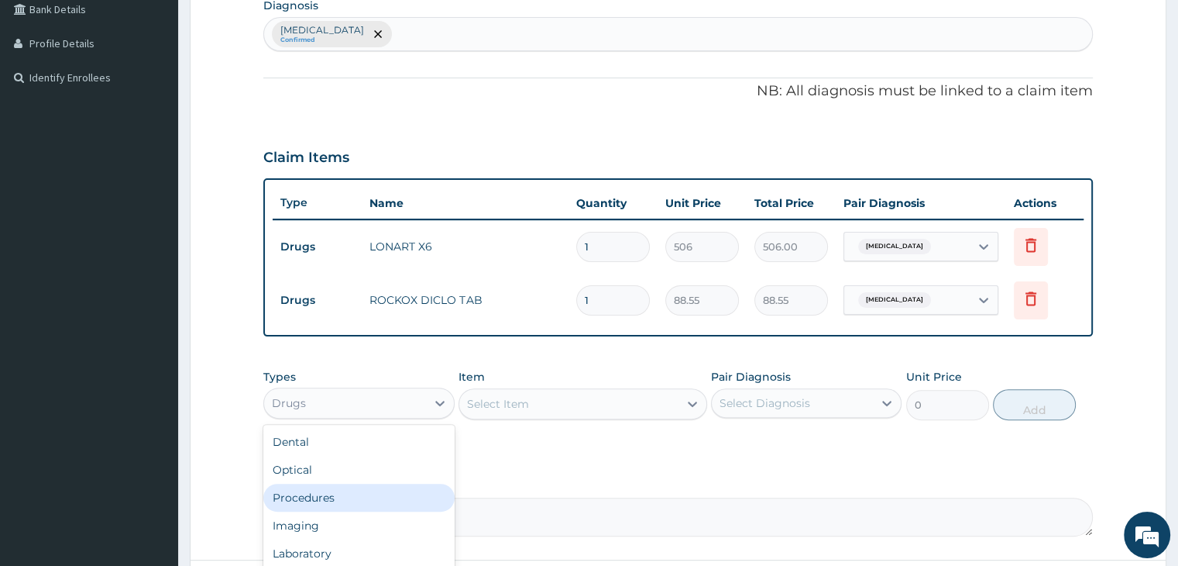
click at [336, 494] on div "Procedures" at bounding box center [358, 497] width 191 height 28
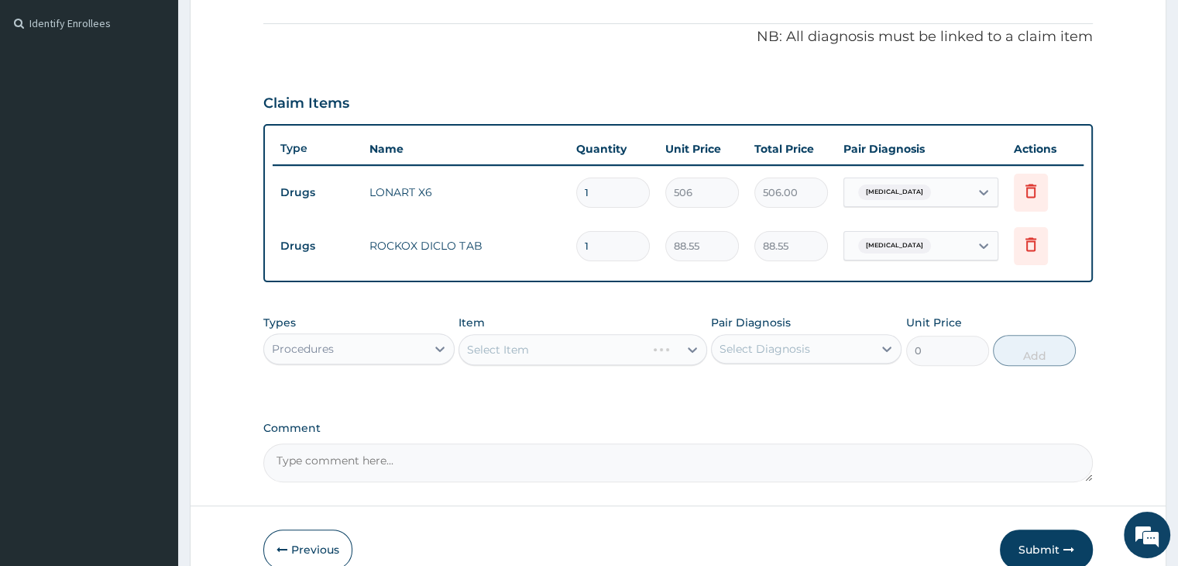
scroll to position [529, 0]
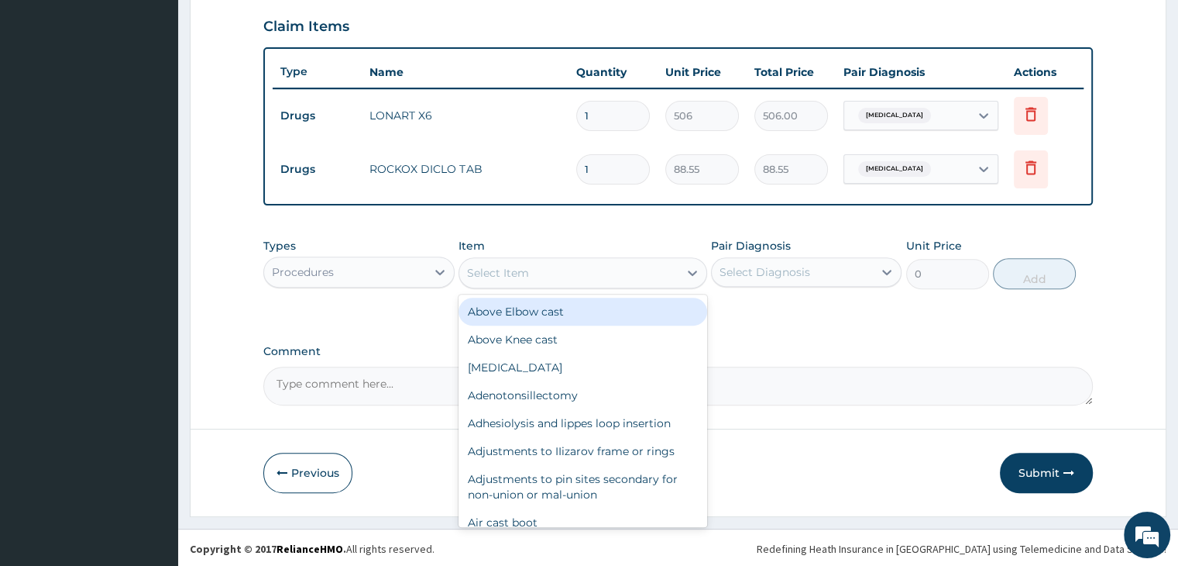
click at [576, 270] on div "Select Item" at bounding box center [568, 272] width 219 height 25
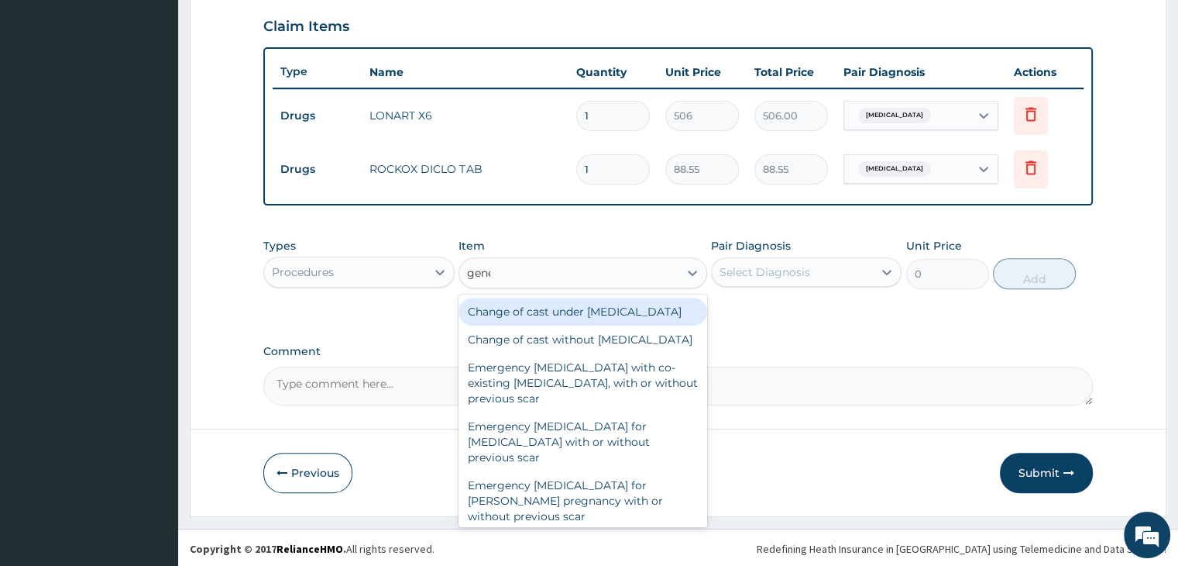
type input "gener"
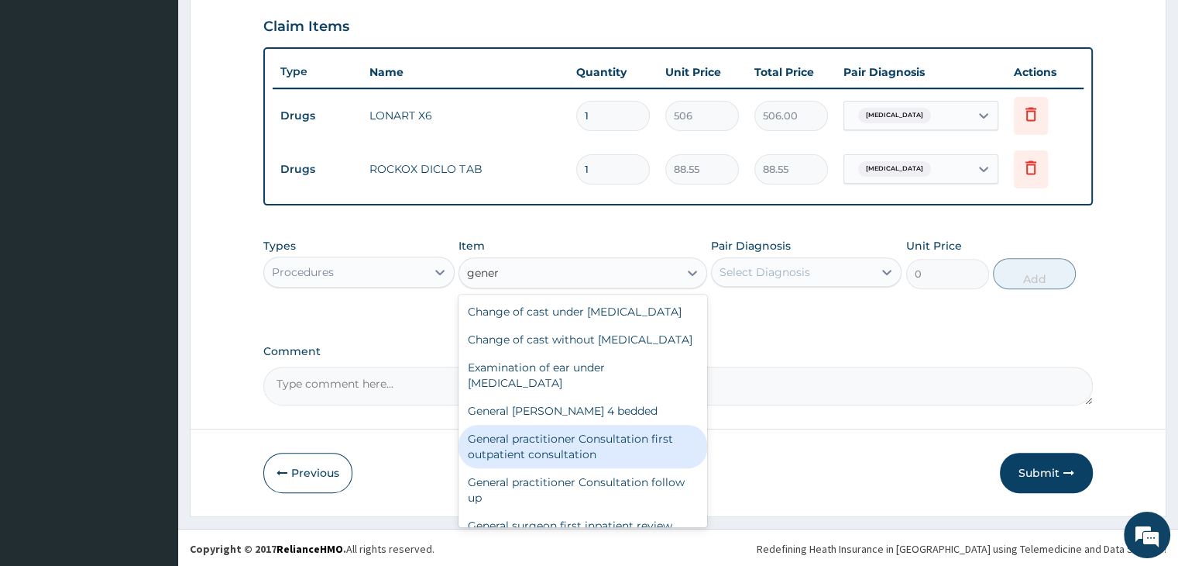
click at [552, 468] on div "General practitioner Consultation first outpatient consultation" at bounding box center [583, 446] width 249 height 43
type input "3795"
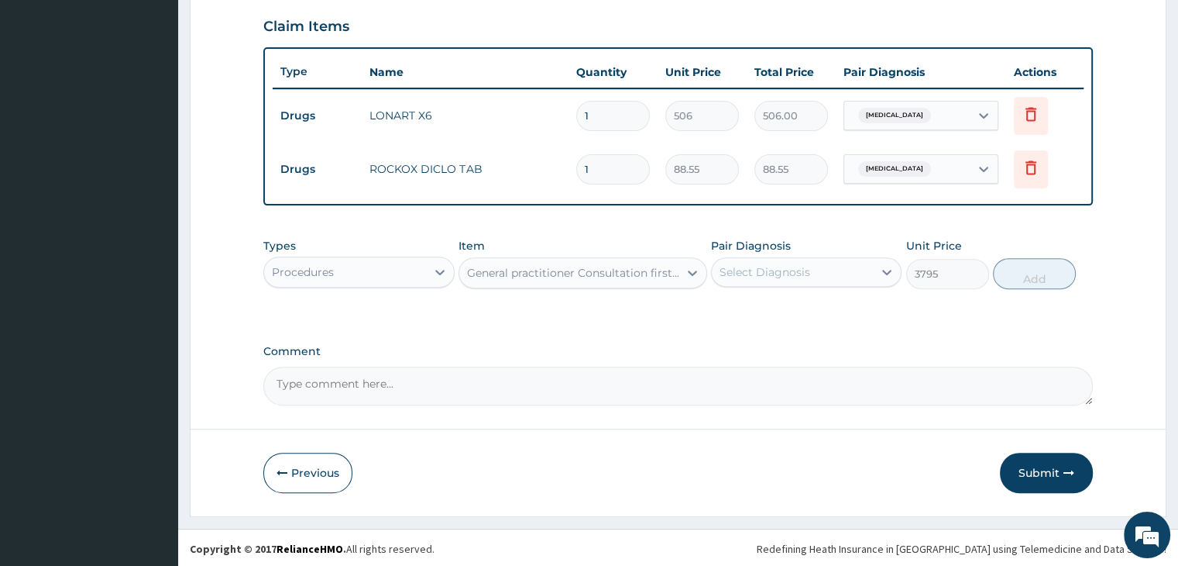
click at [807, 265] on div "Select Diagnosis" at bounding box center [765, 271] width 91 height 15
click at [805, 312] on label "Malaria, unspecified" at bounding box center [785, 309] width 96 height 15
checkbox input "true"
click at [1041, 276] on button "Add" at bounding box center [1034, 273] width 83 height 31
type input "0"
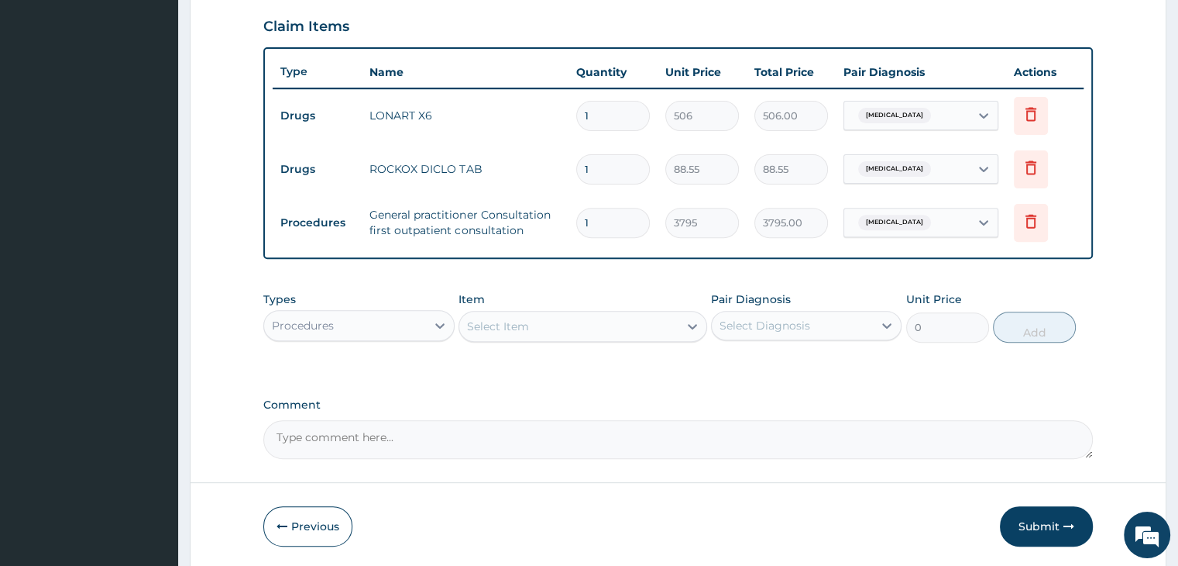
scroll to position [583, 0]
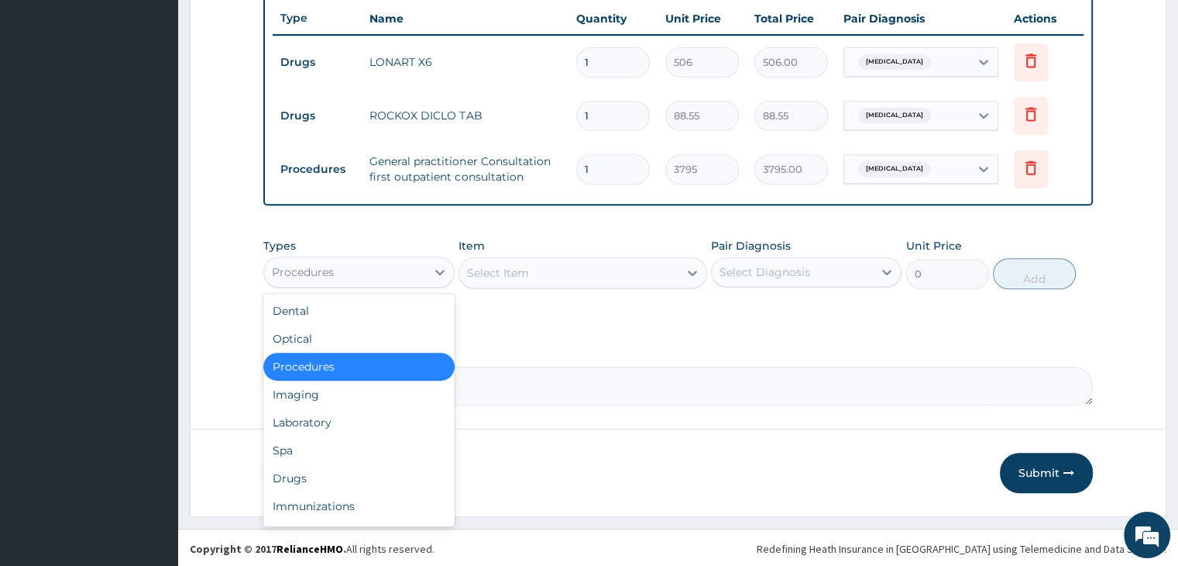
click at [374, 266] on div "Procedures" at bounding box center [344, 272] width 161 height 25
click at [346, 413] on div "Laboratory" at bounding box center [358, 422] width 191 height 28
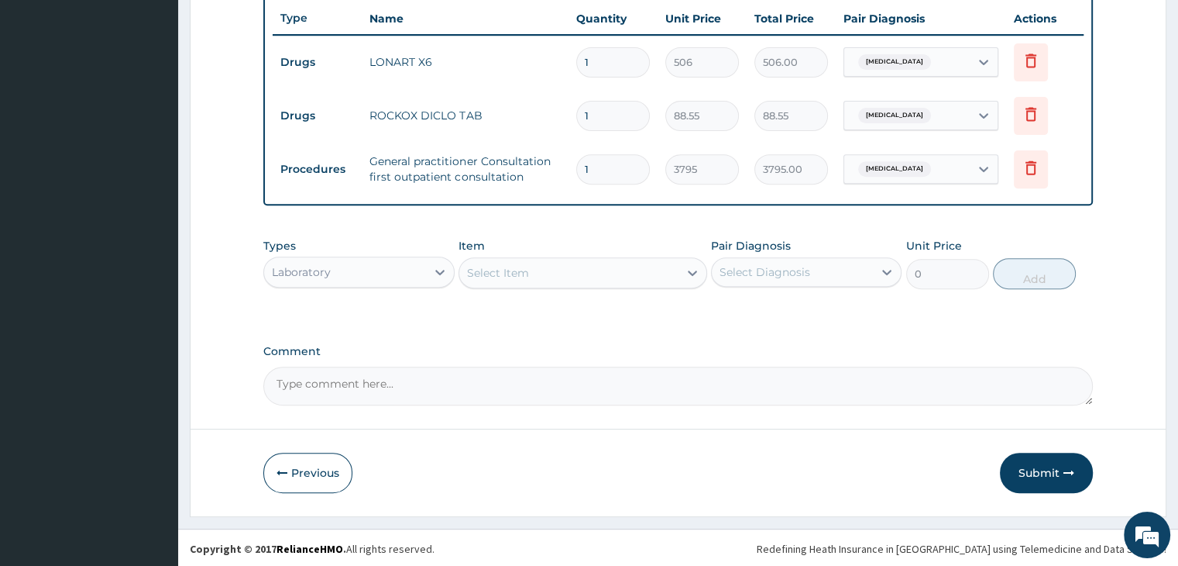
click at [583, 267] on div "Select Item" at bounding box center [568, 272] width 219 height 25
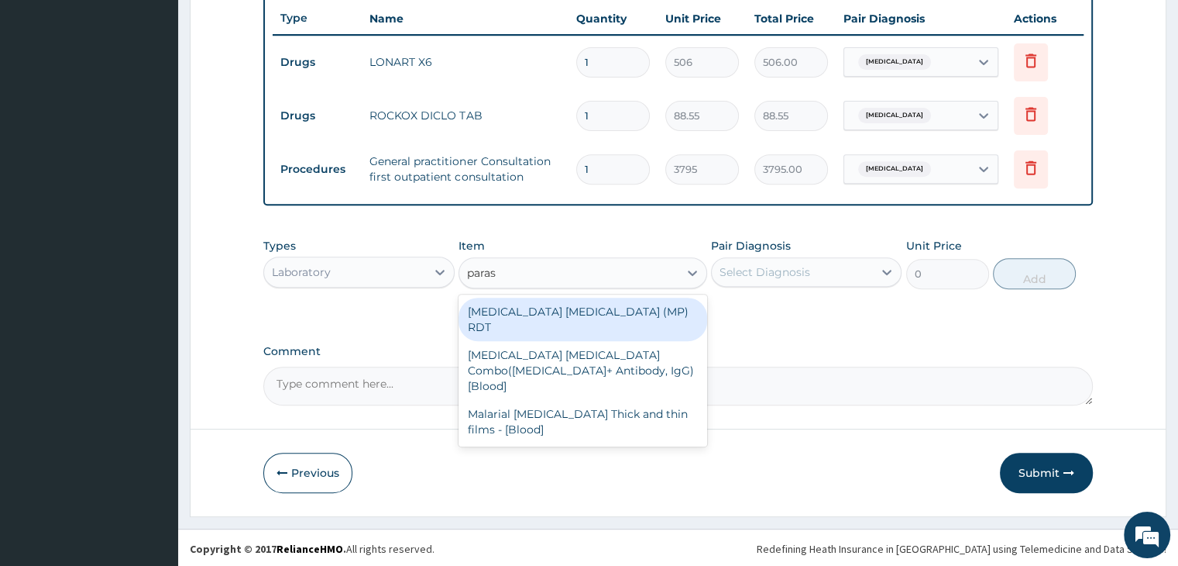
type input "parasi"
click at [593, 304] on div "MALARIA PARASITE (MP) RDT" at bounding box center [583, 319] width 249 height 43
type input "1725"
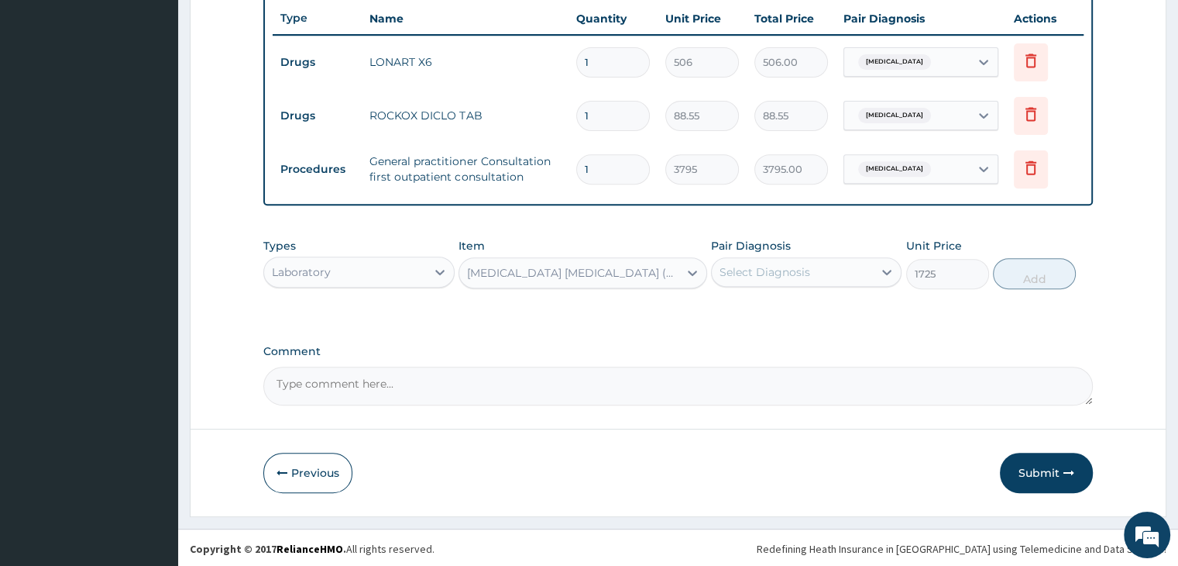
click at [803, 269] on div "Select Diagnosis" at bounding box center [765, 271] width 91 height 15
click at [811, 315] on label "Malaria, unspecified" at bounding box center [785, 309] width 96 height 15
checkbox input "true"
click at [1025, 271] on button "Add" at bounding box center [1034, 273] width 83 height 31
type input "0"
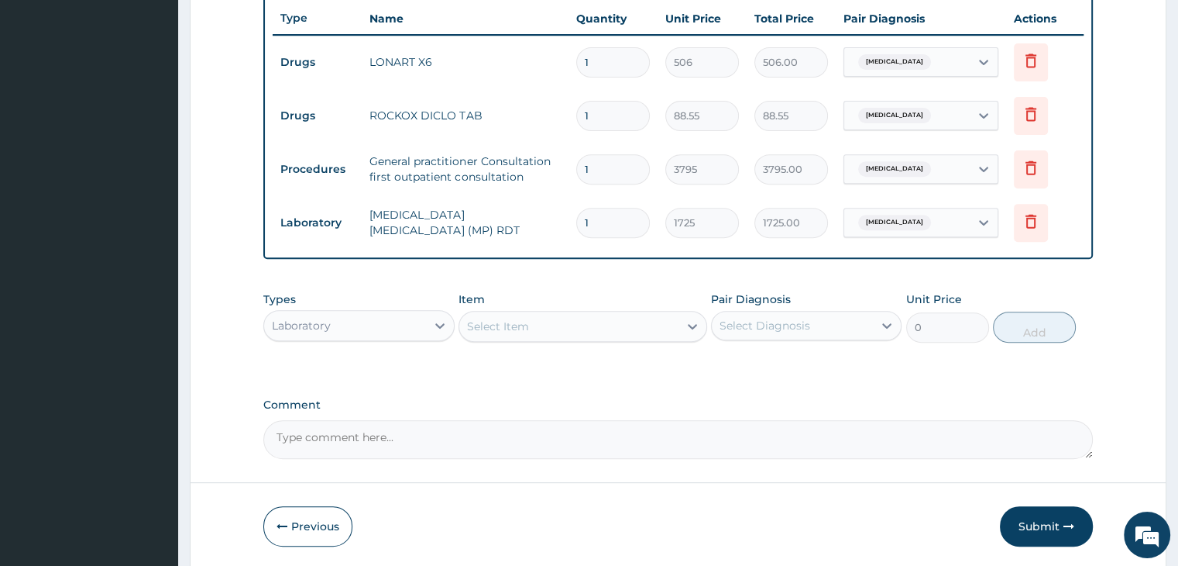
click at [607, 62] on input "1" at bounding box center [613, 62] width 74 height 30
type input "0.00"
type input "6"
type input "3036.00"
type input "6"
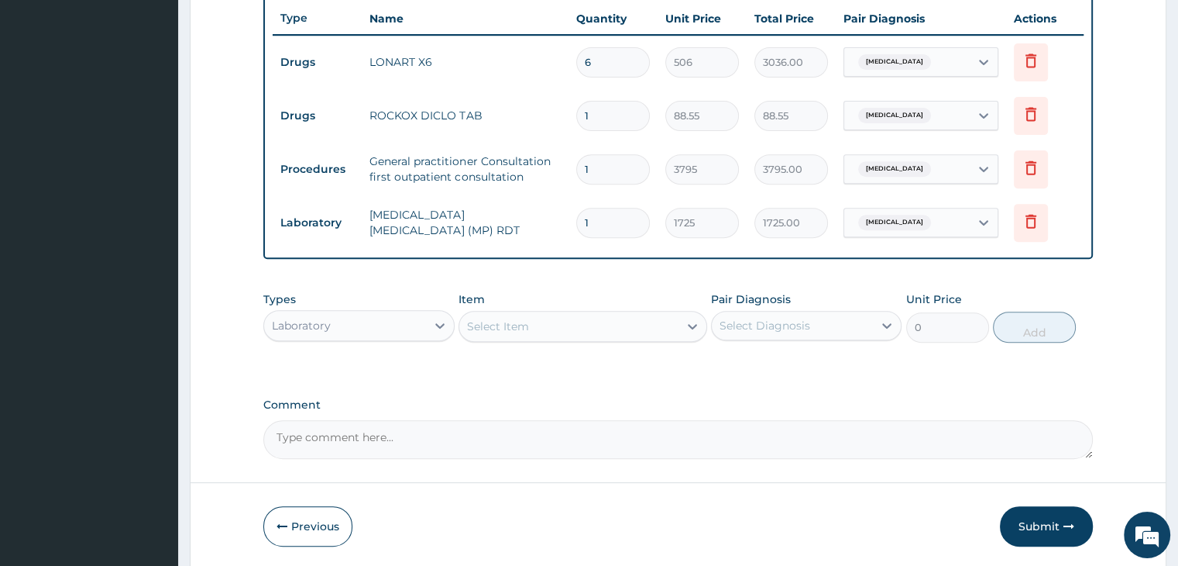
click at [610, 110] on input "1" at bounding box center [613, 116] width 74 height 30
type input "10"
type input "885.50"
type input "10"
click at [648, 385] on div "PA Code / Prescription Code Enter Code(Secondary Care Only) Encounter Date 20-0…" at bounding box center [677, 11] width 829 height 893
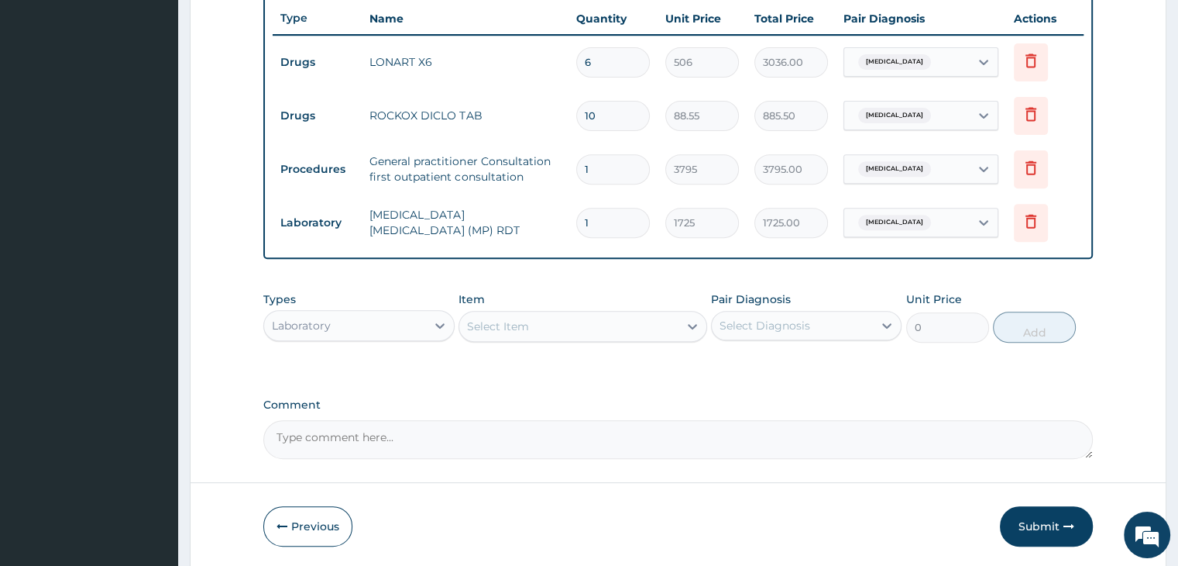
click at [1128, 236] on form "Step 2 of 2 PA Code / Prescription Code Enter Code(Secondary Care Only) Encount…" at bounding box center [678, 35] width 977 height 1070
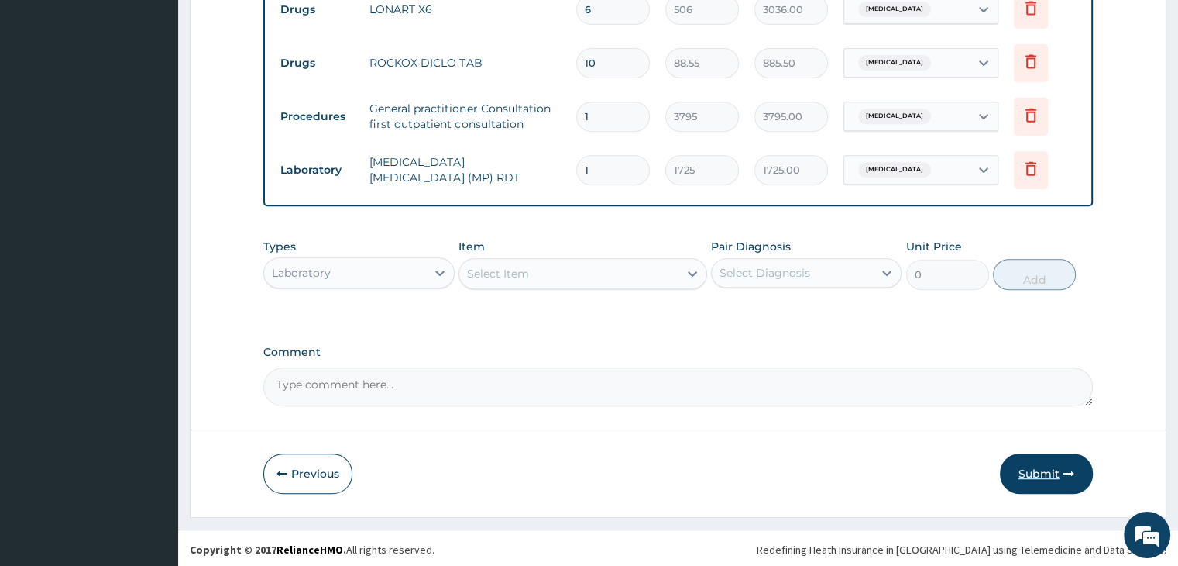
click at [1054, 463] on button "Submit" at bounding box center [1046, 473] width 93 height 40
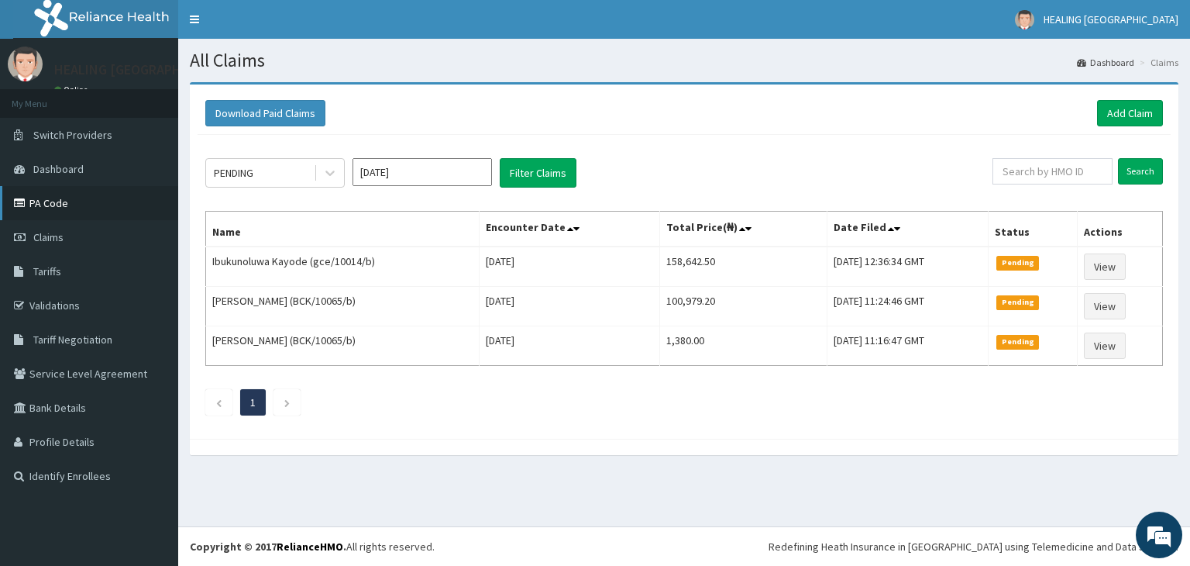
click at [43, 206] on link "PA Code" at bounding box center [89, 203] width 178 height 34
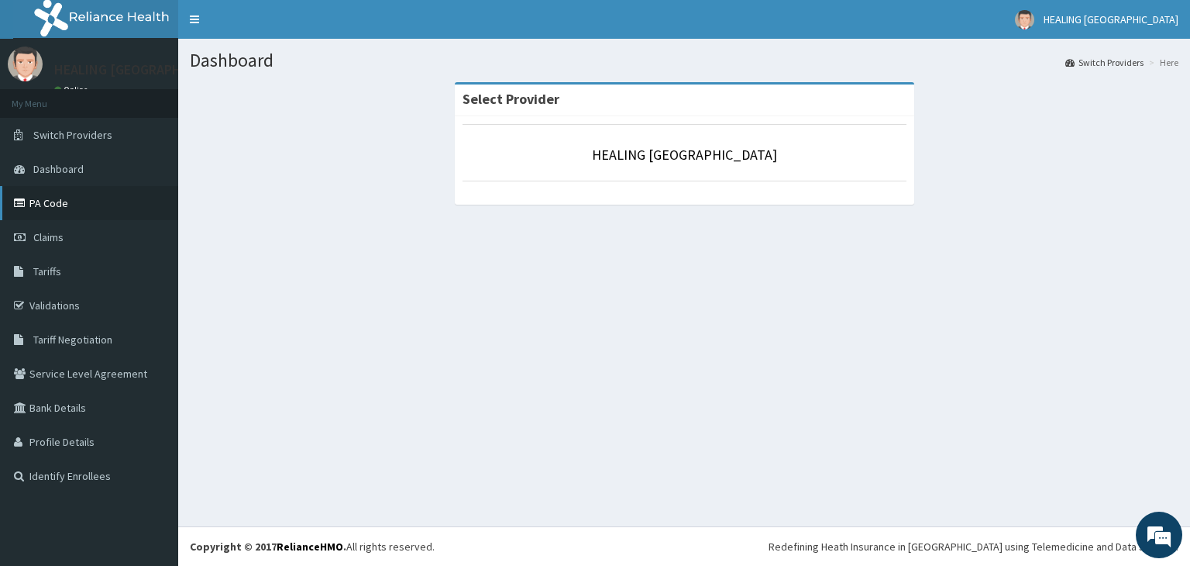
click at [50, 205] on link "PA Code" at bounding box center [89, 203] width 178 height 34
